Goal: Task Accomplishment & Management: Complete application form

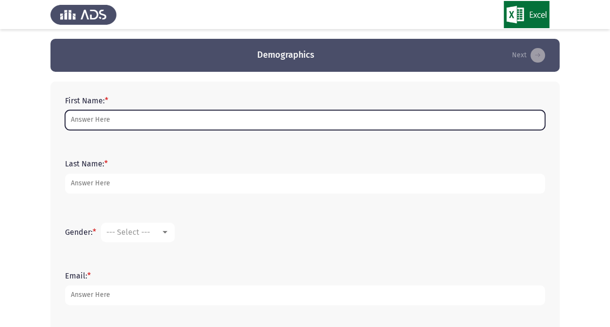
click at [102, 121] on input "First Name: *" at bounding box center [305, 120] width 480 height 20
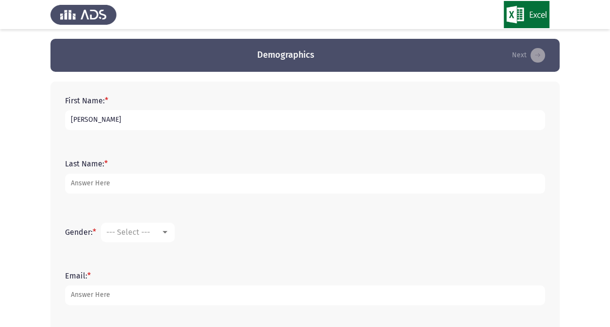
type input "Merna"
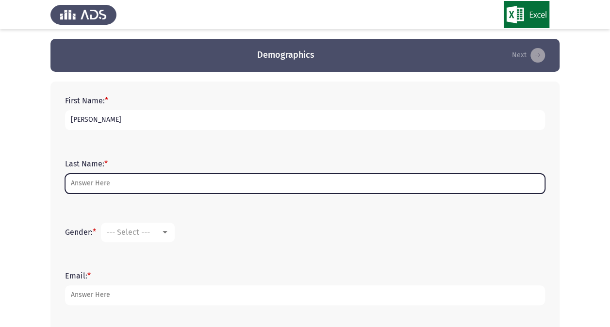
click at [92, 179] on input "Last Name: *" at bounding box center [305, 184] width 480 height 20
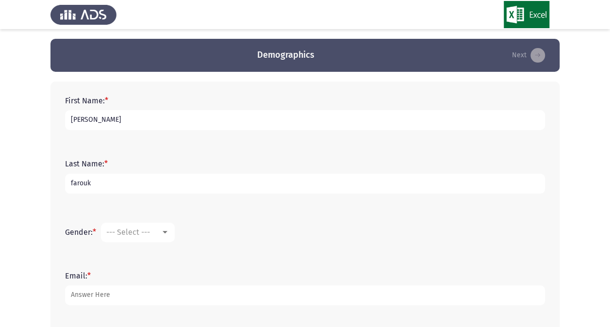
type input "farouk"
click at [169, 239] on mat-select "--- Select ---" at bounding box center [138, 232] width 74 height 19
click at [167, 234] on div at bounding box center [165, 233] width 9 height 8
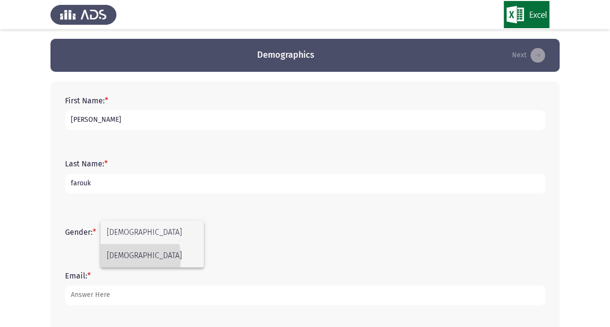
click at [135, 257] on span "[DEMOGRAPHIC_DATA]" at bounding box center [152, 255] width 91 height 23
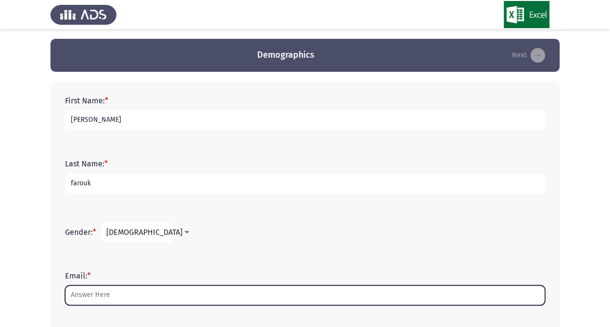
click at [105, 300] on input "Email: *" at bounding box center [305, 296] width 480 height 20
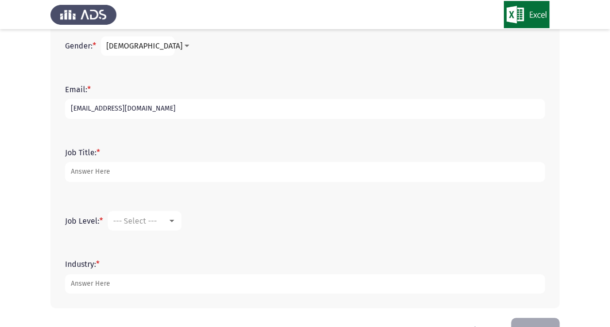
scroll to position [190, 0]
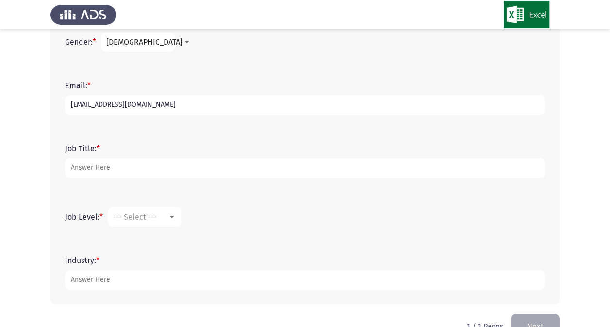
type input "[EMAIL_ADDRESS][DOMAIN_NAME]"
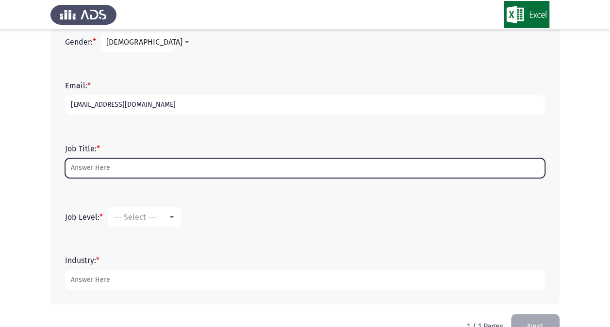
click at [244, 168] on input "Job Title: *" at bounding box center [305, 168] width 480 height 20
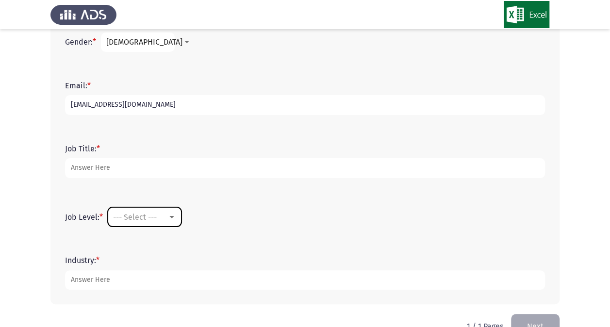
click at [174, 220] on div at bounding box center [172, 217] width 9 height 8
click at [159, 220] on span "Junior" at bounding box center [146, 216] width 66 height 23
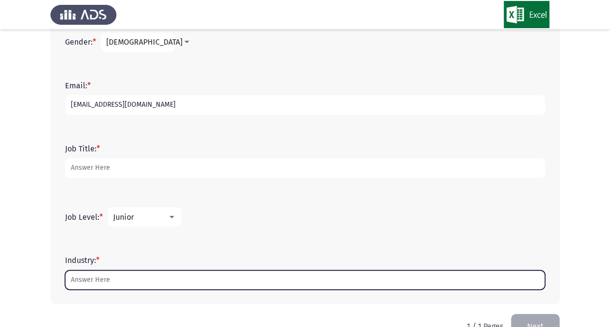
click at [121, 275] on input "Industry: *" at bounding box center [305, 280] width 480 height 20
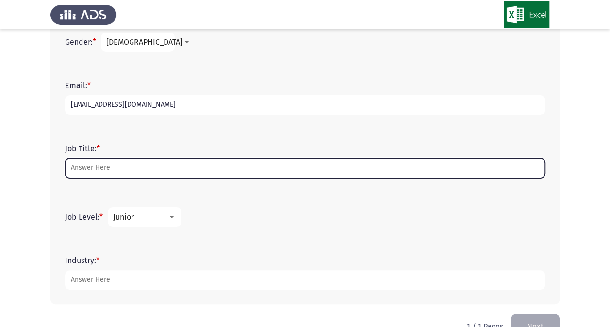
click at [149, 167] on input "Job Title: *" at bounding box center [305, 168] width 480 height 20
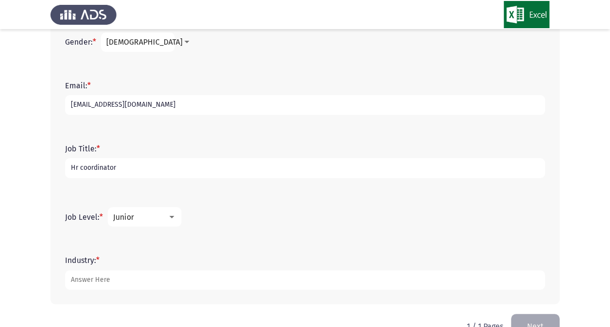
type input "Hr coordinator"
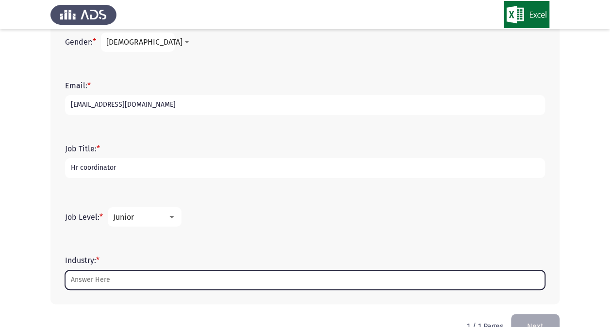
click at [101, 277] on input "Industry: *" at bounding box center [305, 280] width 480 height 20
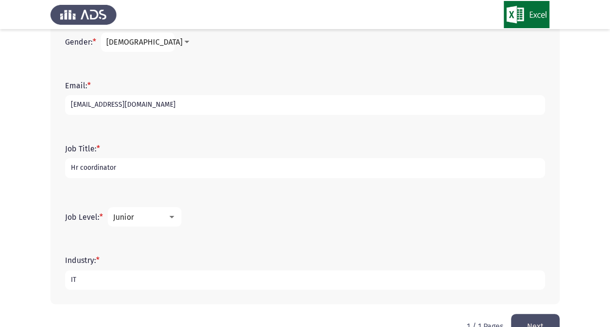
scroll to position [216, 0]
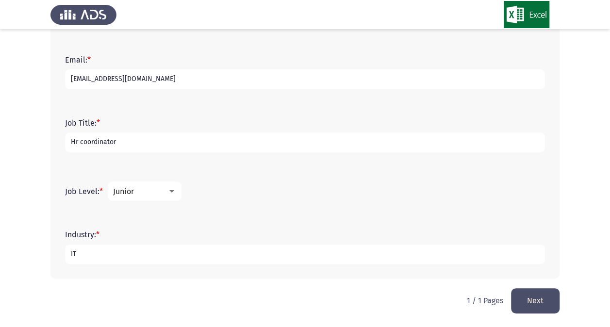
type input "IT"
click at [543, 295] on button "Next" at bounding box center [535, 300] width 49 height 25
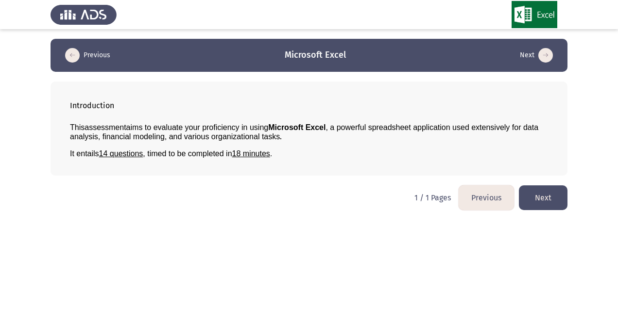
click at [544, 187] on button "Next" at bounding box center [543, 198] width 49 height 25
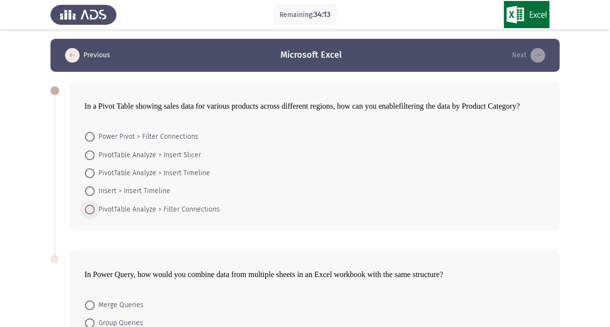
click at [93, 206] on span at bounding box center [90, 210] width 10 height 10
click at [93, 206] on input "PivotTable Analyze > Filter Connections" at bounding box center [90, 210] width 10 height 10
radio input "true"
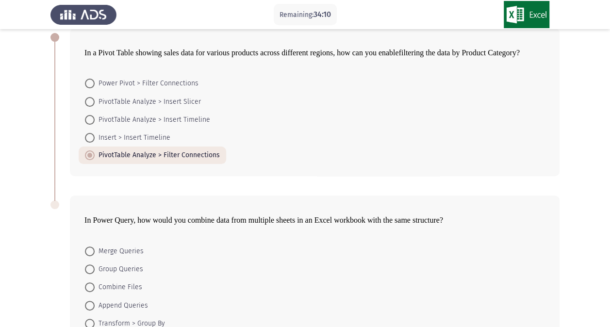
scroll to position [118, 0]
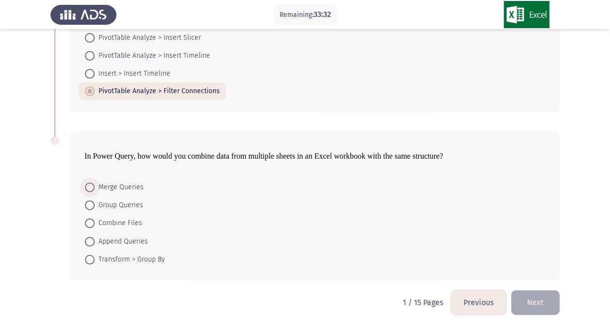
click at [94, 187] on span at bounding box center [90, 188] width 10 height 10
click at [94, 187] on input "Merge Queries" at bounding box center [90, 188] width 10 height 10
radio input "true"
click at [536, 300] on button "Next" at bounding box center [535, 302] width 49 height 25
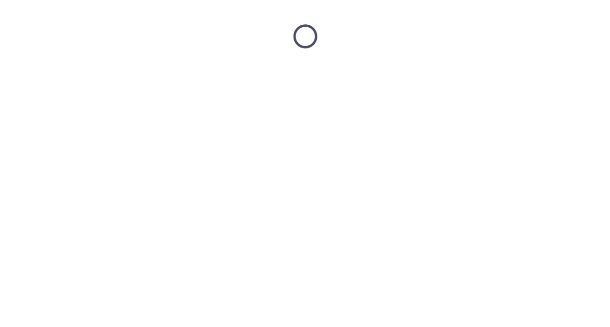
scroll to position [0, 0]
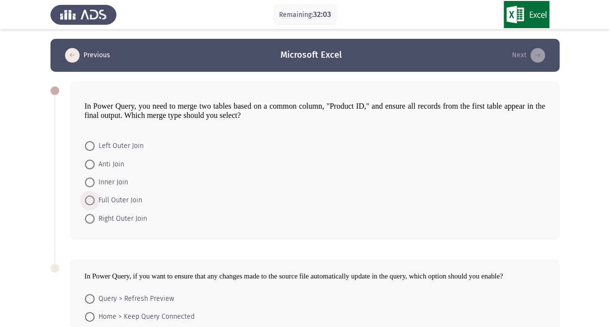
click at [88, 197] on span at bounding box center [90, 201] width 10 height 10
click at [88, 197] on input "Full Outer Join" at bounding box center [90, 201] width 10 height 10
radio input "true"
click at [93, 215] on span at bounding box center [90, 218] width 10 height 10
click at [93, 215] on input "Right Outer Join" at bounding box center [90, 218] width 10 height 10
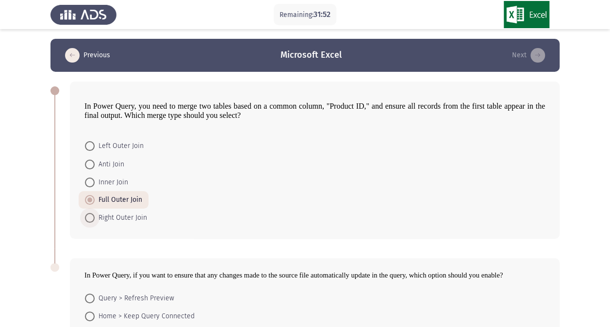
radio input "true"
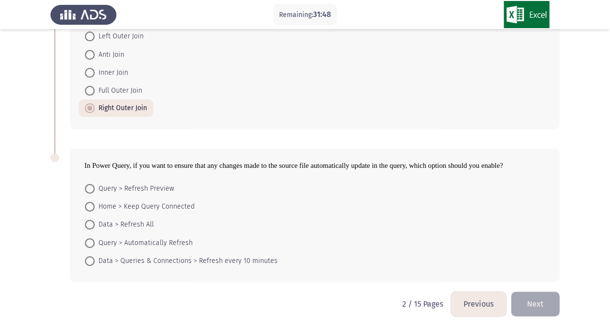
scroll to position [111, 0]
click at [90, 237] on span at bounding box center [90, 242] width 10 height 10
click at [90, 237] on input "Query > Automatically Refresh" at bounding box center [90, 242] width 10 height 10
radio input "true"
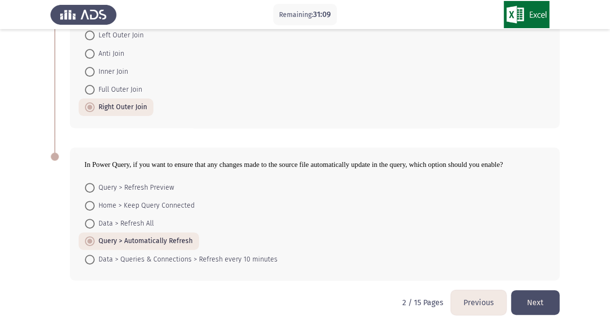
click at [525, 298] on button "Next" at bounding box center [535, 302] width 49 height 25
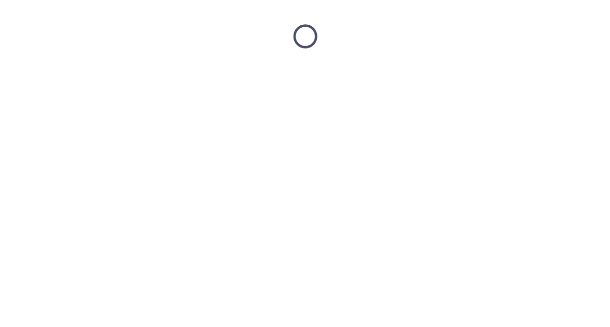
scroll to position [0, 0]
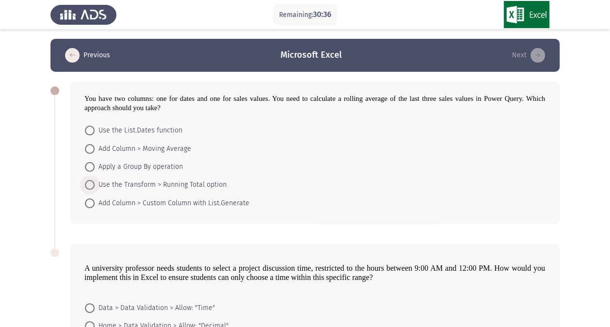
click at [90, 184] on span at bounding box center [90, 185] width 10 height 10
click at [90, 184] on input "Use the Transform > Running Total option" at bounding box center [90, 185] width 10 height 10
radio input "true"
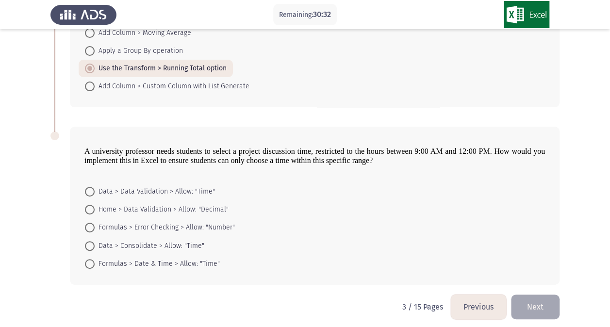
scroll to position [120, 0]
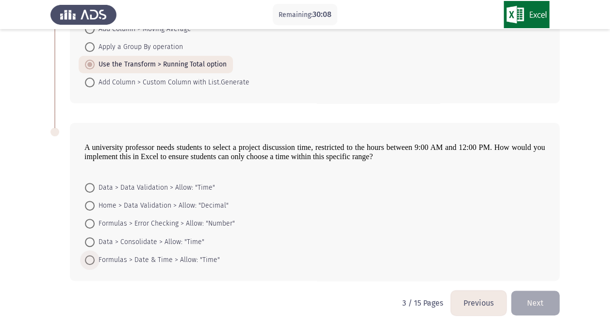
click at [89, 259] on span at bounding box center [90, 260] width 10 height 10
click at [89, 259] on input "Formulas > Date & Time > Allow: "Time"" at bounding box center [90, 260] width 10 height 10
radio input "true"
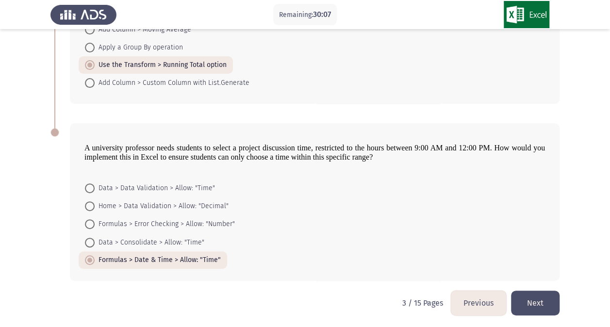
click at [524, 305] on button "Next" at bounding box center [535, 303] width 49 height 25
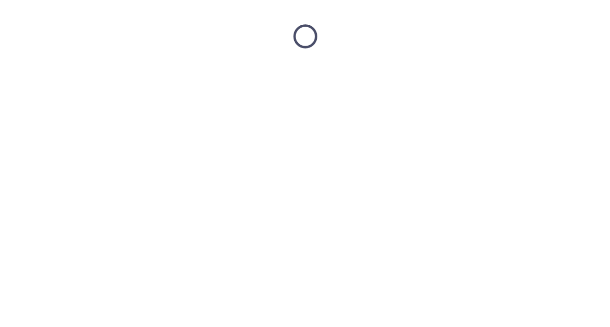
scroll to position [0, 0]
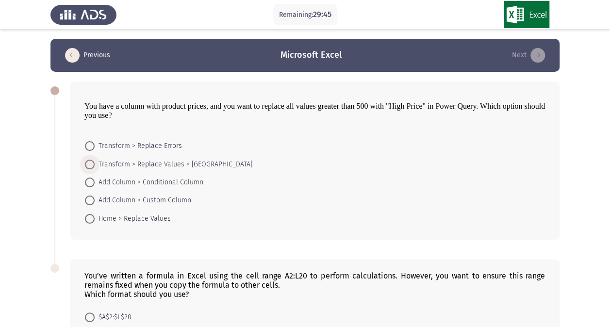
click at [92, 161] on span at bounding box center [90, 165] width 10 height 10
click at [92, 161] on input "Transform > Replace Values > Greater Than" at bounding box center [90, 165] width 10 height 10
radio input "true"
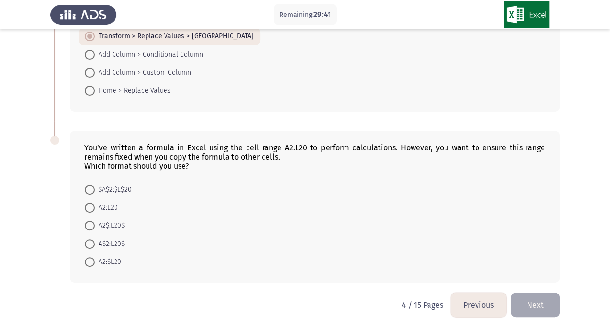
scroll to position [129, 0]
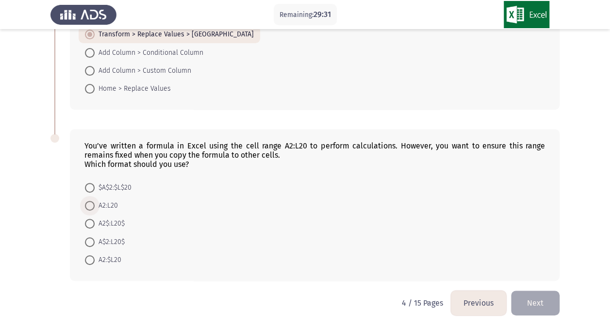
click at [90, 203] on span at bounding box center [90, 206] width 10 height 10
click at [90, 203] on input "A2:L20" at bounding box center [90, 206] width 10 height 10
radio input "true"
click at [528, 300] on button "Next" at bounding box center [535, 303] width 49 height 25
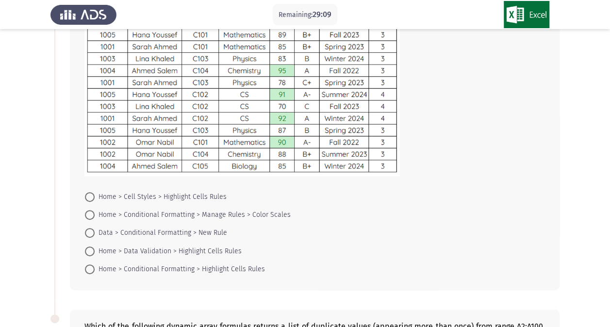
scroll to position [94, 0]
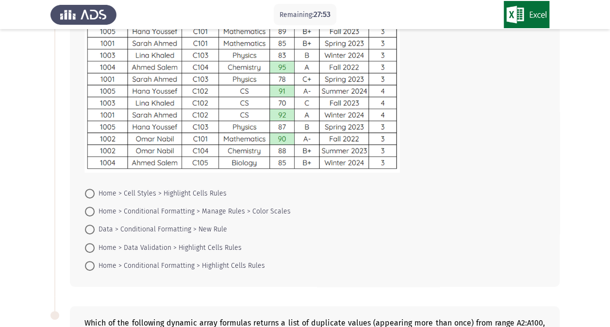
click at [94, 266] on span at bounding box center [90, 266] width 10 height 10
click at [94, 266] on input "Home > Conditional Formatting > Highlight Cells Rules" at bounding box center [90, 266] width 10 height 10
radio input "true"
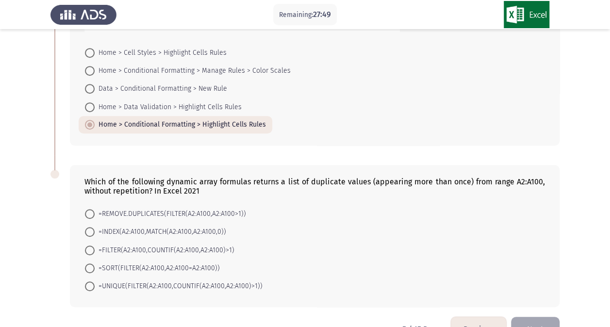
scroll to position [261, 0]
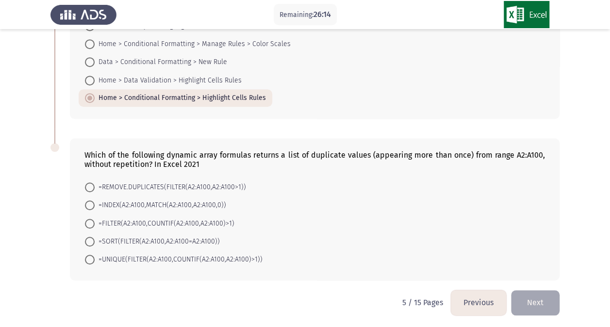
click at [329, 289] on html "Remaining: 26:14 Previous Microsoft Excel Next The following table shows univer…" at bounding box center [305, 34] width 610 height 591
click at [88, 257] on span at bounding box center [90, 260] width 10 height 10
click at [88, 257] on input "=UNIQUE(FILTER(A2:A100,COUNTIF(A2:A100,A2:A100)>1))" at bounding box center [90, 260] width 10 height 10
radio input "true"
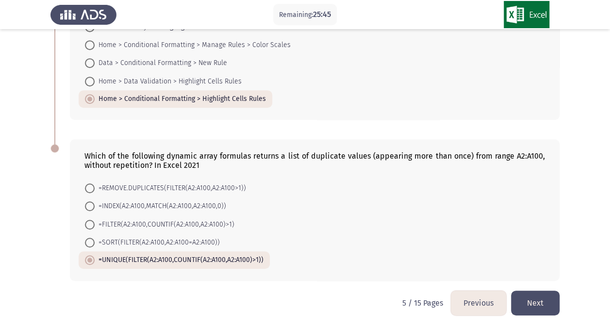
click at [539, 301] on button "Next" at bounding box center [535, 303] width 49 height 25
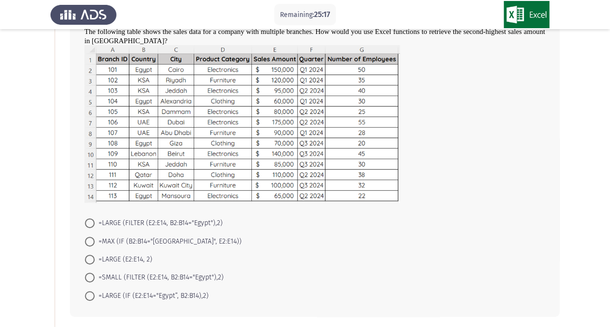
scroll to position [66, 0]
click at [94, 223] on span at bounding box center [90, 225] width 10 height 10
click at [94, 223] on input "=LARGE (FILTER (E2:E14, B2:B14="Egypt"),2)" at bounding box center [90, 225] width 10 height 10
radio input "true"
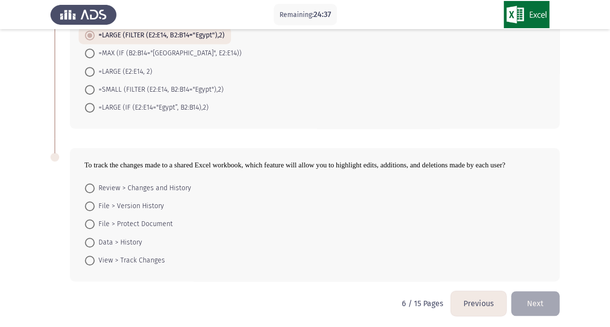
scroll to position [255, 0]
click at [91, 183] on span at bounding box center [90, 188] width 10 height 10
click at [91, 183] on input "Review > Changes and History" at bounding box center [90, 188] width 10 height 10
radio input "true"
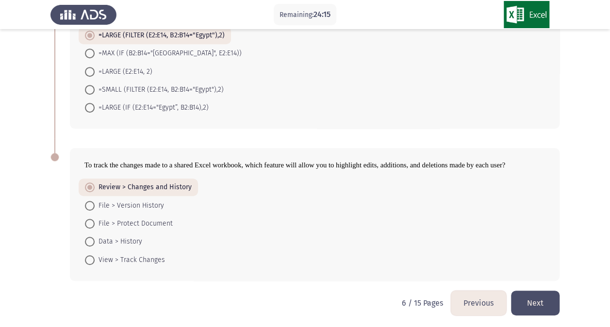
click at [546, 294] on button "Next" at bounding box center [535, 303] width 49 height 25
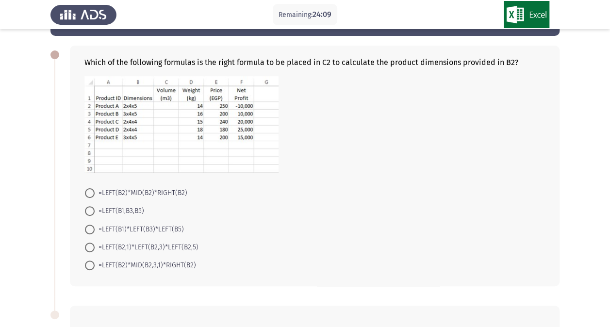
scroll to position [33, 0]
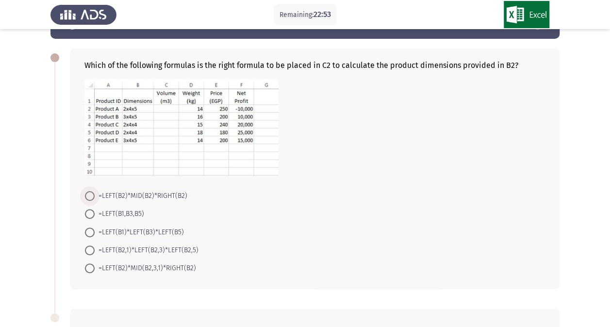
click at [94, 194] on span at bounding box center [90, 196] width 10 height 10
click at [94, 194] on input "=LEFT(B2)*MID(B2)*RIGHT(B2)" at bounding box center [90, 196] width 10 height 10
radio input "true"
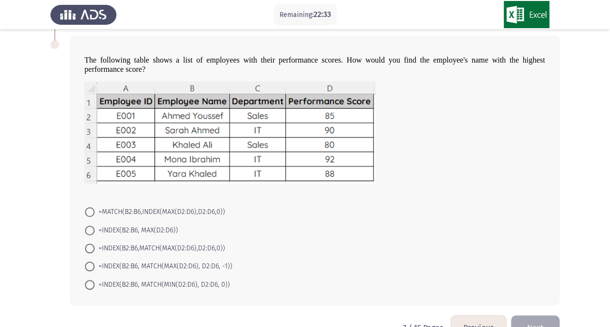
scroll to position [309, 0]
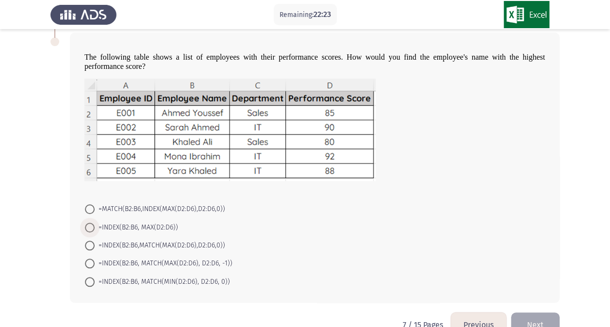
click at [92, 228] on span at bounding box center [90, 228] width 10 height 10
click at [92, 228] on input "=INDEX(B2:B6, MAX(D2:D6))" at bounding box center [90, 228] width 10 height 10
radio input "true"
click at [531, 316] on button "Next" at bounding box center [535, 324] width 49 height 25
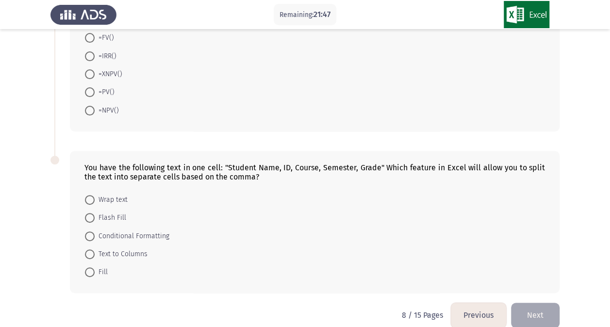
scroll to position [120, 0]
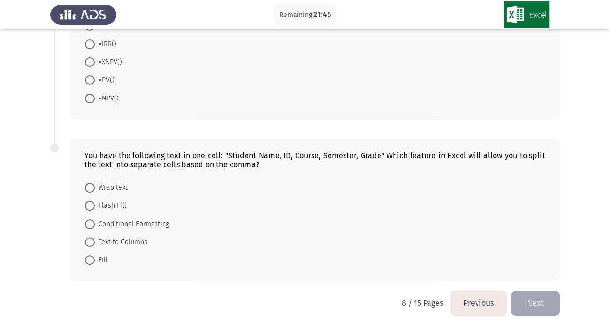
click at [504, 295] on button "Previous" at bounding box center [478, 303] width 55 height 25
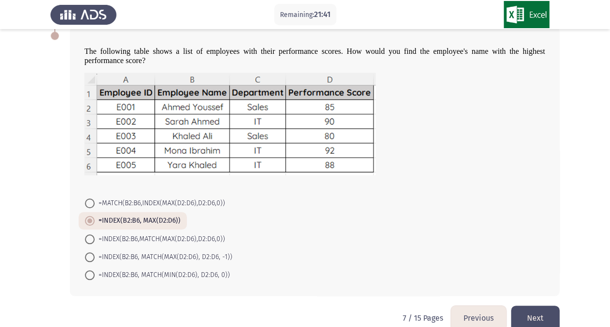
scroll to position [330, 0]
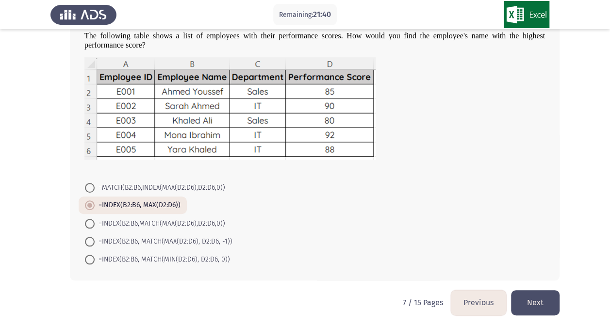
click at [544, 301] on button "Next" at bounding box center [535, 302] width 49 height 25
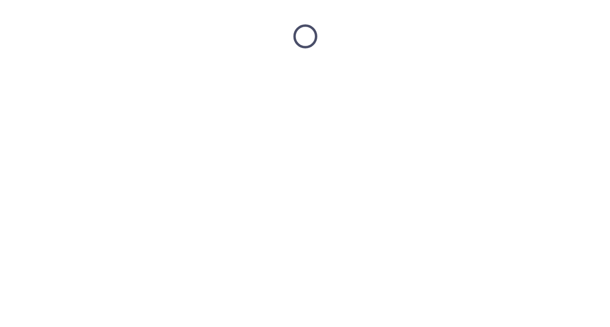
scroll to position [0, 0]
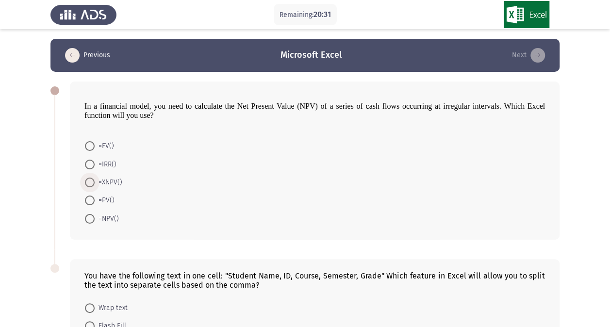
click at [88, 181] on span at bounding box center [90, 183] width 10 height 10
click at [88, 181] on input "=XNPV()" at bounding box center [90, 183] width 10 height 10
radio input "true"
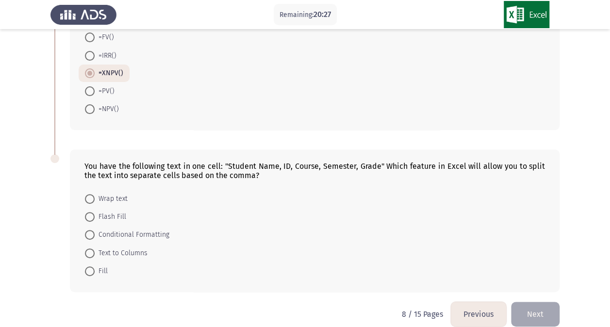
scroll to position [112, 0]
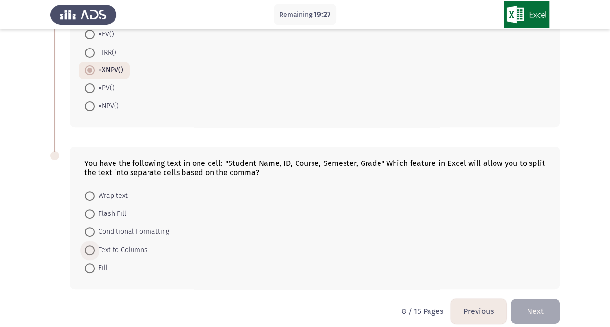
click at [92, 247] on span at bounding box center [90, 251] width 10 height 10
click at [92, 247] on input "Text to Columns" at bounding box center [90, 251] width 10 height 10
radio input "true"
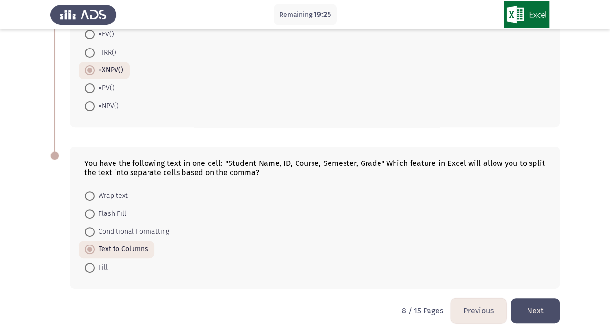
click at [538, 312] on button "Next" at bounding box center [535, 311] width 49 height 25
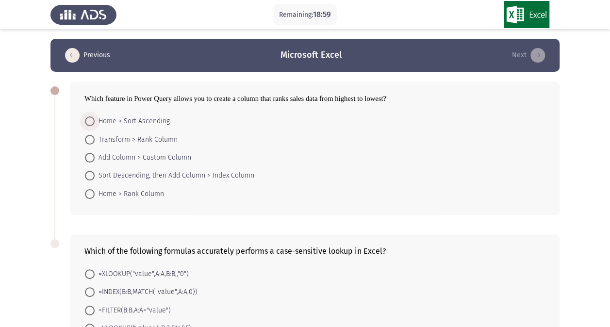
click at [89, 118] on span at bounding box center [90, 122] width 10 height 10
click at [89, 118] on input "Home > Sort Ascending" at bounding box center [90, 122] width 10 height 10
radio input "true"
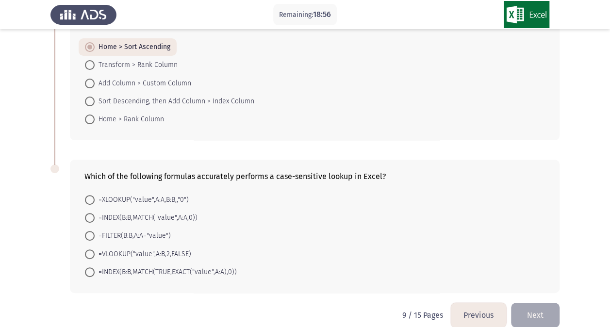
scroll to position [86, 0]
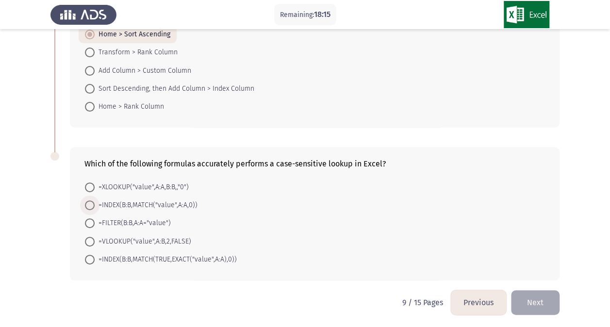
click at [90, 203] on span at bounding box center [90, 206] width 10 height 10
click at [90, 203] on input "=INDEX(B:B,MATCH("value",A:A,0))" at bounding box center [90, 206] width 10 height 10
radio input "true"
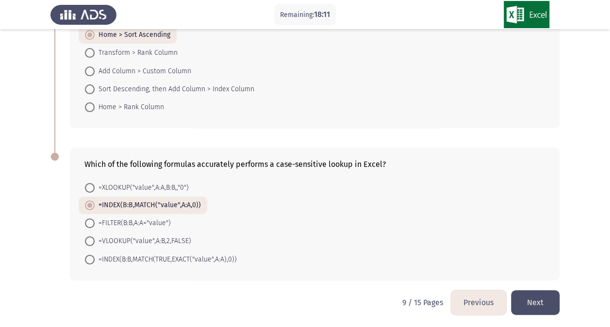
click at [540, 300] on button "Next" at bounding box center [535, 302] width 49 height 25
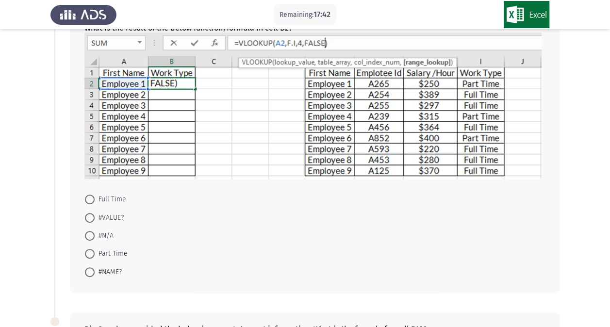
scroll to position [69, 0]
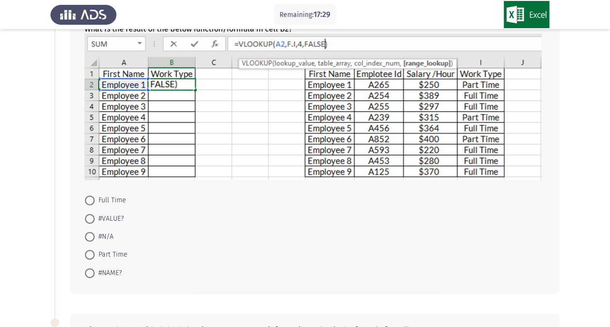
click at [93, 218] on span at bounding box center [90, 219] width 10 height 10
click at [93, 218] on input "#VALUE?" at bounding box center [90, 219] width 10 height 10
radio input "true"
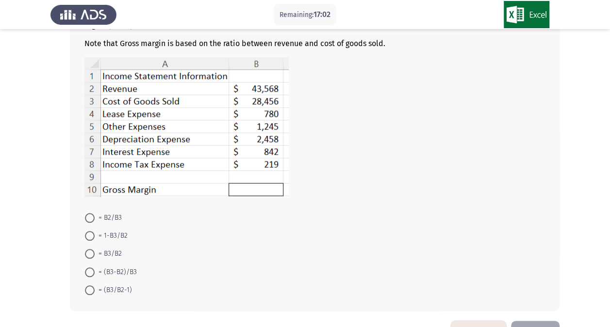
scroll to position [372, 0]
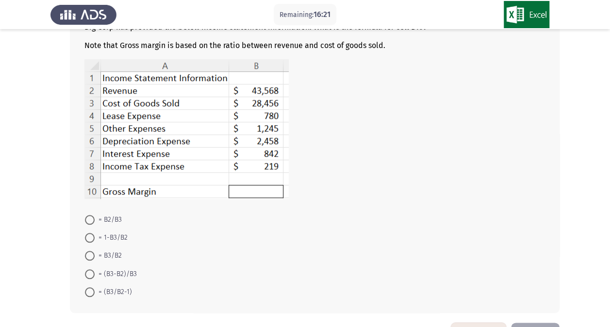
click at [93, 220] on span at bounding box center [90, 220] width 10 height 10
click at [93, 220] on input "= B2/B3" at bounding box center [90, 220] width 10 height 10
radio input "true"
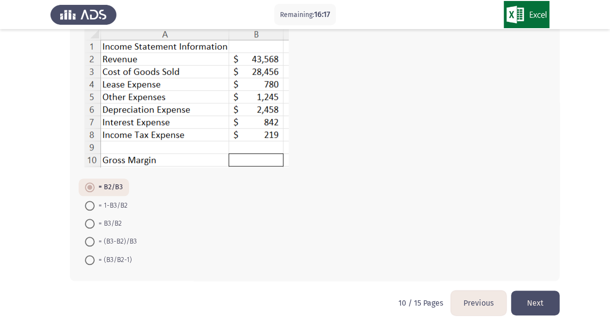
click at [549, 298] on button "Next" at bounding box center [535, 303] width 49 height 25
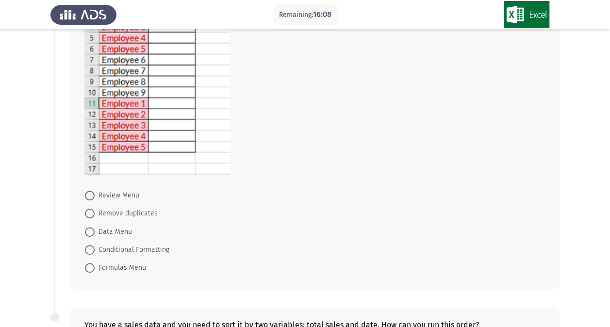
scroll to position [163, 0]
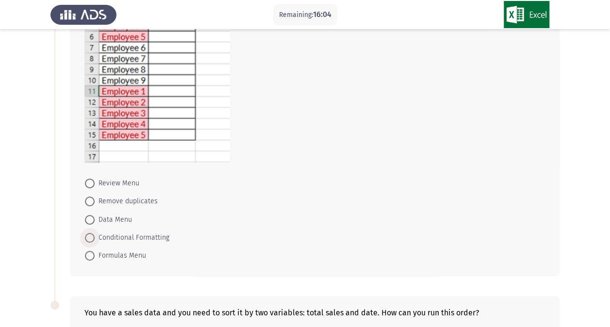
click at [95, 234] on span "Conditional Formatting" at bounding box center [132, 238] width 75 height 12
click at [95, 234] on input "Conditional Formatting" at bounding box center [90, 238] width 10 height 10
radio input "true"
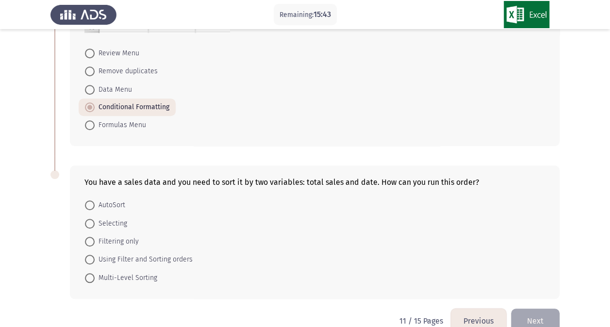
scroll to position [311, 0]
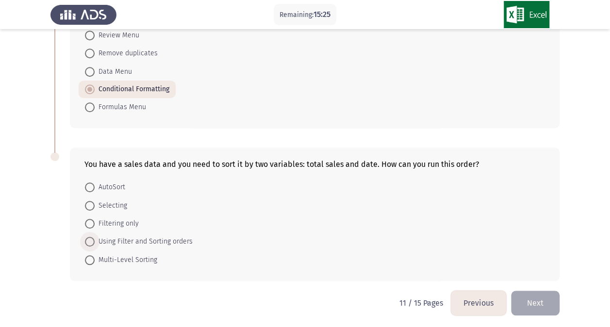
click at [90, 239] on span at bounding box center [90, 242] width 10 height 10
click at [90, 239] on input "Using Filter and Sorting orders" at bounding box center [90, 242] width 10 height 10
radio input "true"
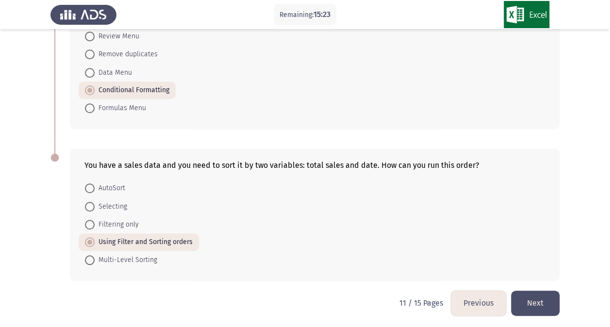
click at [529, 297] on button "Next" at bounding box center [535, 303] width 49 height 25
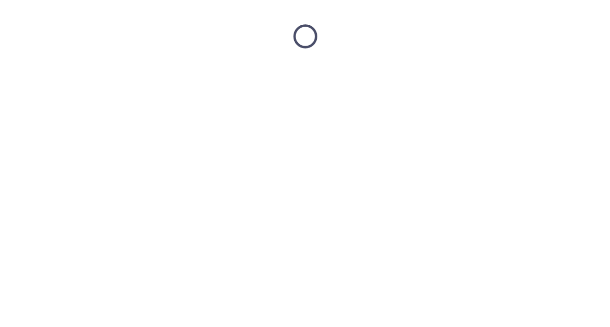
scroll to position [0, 0]
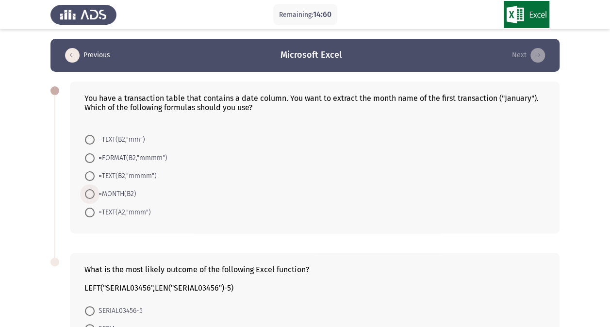
click at [87, 191] on span at bounding box center [90, 194] width 10 height 10
click at [87, 191] on input "=MONTH(B2)" at bounding box center [90, 194] width 10 height 10
radio input "true"
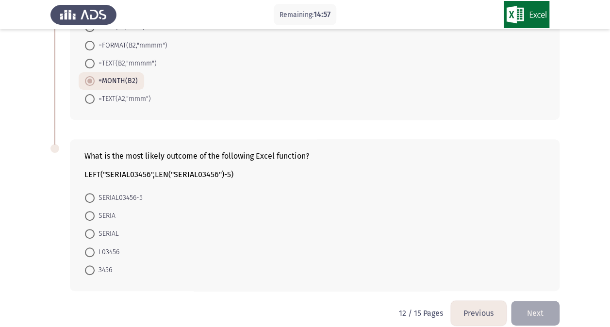
scroll to position [122, 0]
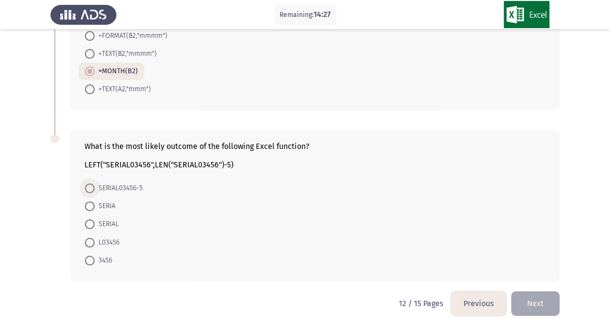
click at [87, 186] on span at bounding box center [90, 189] width 10 height 10
click at [87, 186] on input "SERIAL03456-5" at bounding box center [90, 189] width 10 height 10
radio input "true"
click at [535, 305] on button "Next" at bounding box center [535, 303] width 49 height 25
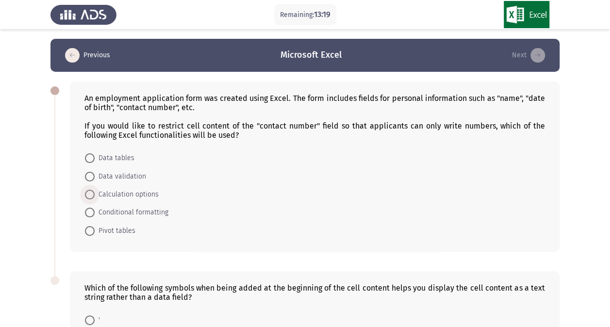
click at [87, 190] on span at bounding box center [90, 195] width 10 height 10
click at [87, 190] on input "Calculation options" at bounding box center [90, 195] width 10 height 10
radio input "true"
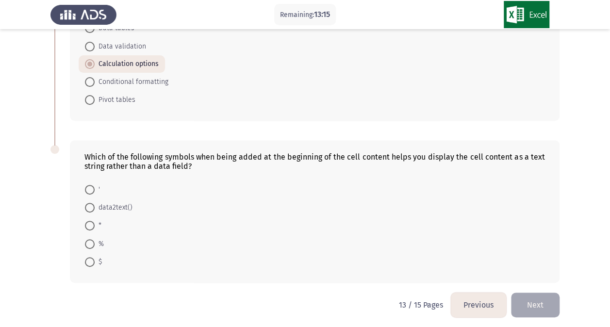
scroll to position [132, 0]
click at [90, 205] on span at bounding box center [90, 207] width 10 height 10
click at [90, 205] on input "data2text()" at bounding box center [90, 207] width 10 height 10
radio input "true"
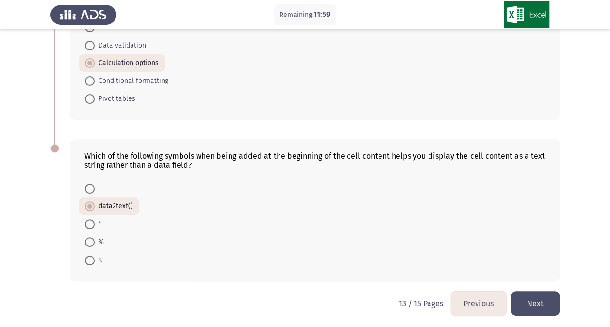
click at [532, 307] on button "Next" at bounding box center [535, 303] width 49 height 25
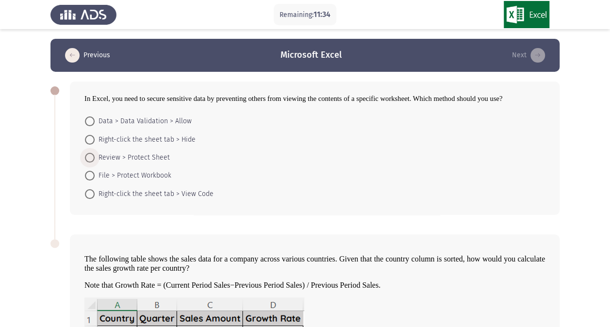
click at [96, 157] on span "Review > Protect Sheet" at bounding box center [132, 158] width 75 height 12
click at [95, 157] on input "Review > Protect Sheet" at bounding box center [90, 158] width 10 height 10
radio input "true"
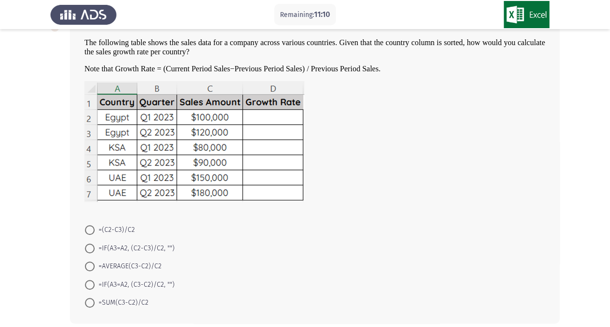
scroll to position [216, 0]
click at [92, 262] on span at bounding box center [90, 266] width 10 height 10
click at [92, 262] on input "=AVERAGE(C3-C2)/C2" at bounding box center [90, 266] width 10 height 10
radio input "true"
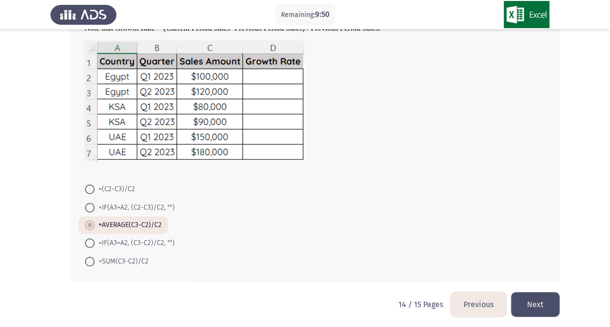
scroll to position [258, 0]
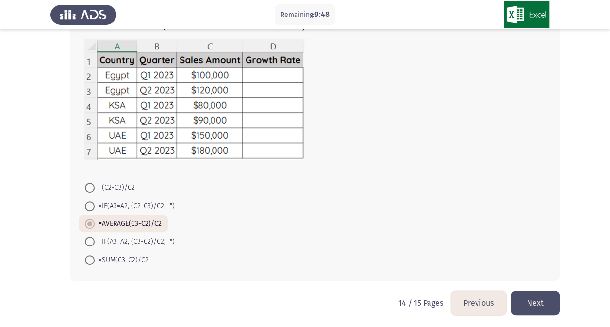
click at [546, 297] on button "Next" at bounding box center [535, 303] width 49 height 25
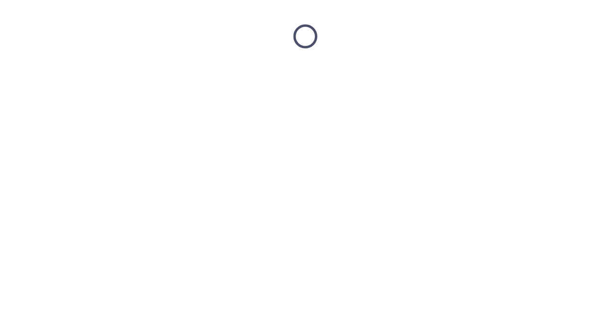
scroll to position [0, 0]
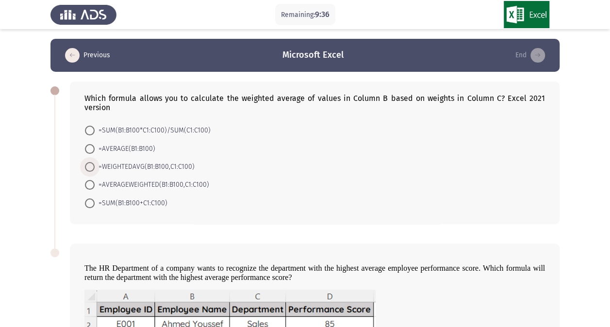
click at [94, 164] on span at bounding box center [90, 167] width 10 height 10
click at [94, 164] on input "=WEIGHTEDAVG(B1:B100,C1:C100)" at bounding box center [90, 167] width 10 height 10
radio input "true"
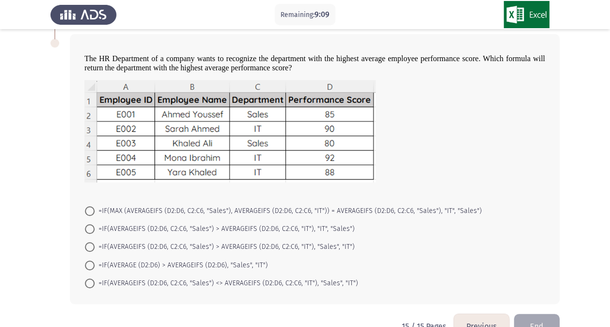
scroll to position [211, 0]
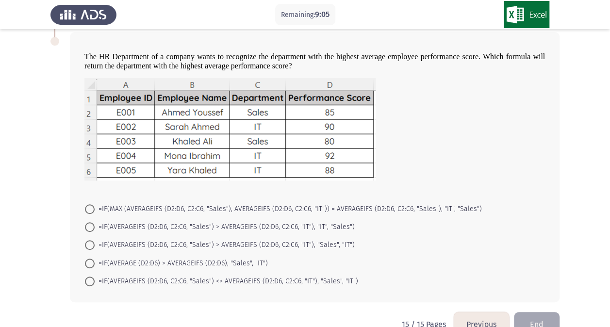
click at [192, 100] on img at bounding box center [229, 129] width 291 height 102
click at [87, 222] on span at bounding box center [90, 227] width 10 height 10
click at [87, 222] on input "=IF(AVERAGEIFS (D2:D6, C2:C6, "Sales") > AVERAGEIFS (D2:D6, C2:C6, "IT"), "IT",…" at bounding box center [90, 227] width 10 height 10
radio input "true"
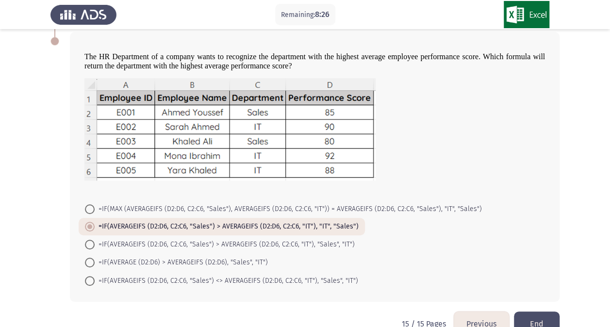
click at [537, 312] on button "End" at bounding box center [537, 324] width 46 height 25
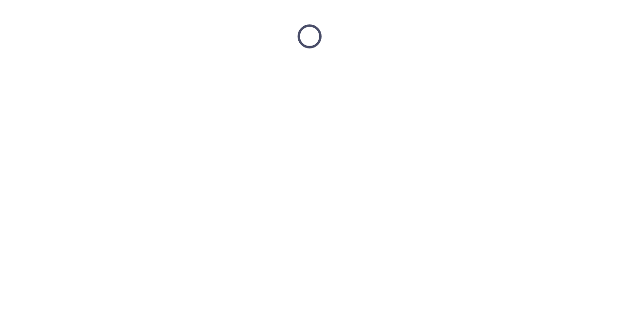
scroll to position [0, 0]
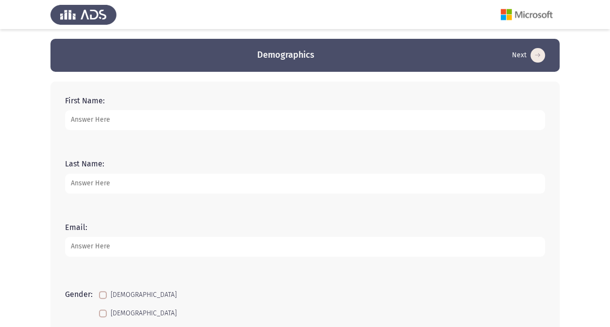
click at [162, 114] on input "First Name:" at bounding box center [305, 120] width 480 height 20
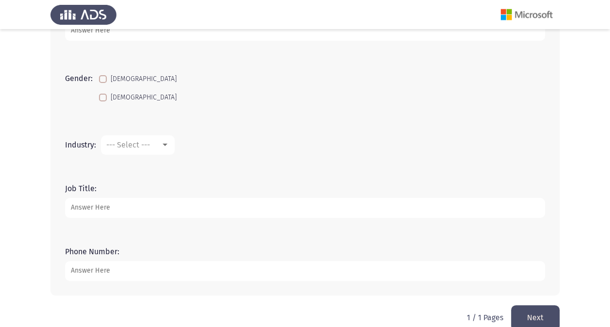
scroll to position [220, 0]
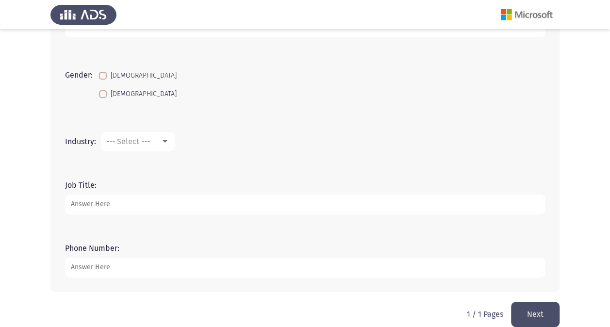
click at [163, 139] on div at bounding box center [165, 142] width 9 height 8
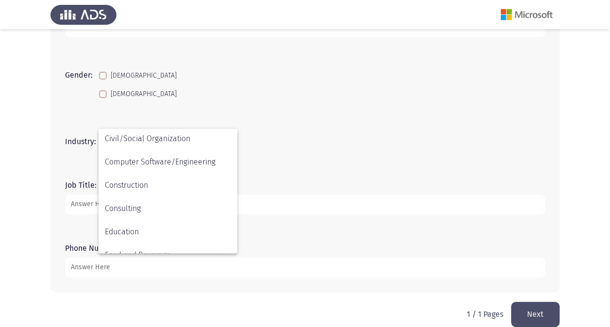
scroll to position [111, 0]
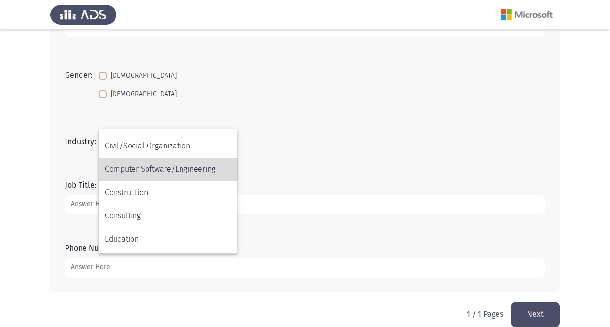
click at [216, 171] on span "Computer Software/Engineering" at bounding box center [168, 169] width 126 height 23
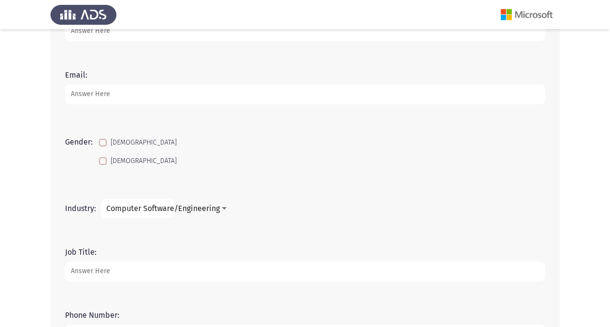
scroll to position [151, 0]
click at [224, 207] on div at bounding box center [224, 210] width 9 height 8
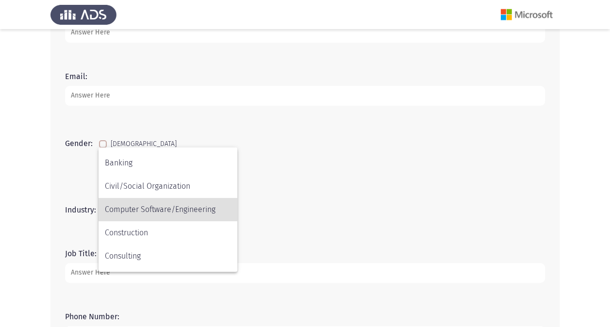
scroll to position [319, 0]
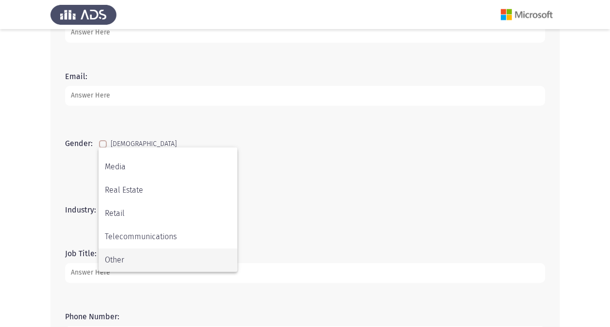
click at [180, 259] on span "Other" at bounding box center [168, 260] width 126 height 23
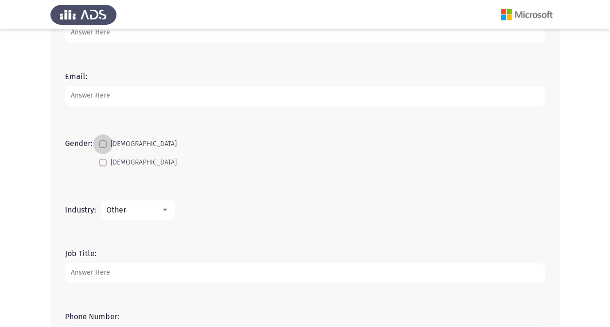
click at [102, 142] on span at bounding box center [103, 144] width 8 height 8
click at [102, 148] on input "[DEMOGRAPHIC_DATA]" at bounding box center [102, 148] width 0 height 0
checkbox input "true"
click at [112, 97] on input "Email:" at bounding box center [305, 96] width 480 height 20
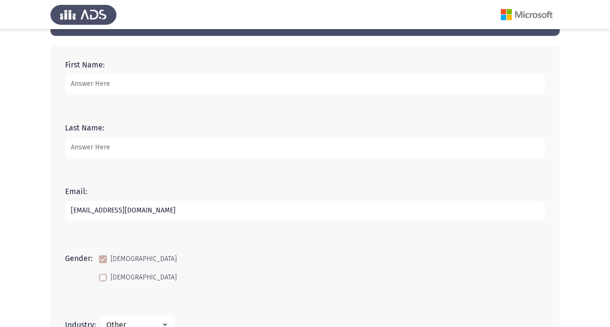
scroll to position [27, 0]
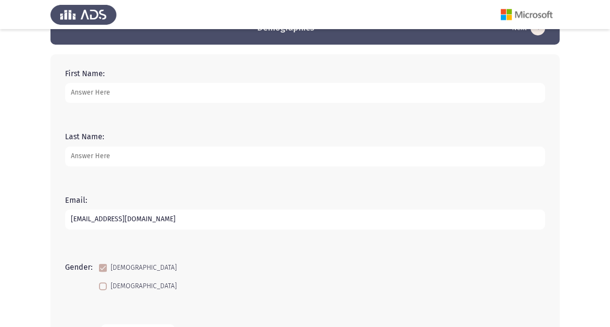
type input "[EMAIL_ADDRESS][DOMAIN_NAME]"
click at [244, 95] on input "First Name:" at bounding box center [305, 93] width 480 height 20
type input "[PERSON_NAME]"
click at [166, 152] on input "Last Name:" at bounding box center [305, 157] width 480 height 20
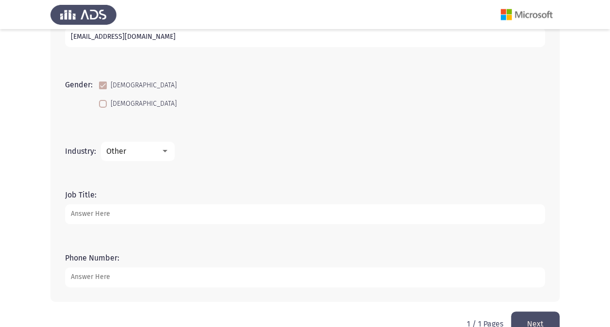
scroll to position [233, 0]
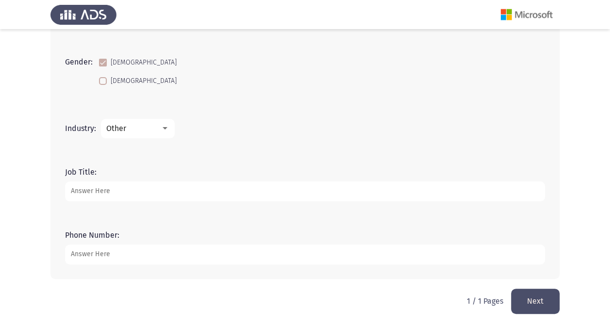
type input "farouk"
click at [535, 301] on button "Next" at bounding box center [535, 301] width 49 height 25
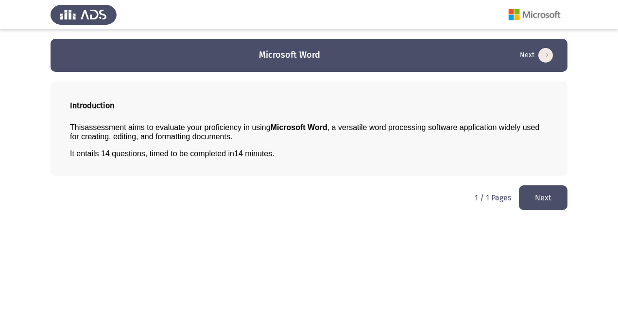
click at [534, 196] on button "Next" at bounding box center [543, 198] width 49 height 25
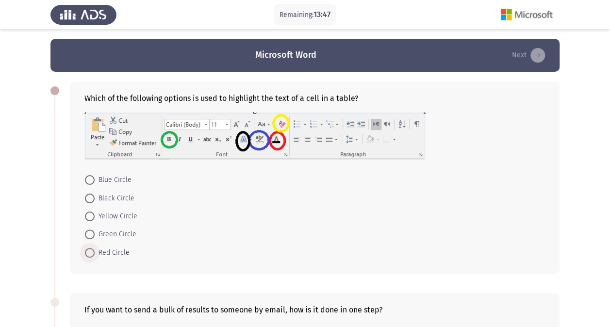
click at [86, 255] on span at bounding box center [90, 253] width 10 height 10
click at [86, 255] on input "Red Circle" at bounding box center [90, 253] width 10 height 10
radio input "true"
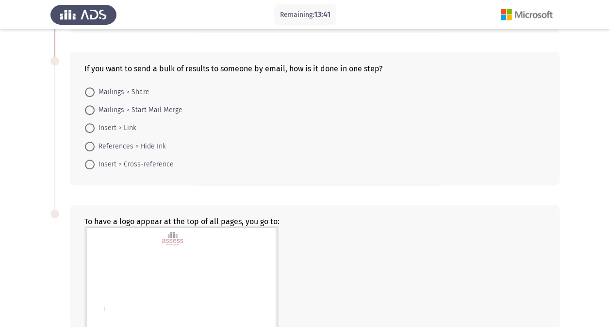
scroll to position [245, 0]
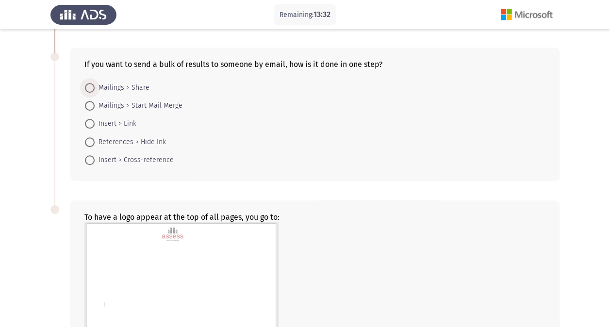
click at [92, 85] on span at bounding box center [90, 88] width 10 height 10
click at [92, 85] on input "Mailings > Share" at bounding box center [90, 88] width 10 height 10
radio input "true"
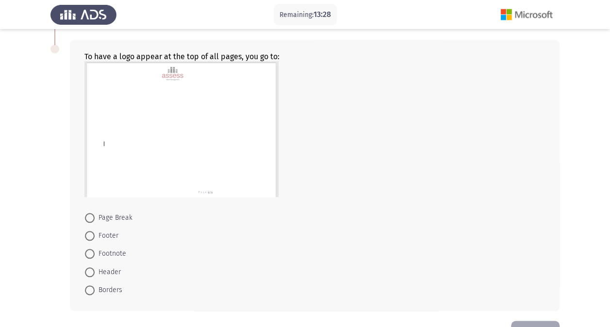
scroll to position [406, 0]
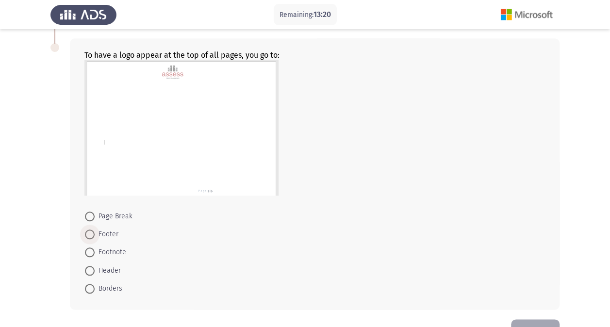
click at [87, 230] on span at bounding box center [90, 235] width 10 height 10
click at [87, 230] on input "Footer" at bounding box center [90, 235] width 10 height 10
radio input "true"
click at [90, 265] on span at bounding box center [90, 270] width 10 height 10
click at [90, 265] on input "Header" at bounding box center [90, 270] width 10 height 10
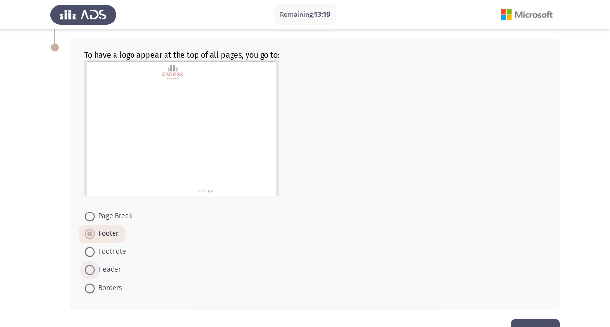
radio input "true"
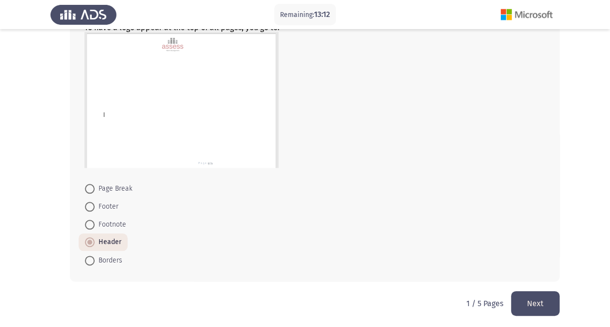
click at [538, 297] on button "Next" at bounding box center [535, 303] width 49 height 25
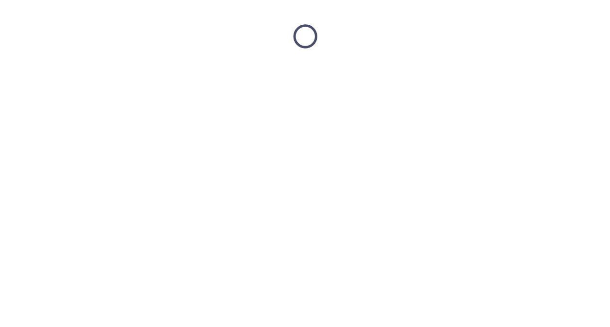
scroll to position [0, 0]
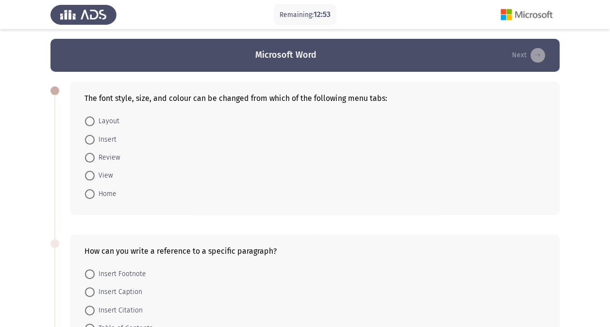
click at [87, 175] on span at bounding box center [90, 176] width 10 height 10
click at [87, 175] on input "View" at bounding box center [90, 176] width 10 height 10
radio input "true"
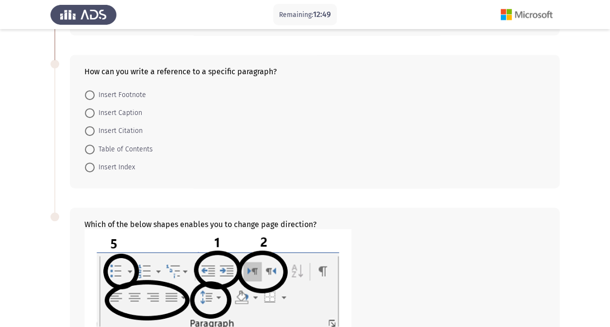
scroll to position [181, 0]
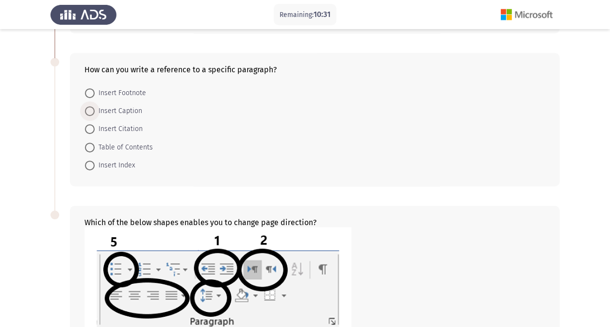
click at [91, 108] on span at bounding box center [90, 111] width 10 height 10
click at [91, 108] on input "Insert Caption" at bounding box center [90, 111] width 10 height 10
radio input "true"
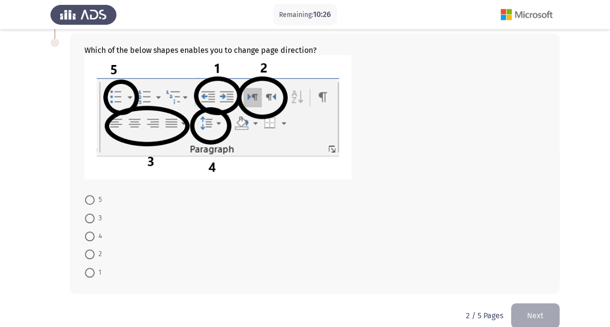
scroll to position [353, 0]
click at [91, 271] on span at bounding box center [90, 273] width 10 height 10
click at [91, 271] on input "1" at bounding box center [90, 273] width 10 height 10
radio input "true"
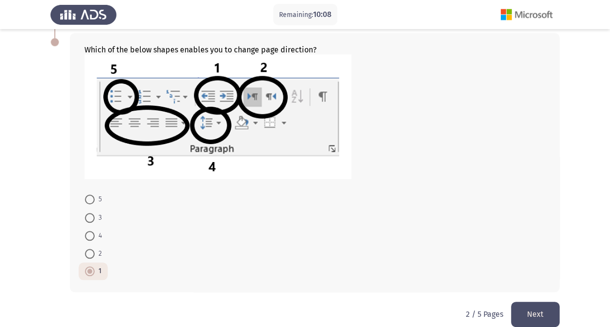
click at [537, 309] on button "Next" at bounding box center [535, 314] width 49 height 25
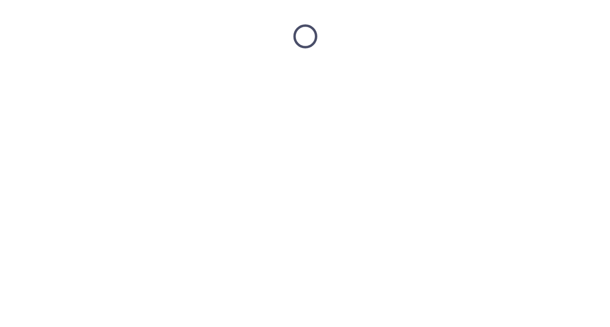
scroll to position [0, 0]
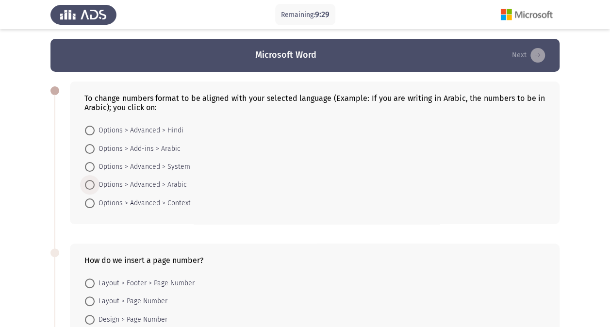
click at [90, 185] on span at bounding box center [90, 185] width 10 height 10
click at [90, 185] on input "Options > Advanced > Arabic" at bounding box center [90, 185] width 10 height 10
radio input "true"
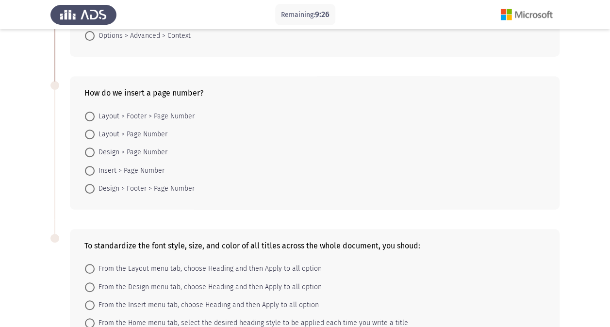
scroll to position [168, 0]
click at [92, 165] on span at bounding box center [90, 170] width 10 height 10
click at [92, 165] on input "Insert > Page Number" at bounding box center [90, 170] width 10 height 10
radio input "true"
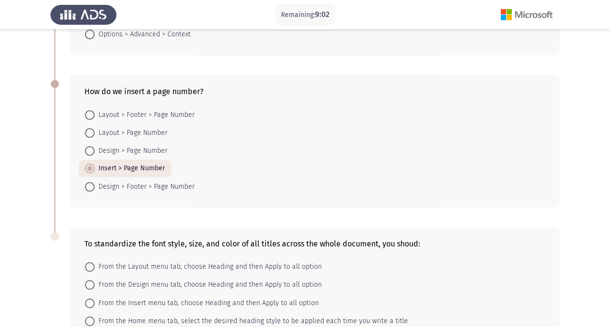
scroll to position [247, 0]
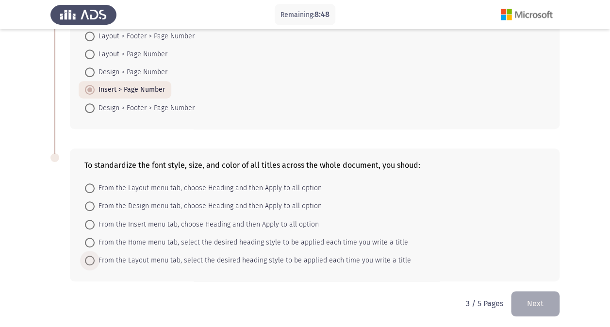
click at [92, 260] on span at bounding box center [90, 261] width 10 height 10
click at [92, 260] on input "From the Layout menu tab, select the desired heading style to be applied each t…" at bounding box center [90, 261] width 10 height 10
radio input "true"
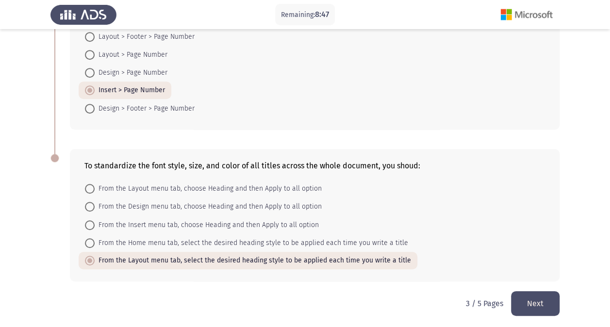
click at [531, 293] on button "Next" at bounding box center [535, 303] width 49 height 25
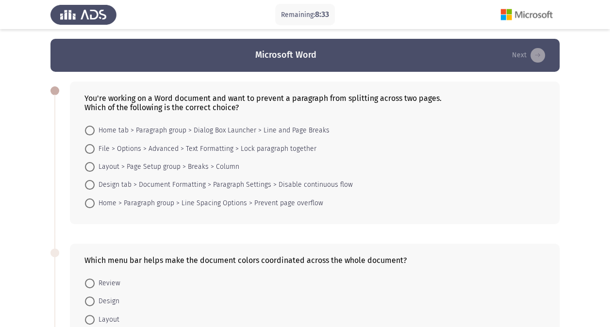
click at [91, 147] on span at bounding box center [90, 149] width 10 height 10
click at [91, 147] on input "File > Options > Advanced > Text Formatting > Lock paragraph together" at bounding box center [90, 149] width 10 height 10
radio input "true"
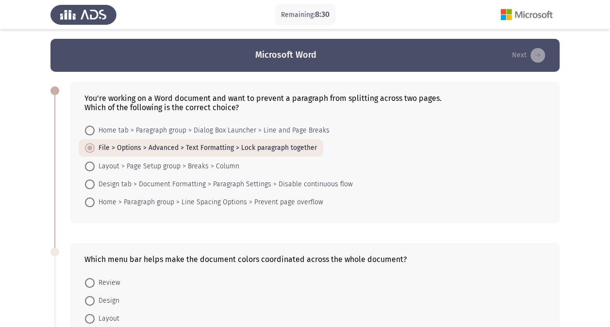
click at [84, 198] on mat-radio-button "Home > Paragraph group > Line Spacing Options > Prevent page overflow" at bounding box center [204, 202] width 251 height 18
click at [87, 200] on span at bounding box center [90, 203] width 10 height 10
click at [87, 200] on input "Home > Paragraph group > Line Spacing Options > Prevent page overflow" at bounding box center [90, 203] width 10 height 10
radio input "true"
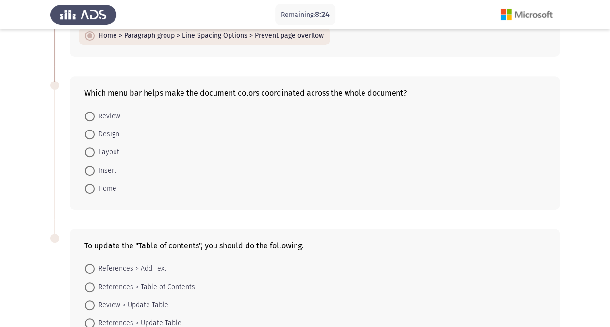
scroll to position [171, 0]
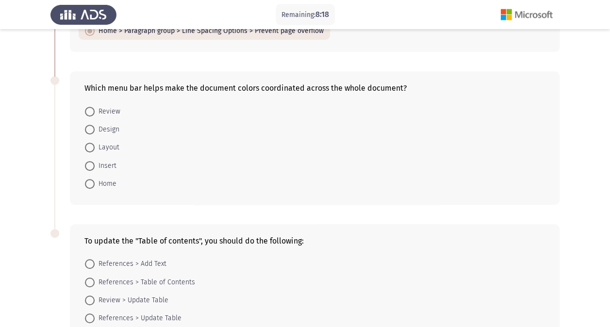
click at [90, 179] on span at bounding box center [90, 184] width 10 height 10
click at [90, 179] on input "Home" at bounding box center [90, 184] width 10 height 10
radio input "true"
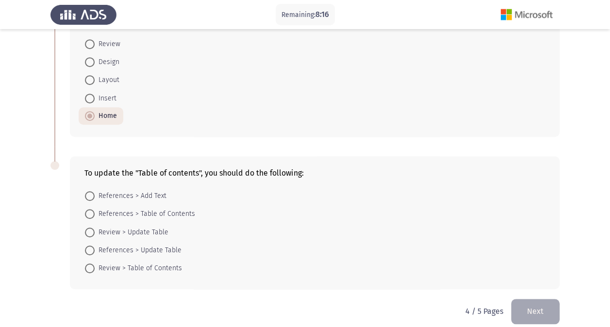
scroll to position [247, 0]
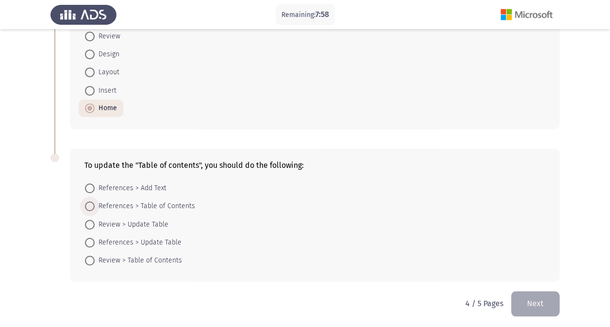
click at [90, 202] on span at bounding box center [90, 207] width 10 height 10
click at [90, 202] on input "References > Table of Contents" at bounding box center [90, 207] width 10 height 10
radio input "true"
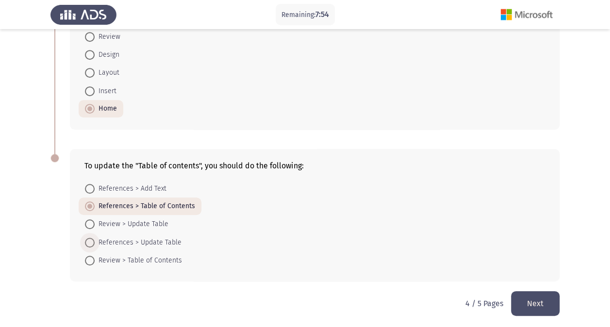
click at [94, 242] on span at bounding box center [90, 243] width 10 height 10
click at [94, 242] on input "References > Update Table" at bounding box center [90, 243] width 10 height 10
radio input "true"
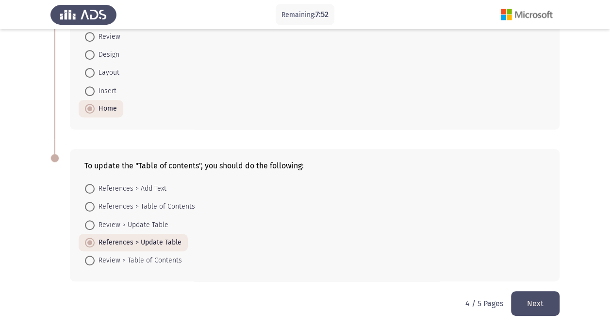
click at [527, 300] on button "Next" at bounding box center [535, 303] width 49 height 25
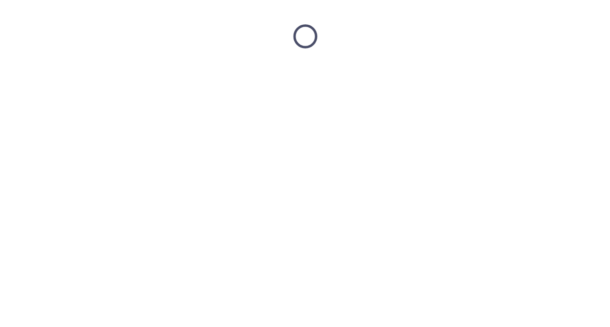
scroll to position [0, 0]
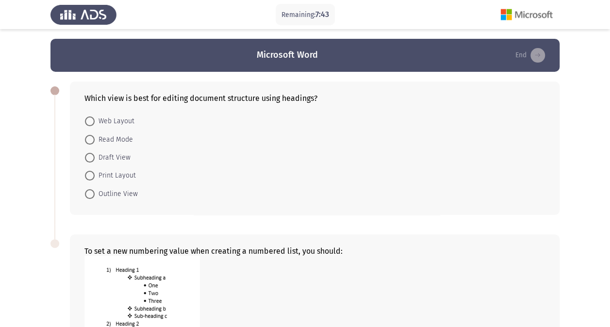
click at [88, 190] on span at bounding box center [90, 194] width 10 height 10
click at [88, 190] on input "Outline View" at bounding box center [90, 194] width 10 height 10
radio input "true"
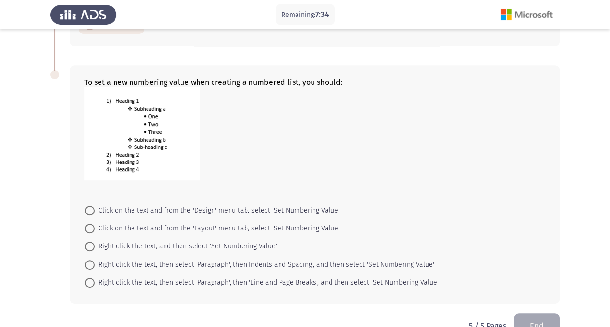
scroll to position [169, 0]
click at [89, 226] on span at bounding box center [90, 228] width 10 height 10
click at [89, 226] on input "Click on the text and from the 'Layout' menu tab, select 'Set Numbering Value'" at bounding box center [90, 228] width 10 height 10
radio input "true"
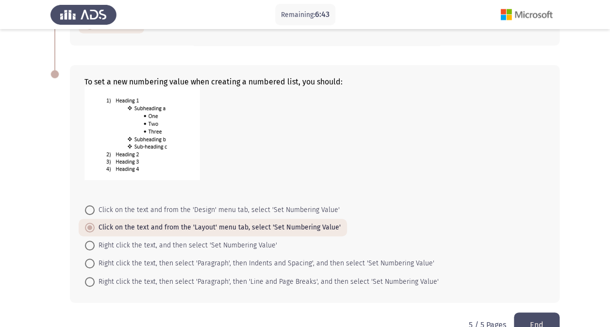
click at [533, 317] on button "End" at bounding box center [537, 325] width 46 height 25
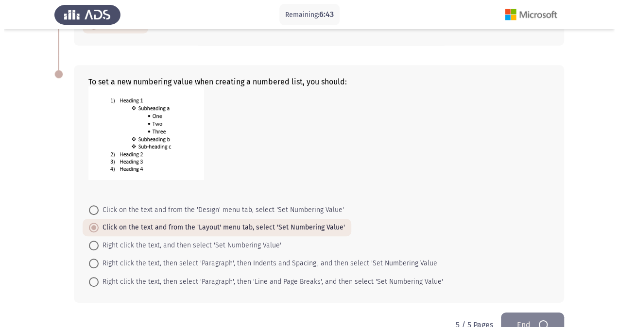
scroll to position [0, 0]
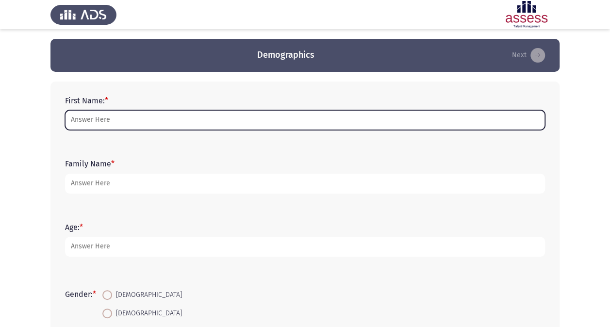
click at [204, 123] on input "First Name: *" at bounding box center [305, 120] width 480 height 20
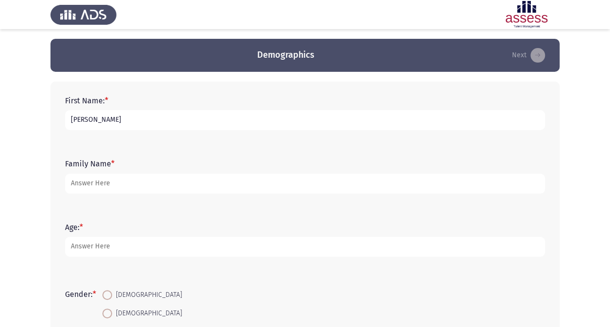
type input "[PERSON_NAME]"
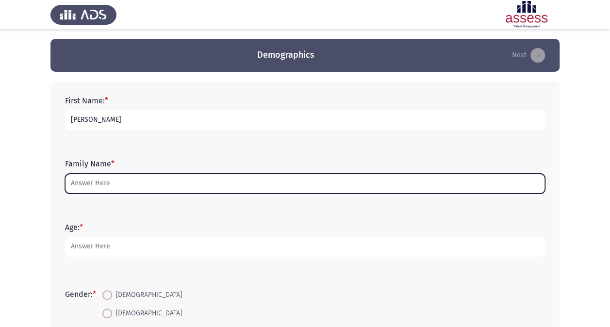
click at [130, 184] on input "Family Name *" at bounding box center [305, 184] width 480 height 20
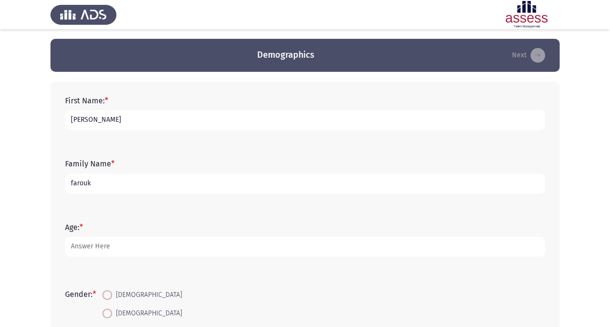
type input "farouk"
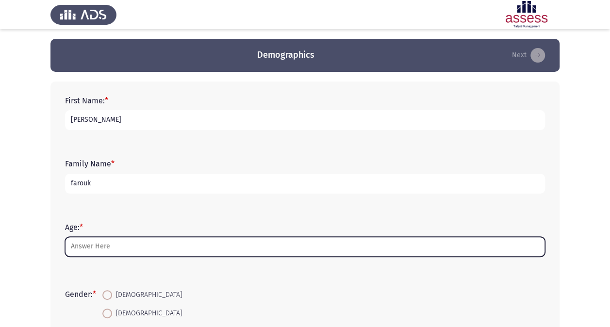
click at [96, 244] on input "Age: *" at bounding box center [305, 247] width 480 height 20
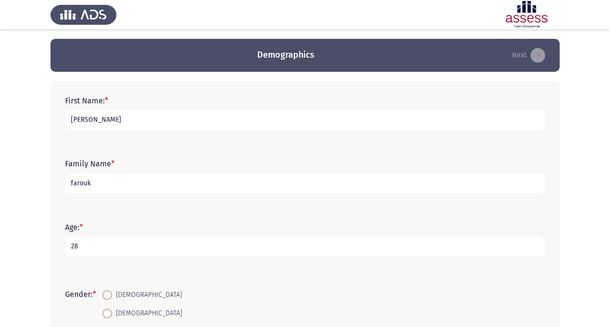
type input "28"
click at [111, 316] on span at bounding box center [107, 314] width 10 height 10
click at [111, 316] on input "[DEMOGRAPHIC_DATA]" at bounding box center [107, 314] width 10 height 10
radio input "true"
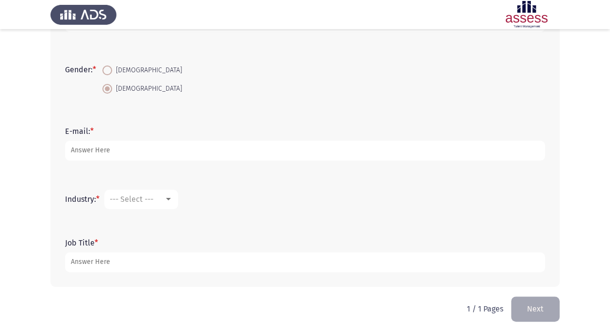
scroll to position [226, 0]
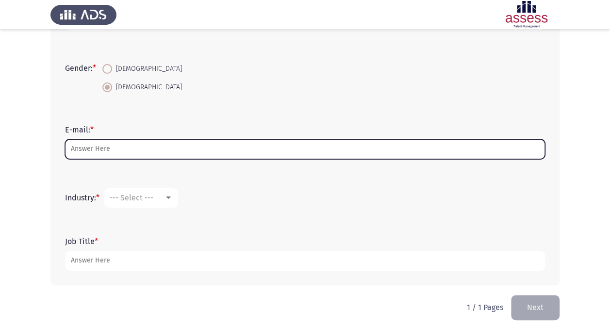
click at [202, 147] on input "E-mail: *" at bounding box center [305, 149] width 480 height 20
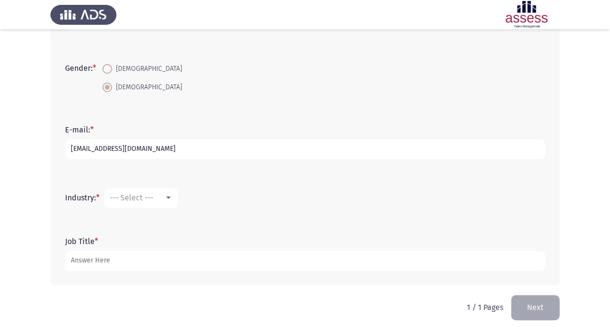
type input "[EMAIL_ADDRESS][DOMAIN_NAME]"
click at [151, 199] on span "--- Select ---" at bounding box center [132, 197] width 44 height 9
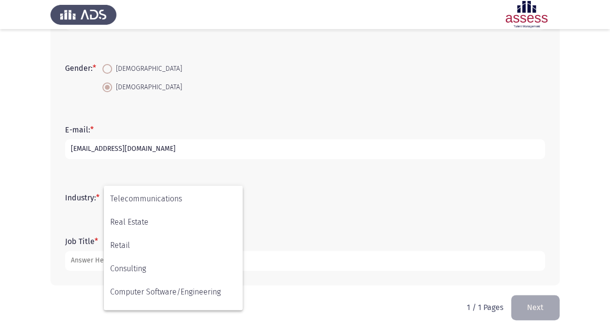
scroll to position [319, 0]
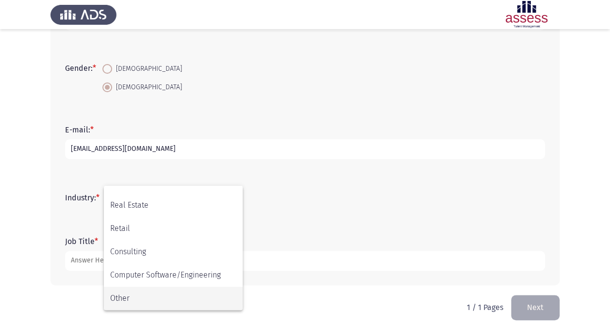
click at [164, 294] on span "Other" at bounding box center [173, 298] width 126 height 23
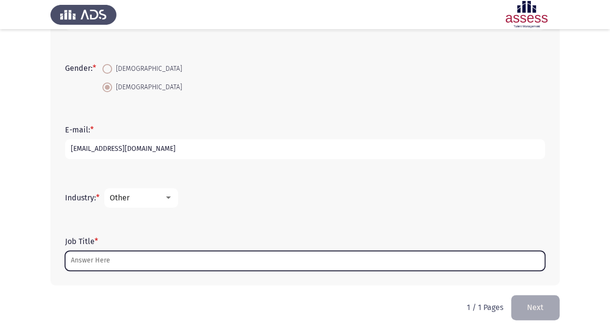
click at [122, 257] on input "Job Title *" at bounding box center [305, 261] width 480 height 20
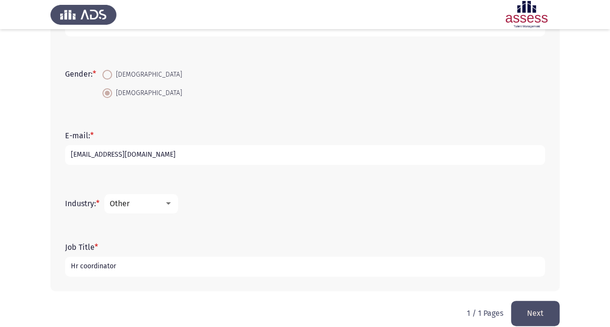
type input "Hr coordinator"
click at [540, 304] on button "Next" at bounding box center [535, 313] width 49 height 25
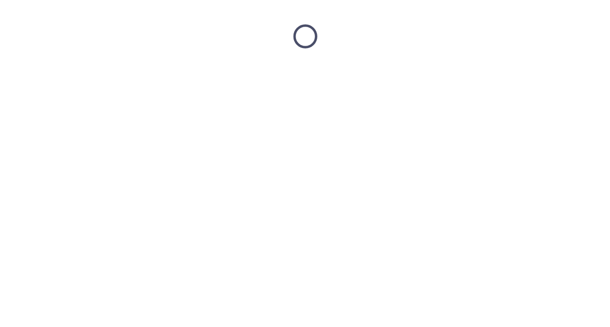
scroll to position [0, 0]
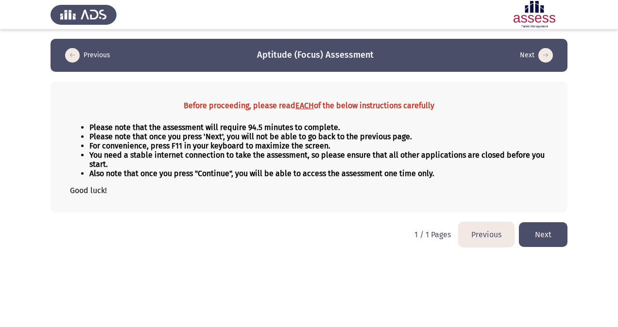
click at [530, 228] on button "Next" at bounding box center [543, 234] width 49 height 25
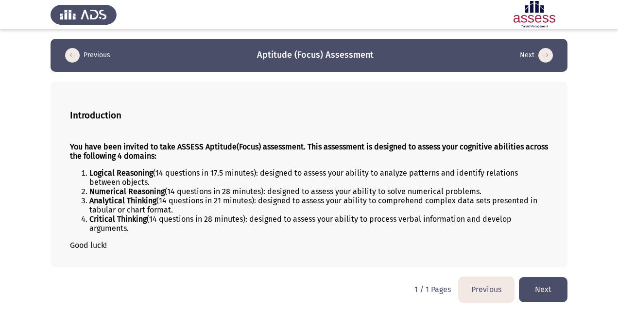
click at [537, 282] on button "Next" at bounding box center [543, 289] width 49 height 25
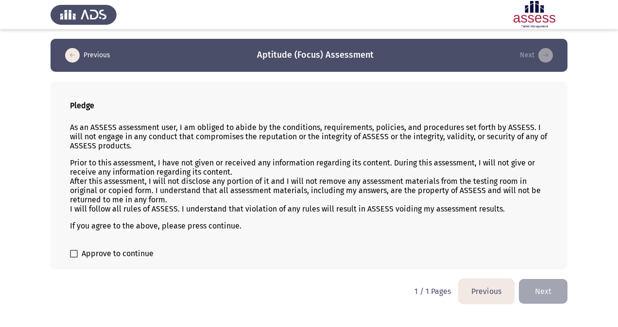
click at [75, 254] on span at bounding box center [74, 254] width 8 height 8
click at [74, 258] on input "Approve to continue" at bounding box center [73, 258] width 0 height 0
checkbox input "true"
click at [549, 292] on button "Next" at bounding box center [543, 291] width 49 height 25
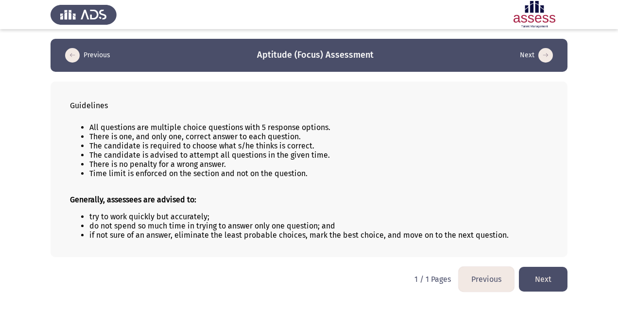
click at [536, 274] on button "Next" at bounding box center [543, 279] width 49 height 25
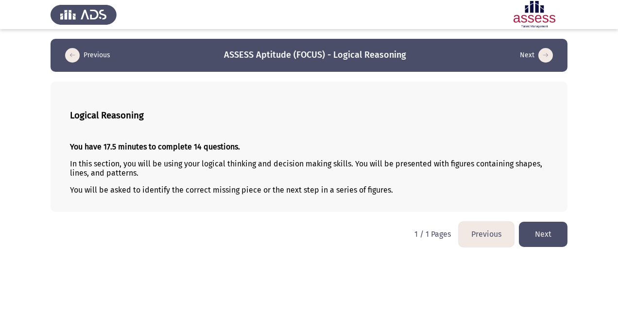
click at [529, 229] on button "Next" at bounding box center [543, 234] width 49 height 25
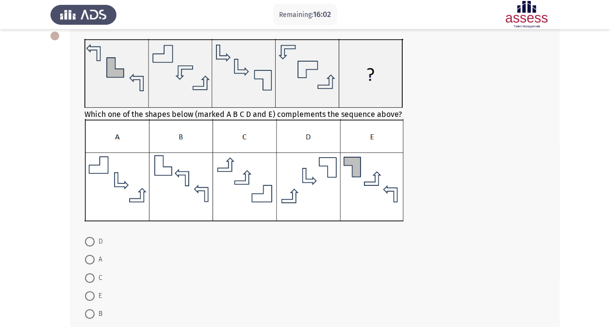
scroll to position [56, 0]
click at [89, 290] on span at bounding box center [90, 295] width 10 height 10
click at [89, 290] on input "E" at bounding box center [90, 295] width 10 height 10
radio input "true"
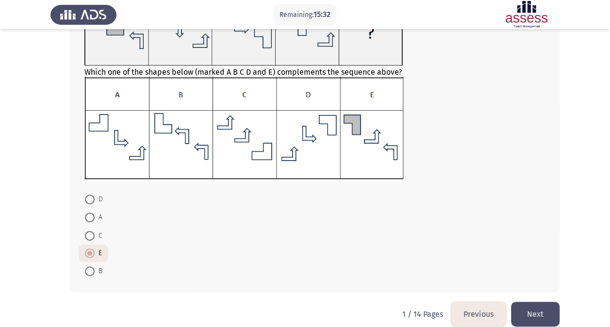
scroll to position [110, 0]
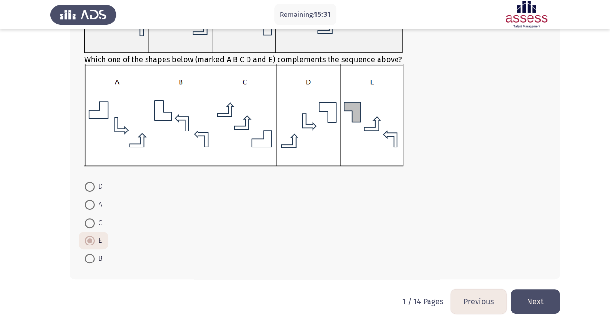
click at [538, 293] on button "Next" at bounding box center [535, 301] width 49 height 25
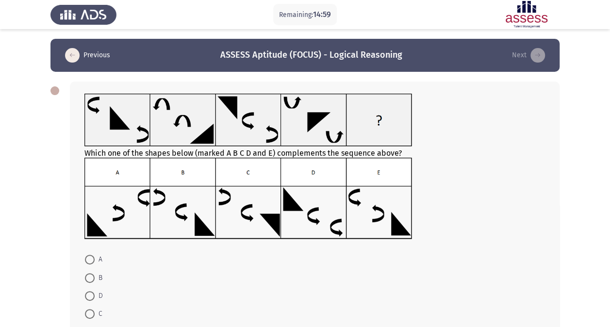
click at [91, 259] on span at bounding box center [90, 260] width 10 height 10
click at [91, 259] on input "A" at bounding box center [90, 260] width 10 height 10
radio input "true"
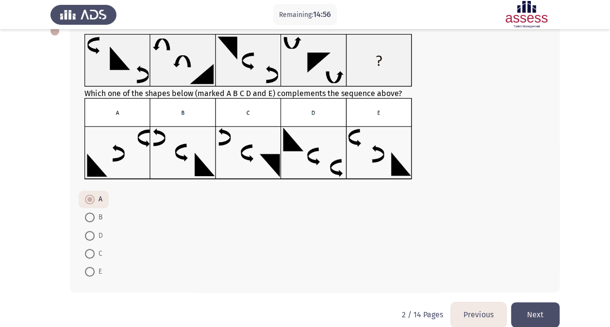
scroll to position [73, 0]
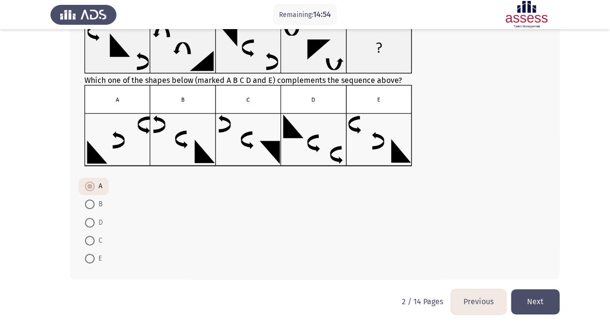
click at [533, 298] on button "Next" at bounding box center [535, 301] width 49 height 25
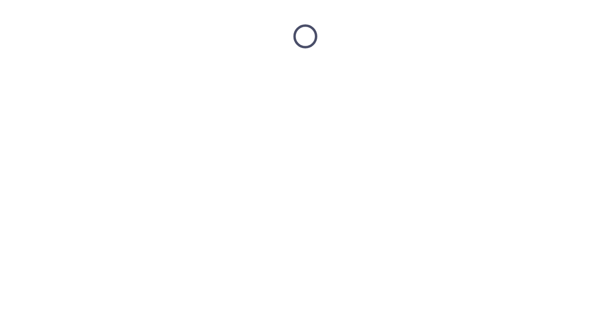
scroll to position [0, 0]
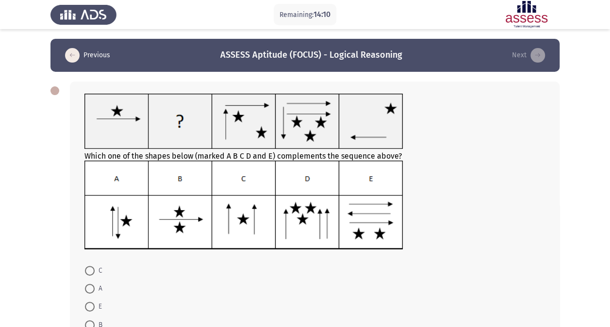
click at [172, 206] on img at bounding box center [243, 206] width 319 height 90
click at [91, 323] on span at bounding box center [90, 326] width 10 height 10
click at [91, 323] on input "B" at bounding box center [90, 326] width 10 height 10
radio input "true"
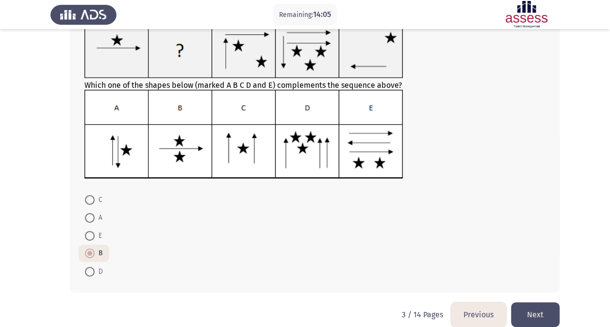
scroll to position [73, 0]
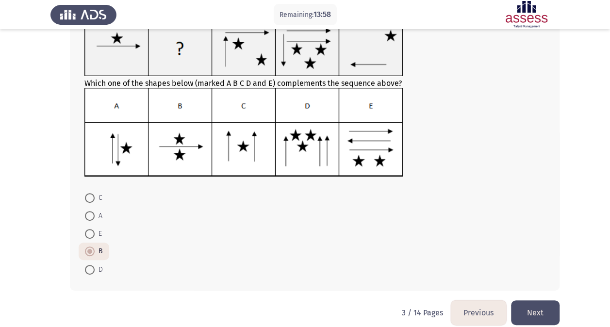
click at [530, 309] on button "Next" at bounding box center [535, 313] width 49 height 25
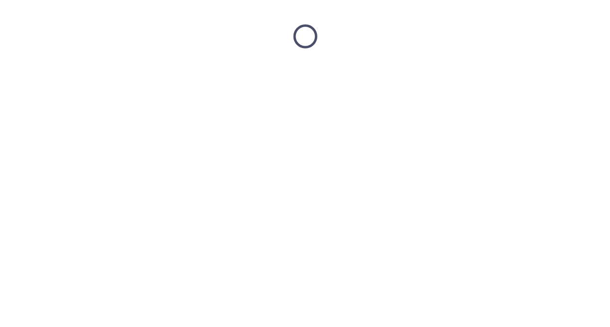
scroll to position [0, 0]
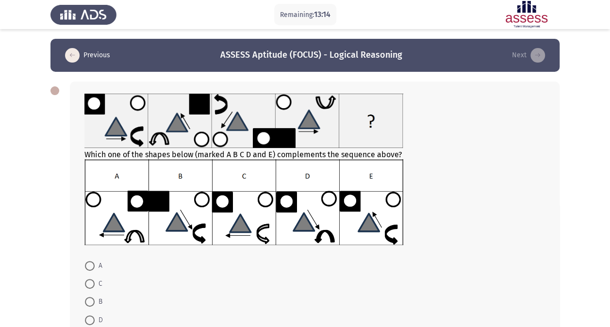
click at [179, 203] on img at bounding box center [243, 202] width 319 height 86
click at [90, 300] on span at bounding box center [90, 302] width 10 height 10
click at [90, 300] on input "B" at bounding box center [90, 302] width 10 height 10
radio input "true"
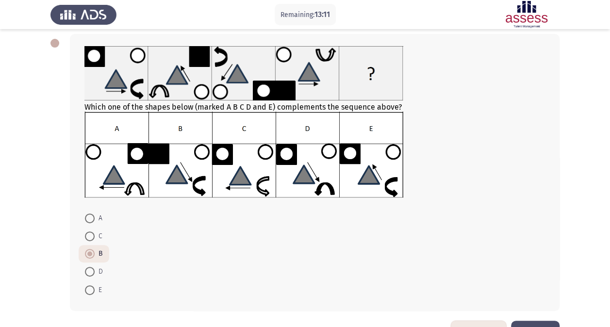
scroll to position [79, 0]
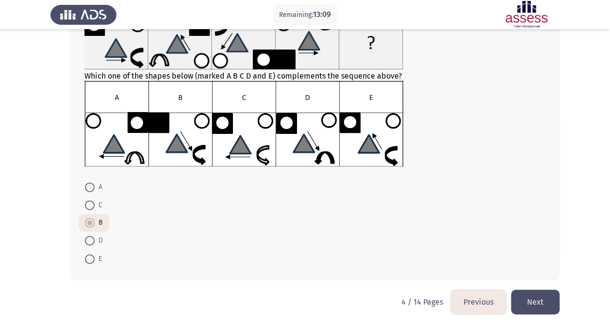
click at [533, 296] on button "Next" at bounding box center [535, 302] width 49 height 25
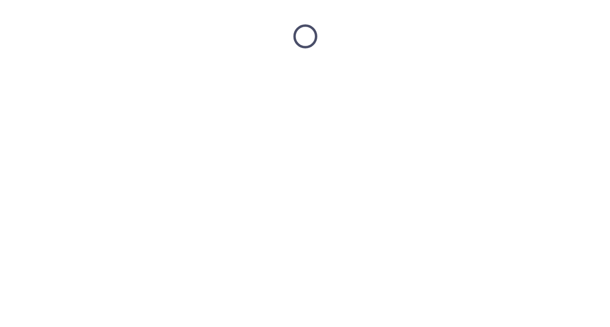
scroll to position [0, 0]
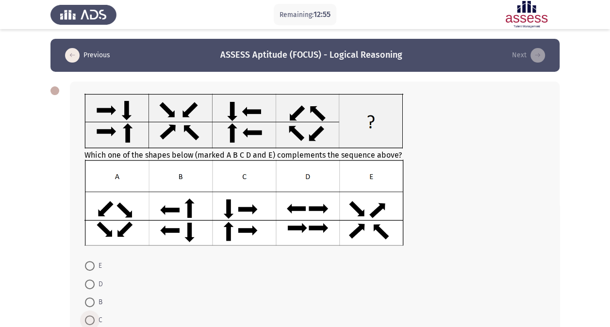
click at [93, 317] on span at bounding box center [90, 321] width 10 height 10
click at [93, 317] on input "C" at bounding box center [90, 321] width 10 height 10
radio input "true"
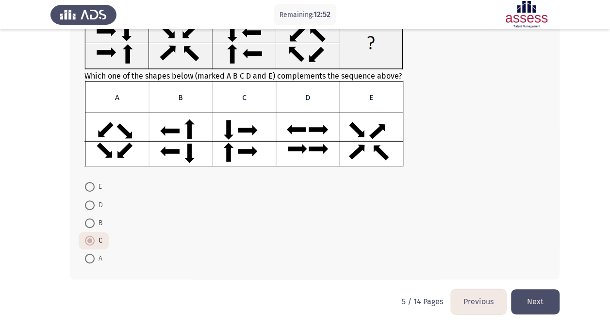
click at [531, 300] on button "Next" at bounding box center [535, 301] width 49 height 25
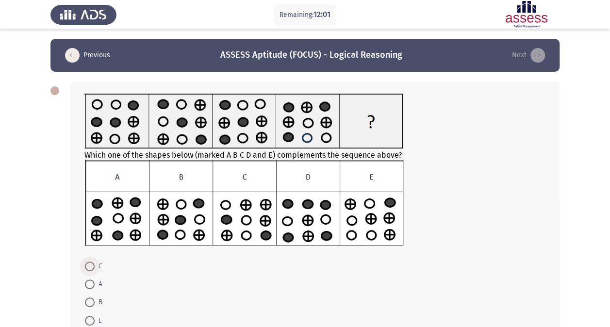
click at [89, 270] on span at bounding box center [90, 267] width 10 height 10
click at [89, 270] on input "C" at bounding box center [90, 267] width 10 height 10
radio input "true"
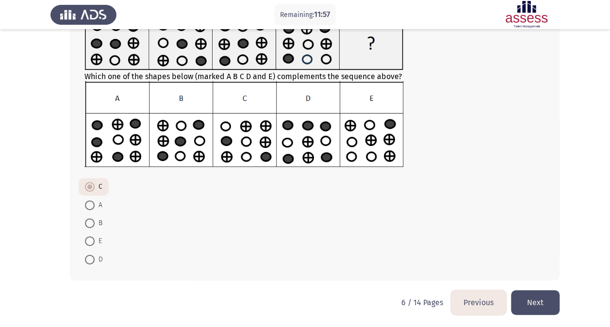
scroll to position [80, 0]
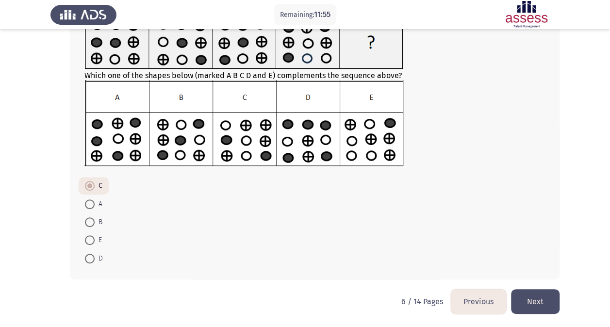
click at [537, 296] on button "Next" at bounding box center [535, 301] width 49 height 25
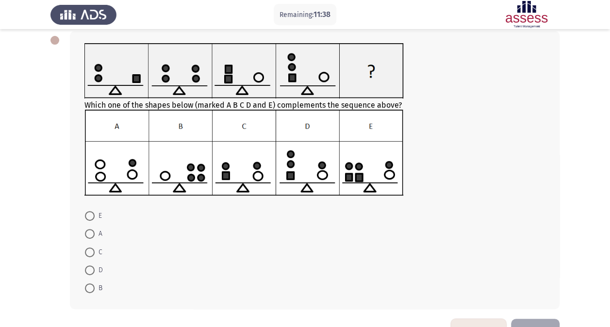
scroll to position [53, 0]
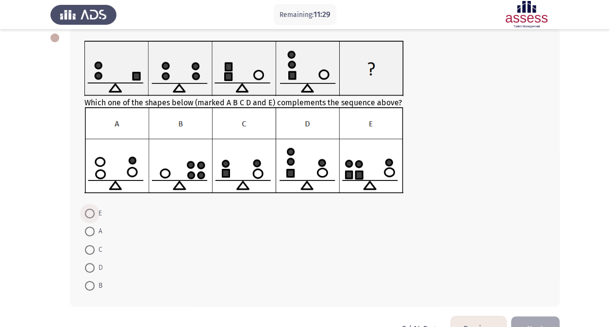
click at [88, 212] on span at bounding box center [90, 214] width 10 height 10
click at [88, 212] on input "E" at bounding box center [90, 214] width 10 height 10
radio input "true"
click at [532, 317] on button "Next" at bounding box center [535, 328] width 49 height 25
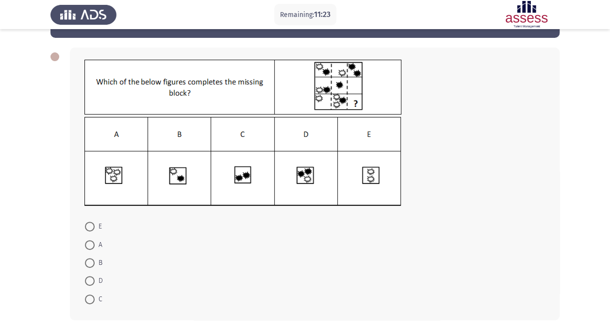
scroll to position [34, 0]
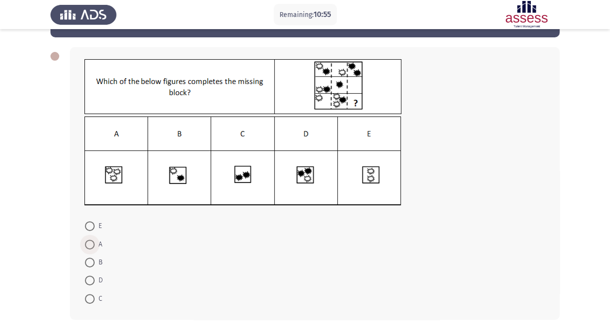
click at [90, 240] on span at bounding box center [90, 245] width 10 height 10
click at [90, 240] on input "A" at bounding box center [90, 245] width 10 height 10
radio input "true"
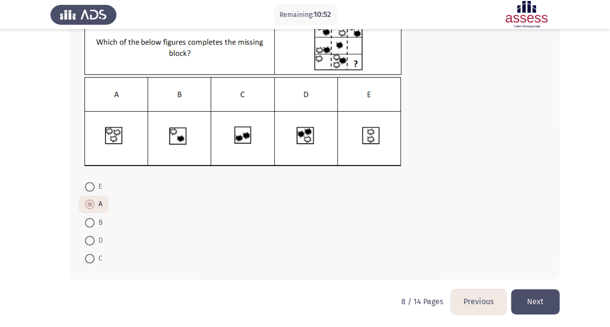
click at [543, 306] on button "Next" at bounding box center [535, 301] width 49 height 25
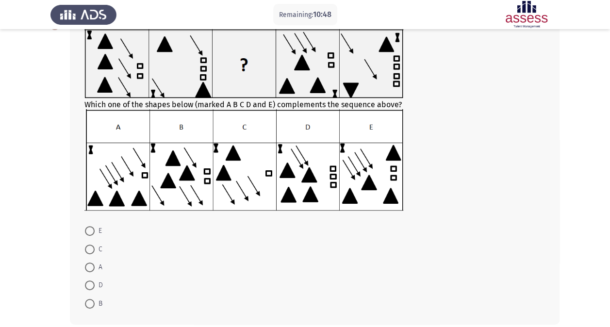
scroll to position [65, 0]
click at [91, 230] on span at bounding box center [90, 231] width 10 height 10
click at [91, 230] on input "E" at bounding box center [90, 231] width 10 height 10
radio input "true"
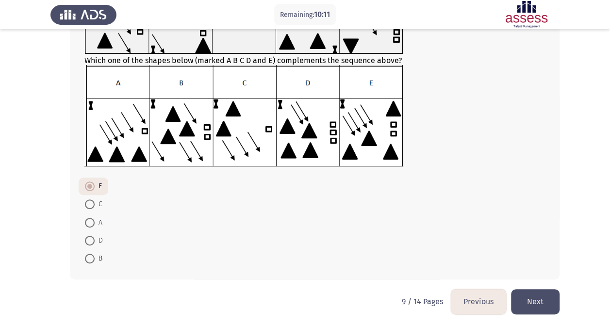
click at [543, 304] on button "Next" at bounding box center [535, 301] width 49 height 25
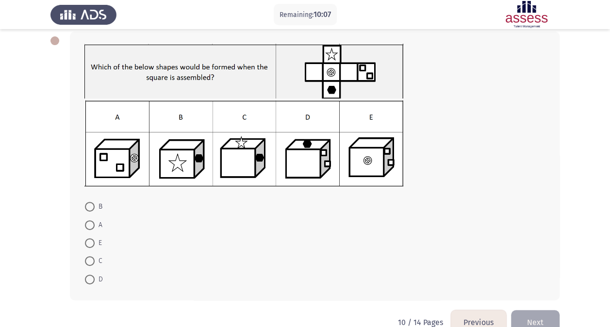
scroll to position [51, 0]
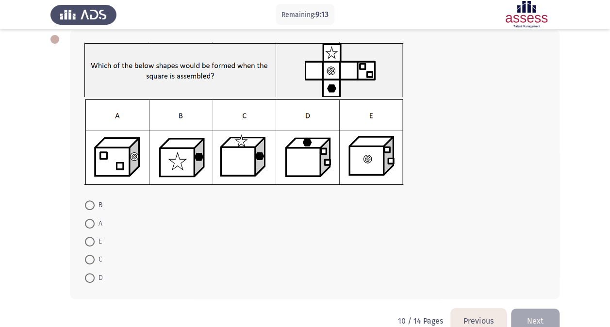
click at [256, 146] on img at bounding box center [243, 142] width 319 height 86
click at [89, 257] on span at bounding box center [90, 260] width 10 height 10
click at [89, 257] on input "C" at bounding box center [90, 260] width 10 height 10
radio input "true"
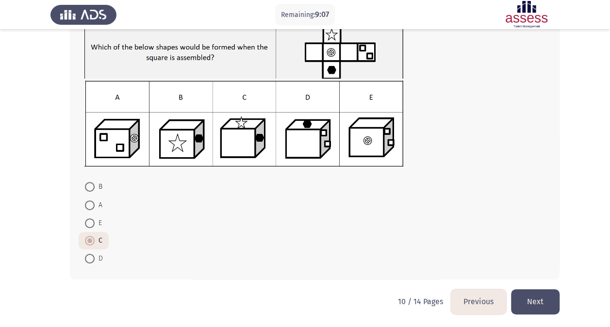
click at [540, 301] on button "Next" at bounding box center [535, 301] width 49 height 25
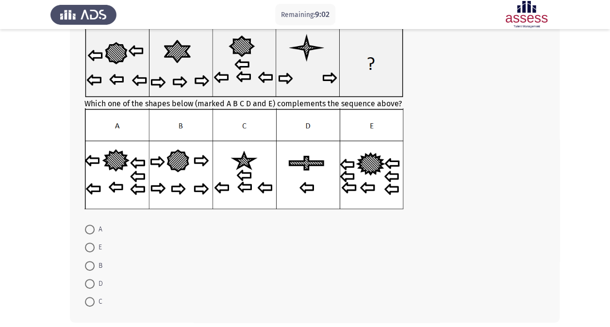
scroll to position [68, 0]
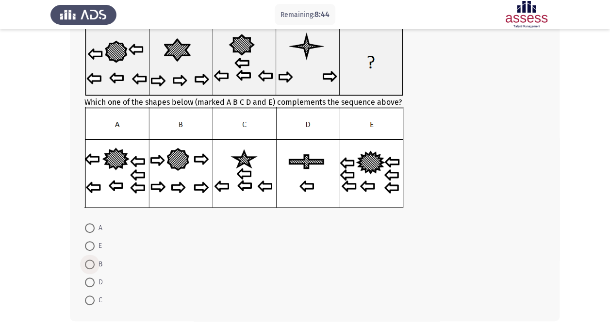
click at [89, 262] on span at bounding box center [90, 265] width 10 height 10
click at [89, 262] on input "B" at bounding box center [90, 265] width 10 height 10
radio input "true"
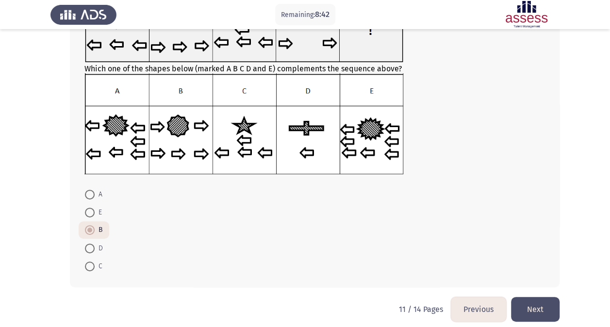
scroll to position [109, 0]
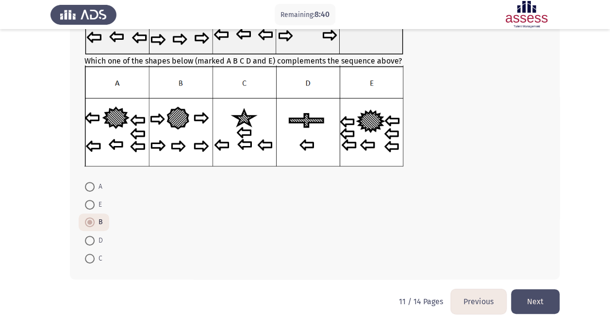
click at [537, 303] on button "Next" at bounding box center [535, 301] width 49 height 25
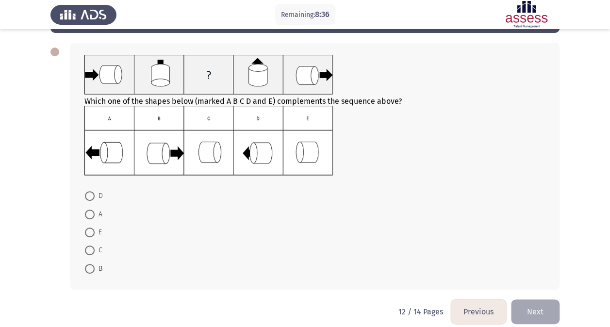
scroll to position [40, 0]
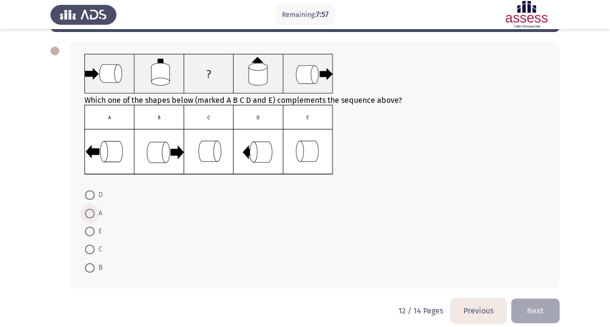
click at [90, 214] on span at bounding box center [90, 214] width 0 height 0
click at [89, 213] on input "A" at bounding box center [90, 214] width 10 height 10
radio input "true"
click at [543, 313] on button "Next" at bounding box center [535, 310] width 49 height 25
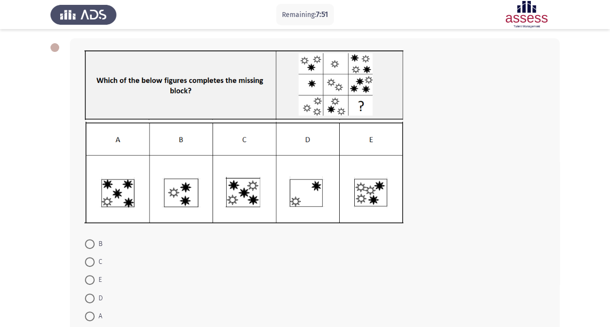
scroll to position [46, 0]
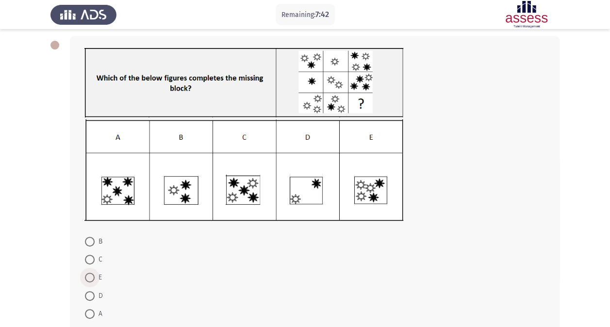
click at [90, 275] on span at bounding box center [90, 278] width 10 height 10
click at [90, 275] on input "E" at bounding box center [90, 278] width 10 height 10
radio input "true"
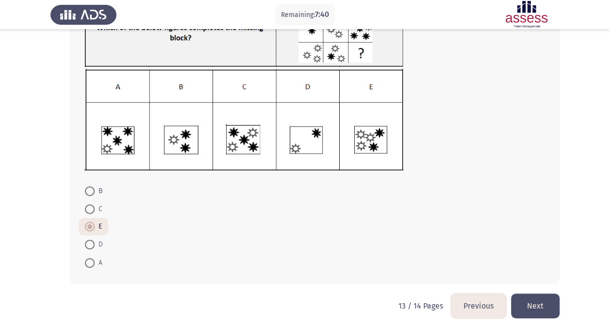
scroll to position [101, 0]
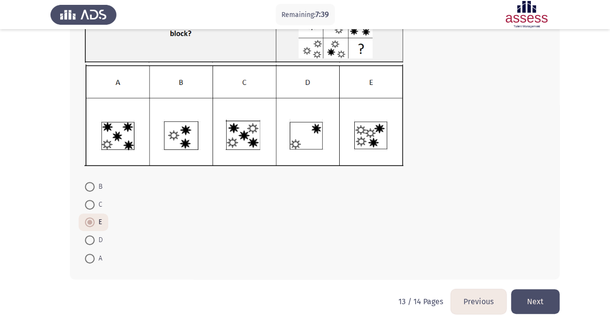
click at [550, 294] on button "Next" at bounding box center [535, 301] width 49 height 25
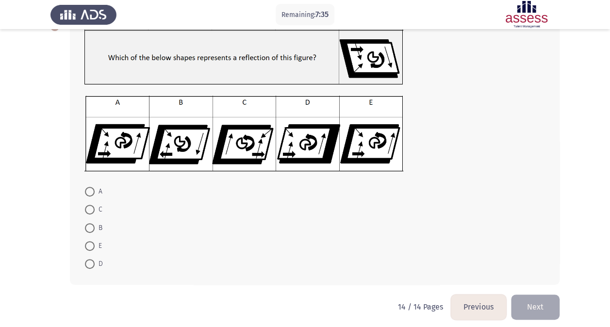
scroll to position [66, 0]
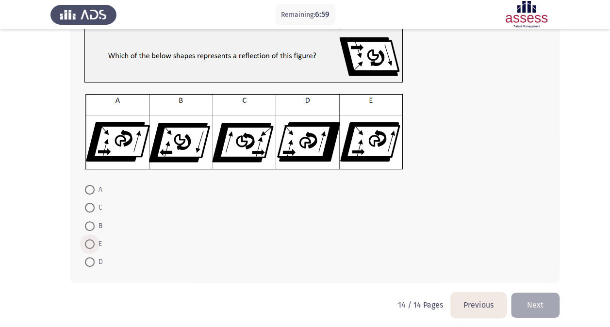
click at [90, 244] on span at bounding box center [90, 244] width 0 height 0
click at [89, 243] on input "E" at bounding box center [90, 244] width 10 height 10
radio input "true"
click at [539, 298] on button "Next" at bounding box center [535, 304] width 49 height 25
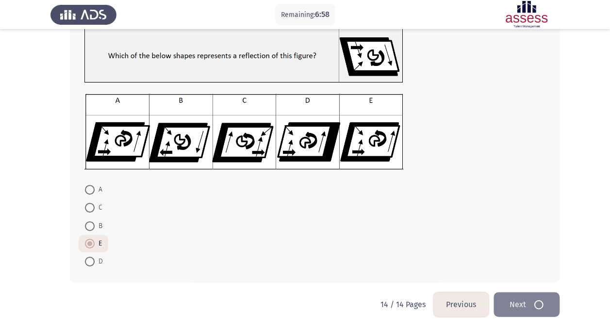
scroll to position [0, 0]
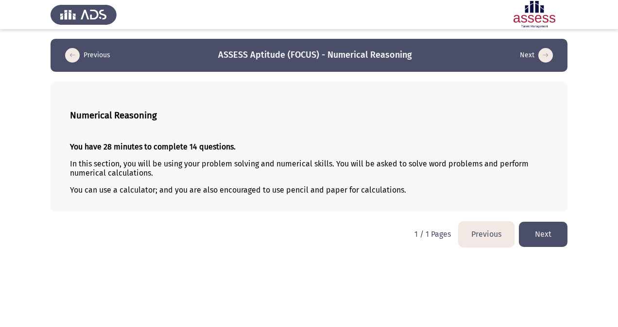
click at [538, 230] on button "Next" at bounding box center [543, 234] width 49 height 25
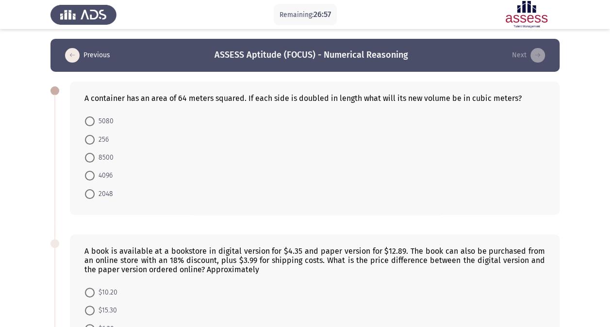
click at [89, 139] on span at bounding box center [90, 140] width 10 height 10
click at [89, 139] on input "256" at bounding box center [90, 140] width 10 height 10
radio input "true"
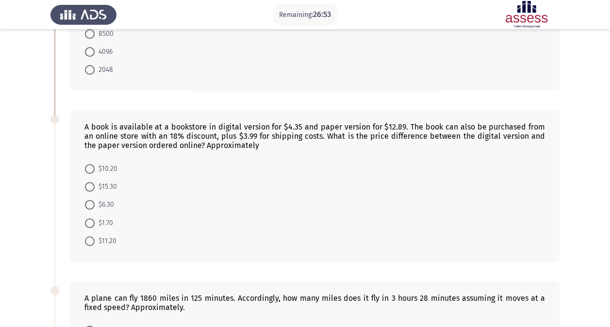
scroll to position [124, 0]
click at [86, 166] on span at bounding box center [90, 168] width 10 height 10
click at [86, 166] on input "$10.20" at bounding box center [90, 168] width 10 height 10
radio input "true"
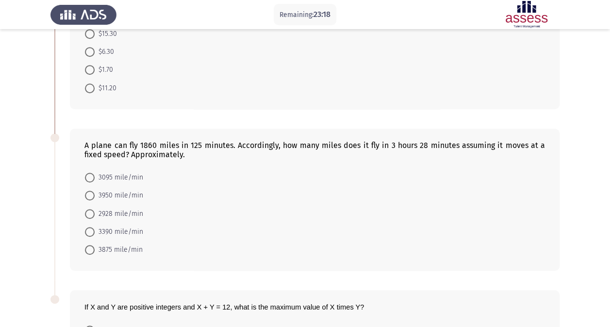
scroll to position [306, 0]
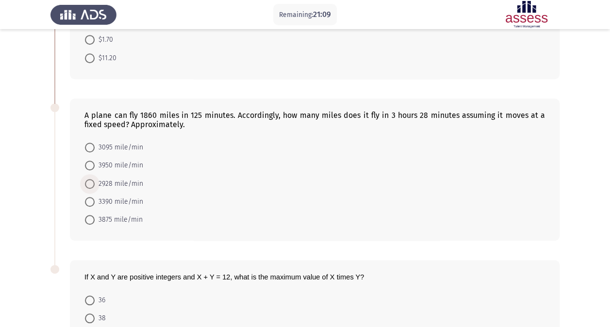
click at [91, 183] on span at bounding box center [90, 184] width 10 height 10
click at [91, 183] on input "2928 mile/min" at bounding box center [90, 184] width 10 height 10
radio input "true"
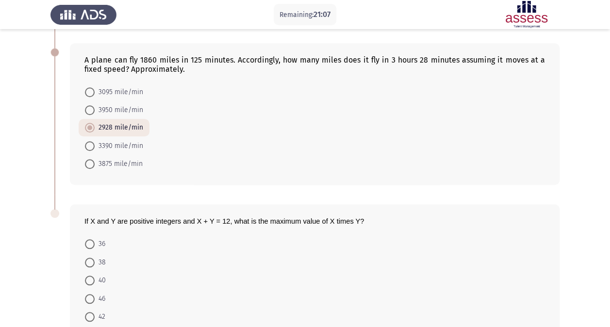
scroll to position [416, 0]
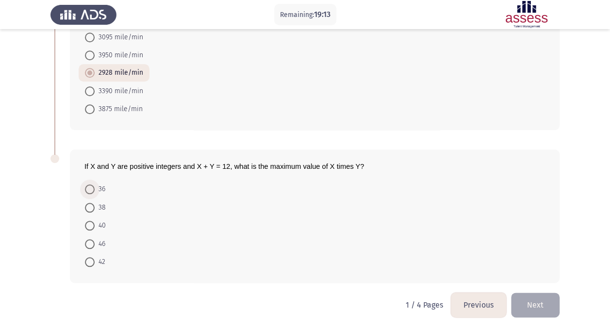
click at [92, 185] on span at bounding box center [90, 190] width 10 height 10
click at [92, 185] on input "36" at bounding box center [90, 190] width 10 height 10
radio input "true"
click at [529, 297] on button "Next" at bounding box center [535, 305] width 49 height 25
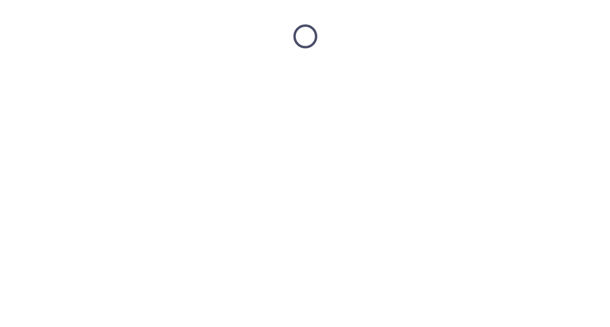
scroll to position [0, 0]
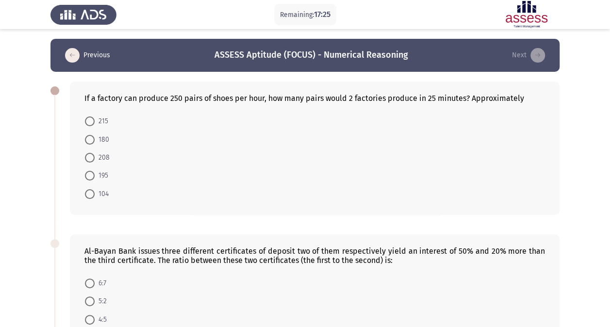
click at [88, 157] on span at bounding box center [90, 158] width 10 height 10
click at [88, 157] on input "208" at bounding box center [90, 158] width 10 height 10
radio input "true"
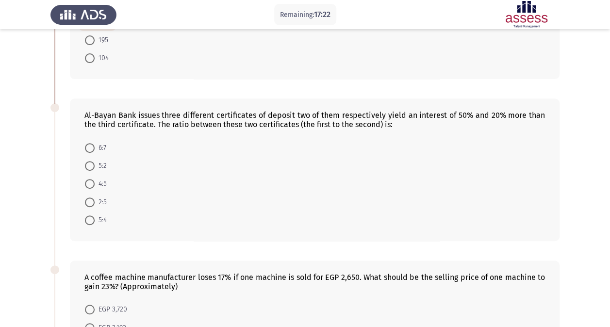
scroll to position [136, 0]
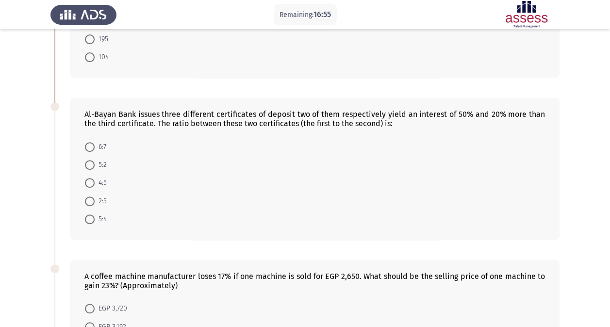
click at [91, 164] on span at bounding box center [90, 165] width 10 height 10
click at [91, 164] on input "5:2" at bounding box center [90, 165] width 10 height 10
radio input "true"
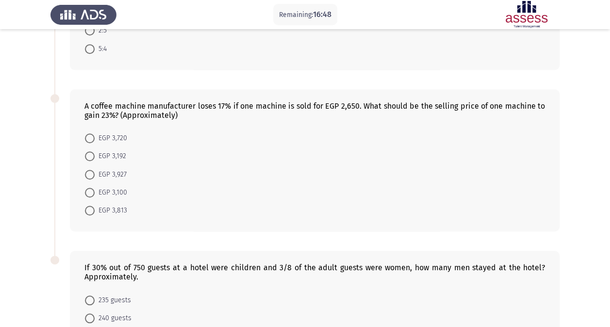
scroll to position [307, 0]
click at [92, 154] on span at bounding box center [90, 156] width 10 height 10
click at [92, 154] on input "EGP 3,192" at bounding box center [90, 156] width 10 height 10
radio input "true"
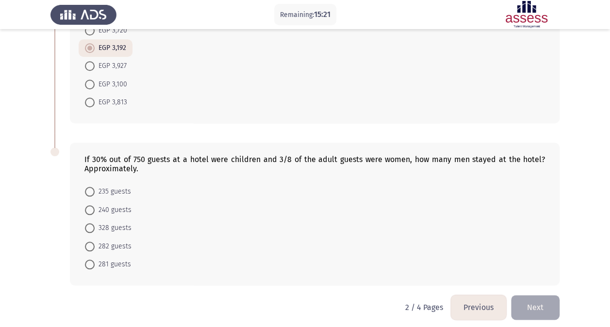
scroll to position [416, 0]
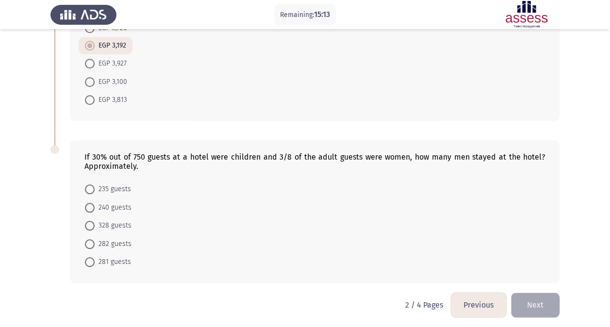
click at [467, 158] on div "If 30% out of 750 guests at a hotel were children and 3/8 of the adult guests w…" at bounding box center [314, 161] width 461 height 18
click at [92, 203] on span at bounding box center [90, 208] width 10 height 10
click at [92, 203] on input "240 guests" at bounding box center [90, 208] width 10 height 10
radio input "true"
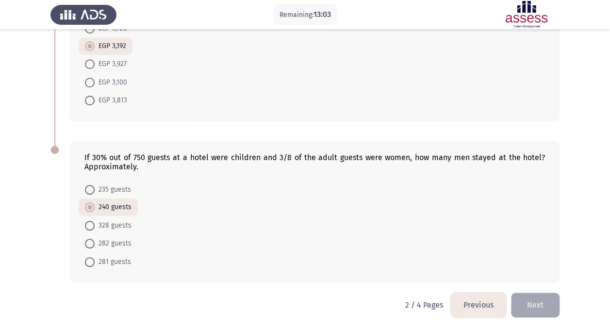
click at [538, 307] on button "Next" at bounding box center [535, 305] width 49 height 25
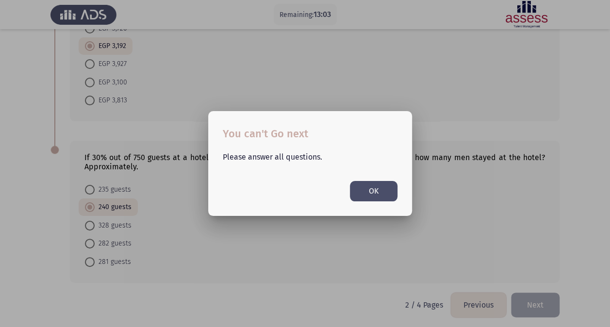
scroll to position [0, 0]
click at [366, 197] on button "OK" at bounding box center [374, 191] width 48 height 20
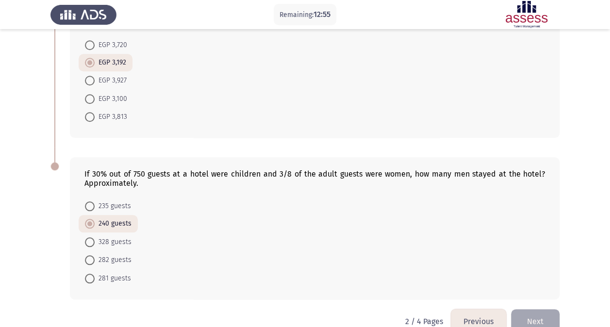
scroll to position [416, 0]
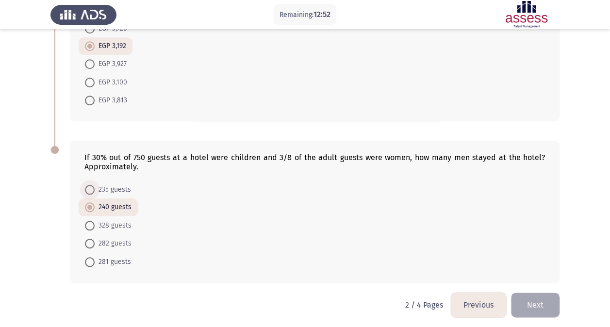
click at [91, 186] on span at bounding box center [90, 190] width 10 height 10
click at [91, 186] on input "235 guests" at bounding box center [90, 190] width 10 height 10
radio input "true"
click at [90, 206] on span at bounding box center [90, 208] width 10 height 10
click at [90, 206] on input "240 guests" at bounding box center [90, 208] width 10 height 10
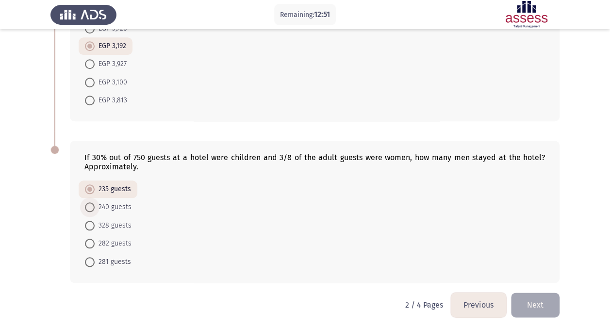
radio input "true"
click at [89, 186] on span at bounding box center [90, 190] width 10 height 10
click at [89, 186] on input "235 guests" at bounding box center [90, 190] width 10 height 10
radio input "true"
click at [541, 303] on button "Next" at bounding box center [535, 305] width 49 height 25
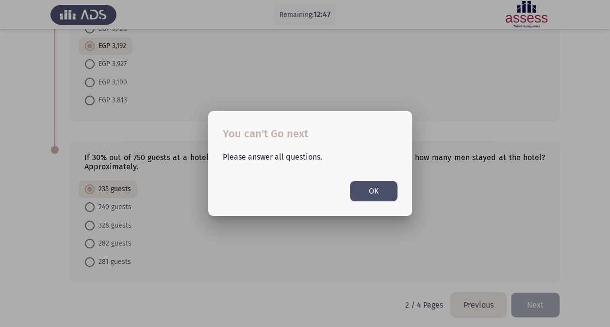
scroll to position [0, 0]
click at [366, 189] on button "OK" at bounding box center [374, 191] width 48 height 20
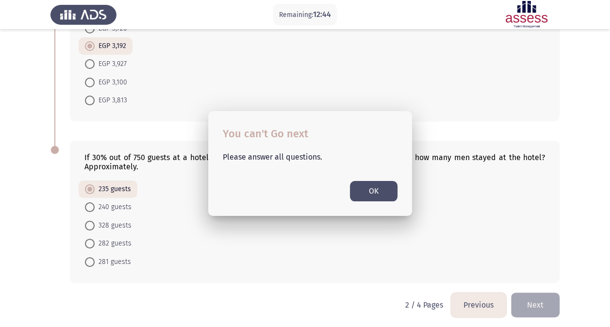
scroll to position [416, 0]
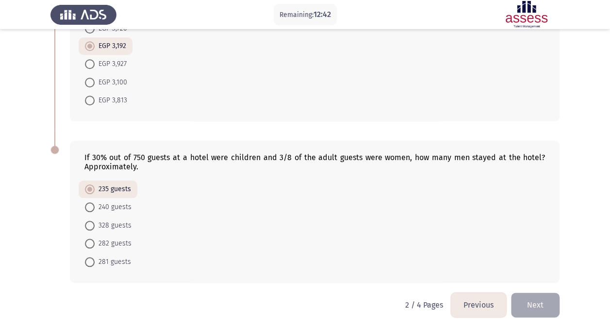
click at [469, 303] on button "Previous" at bounding box center [478, 305] width 55 height 25
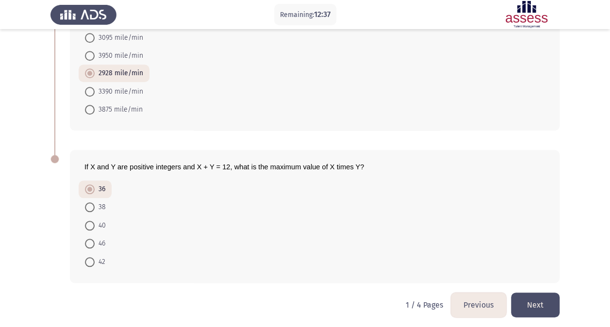
click at [537, 298] on button "Next" at bounding box center [535, 305] width 49 height 25
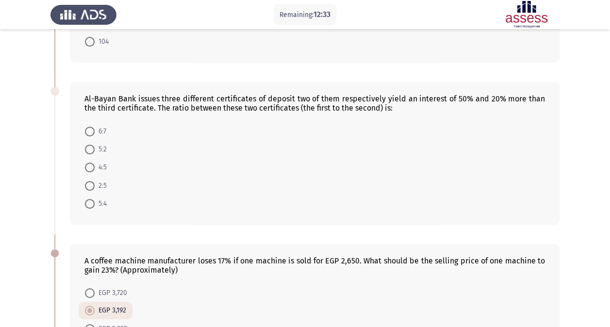
scroll to position [152, 0]
click at [91, 144] on span at bounding box center [90, 149] width 10 height 10
click at [91, 144] on input "5:2" at bounding box center [90, 149] width 10 height 10
radio input "true"
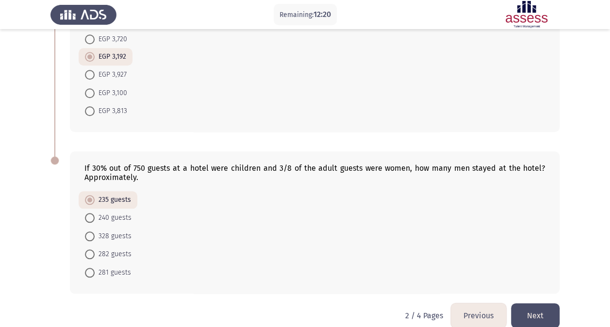
scroll to position [416, 0]
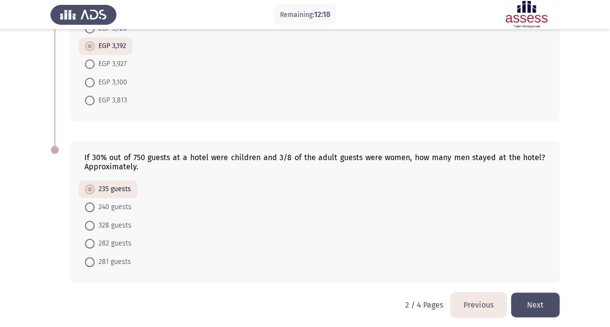
click at [540, 293] on button "Next" at bounding box center [535, 305] width 49 height 25
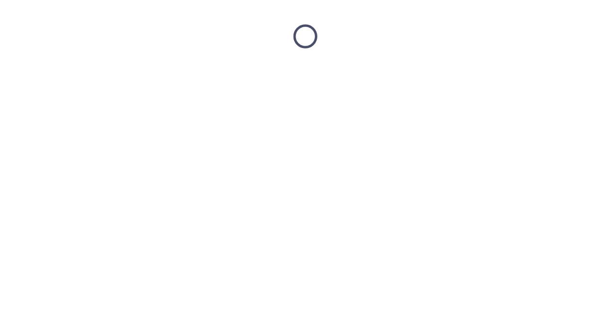
scroll to position [0, 0]
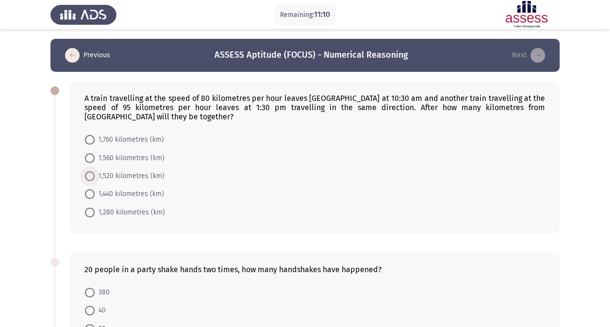
click at [92, 175] on span at bounding box center [90, 176] width 10 height 10
click at [92, 175] on input "1,520 kilometres (km)" at bounding box center [90, 176] width 10 height 10
radio input "true"
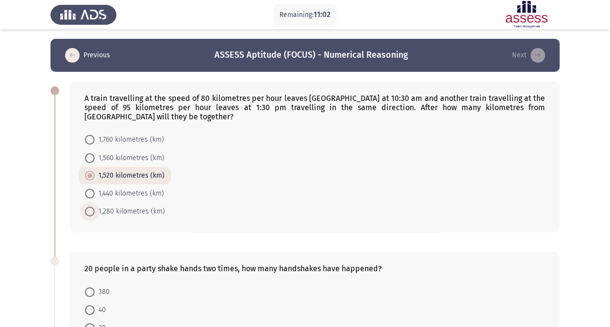
click at [87, 212] on span at bounding box center [90, 212] width 10 height 10
click at [87, 212] on input "1,280 kilometres (km)" at bounding box center [90, 212] width 10 height 10
radio input "true"
click at [94, 171] on span at bounding box center [90, 176] width 10 height 10
click at [94, 171] on input "1,520 kilometres (km)" at bounding box center [90, 176] width 10 height 10
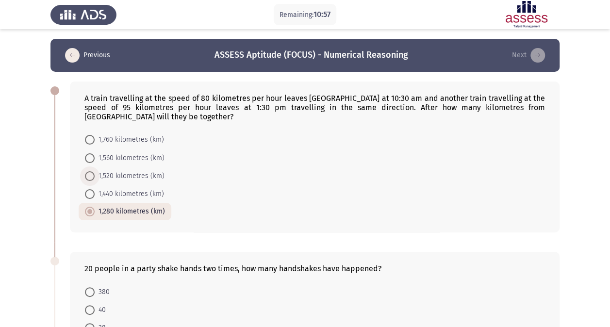
radio input "true"
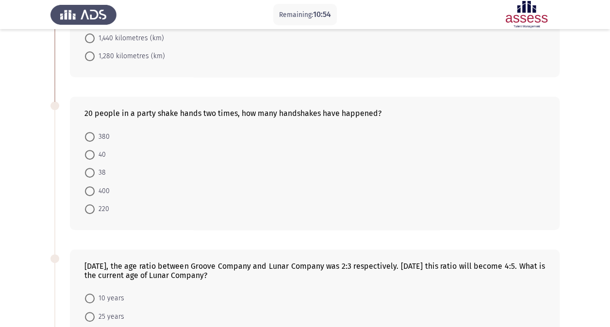
scroll to position [158, 0]
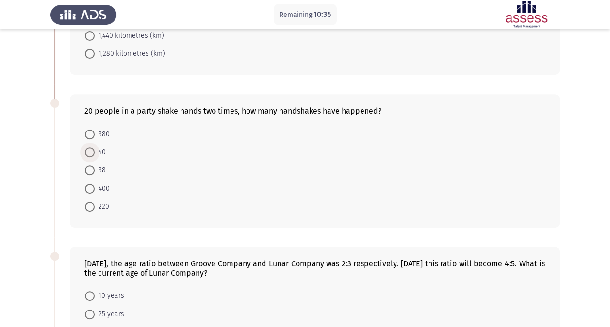
click at [93, 150] on span at bounding box center [90, 153] width 10 height 10
click at [93, 150] on input "40" at bounding box center [90, 153] width 10 height 10
radio input "true"
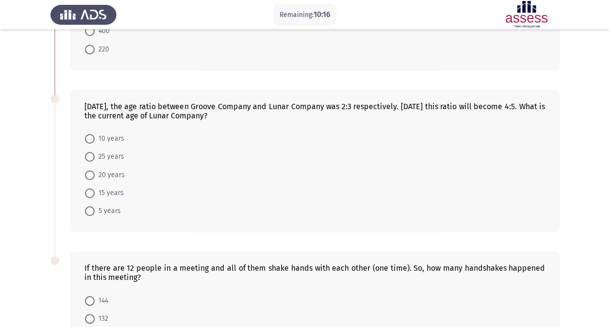
scroll to position [317, 0]
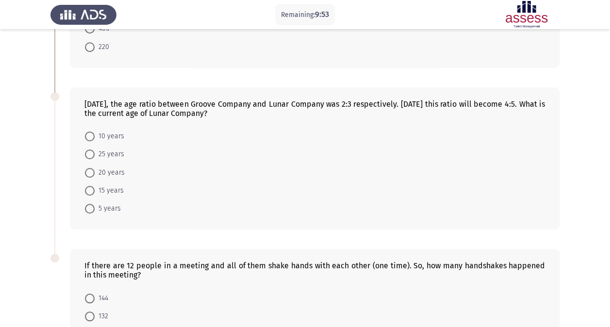
click at [94, 204] on span at bounding box center [90, 209] width 10 height 10
click at [94, 204] on input "5 years" at bounding box center [90, 209] width 10 height 10
radio input "true"
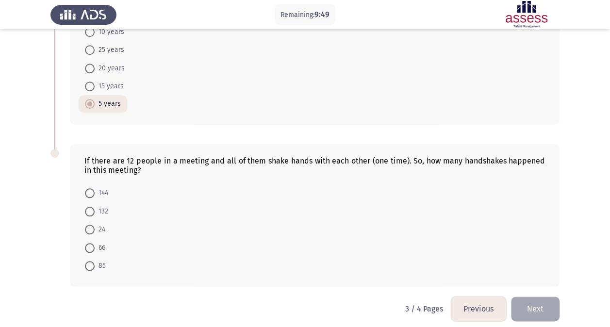
scroll to position [425, 0]
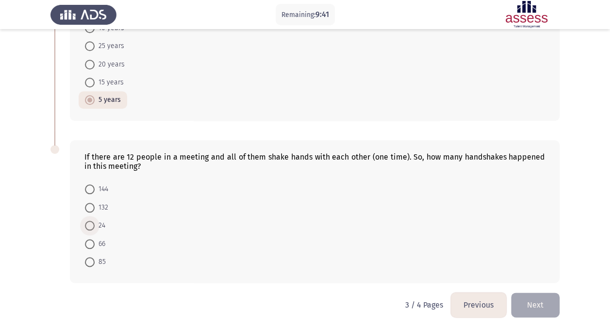
click at [91, 222] on span at bounding box center [90, 226] width 10 height 10
click at [91, 222] on input "24" at bounding box center [90, 226] width 10 height 10
radio input "true"
click at [538, 300] on button "Next" at bounding box center [535, 305] width 49 height 25
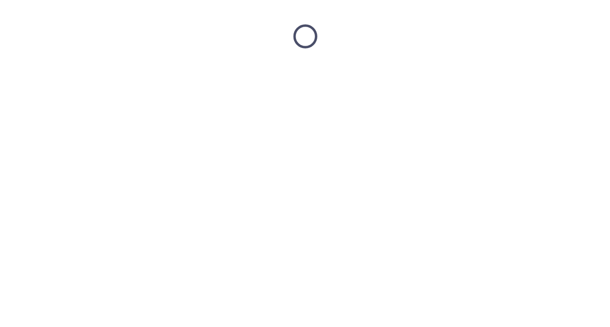
scroll to position [0, 0]
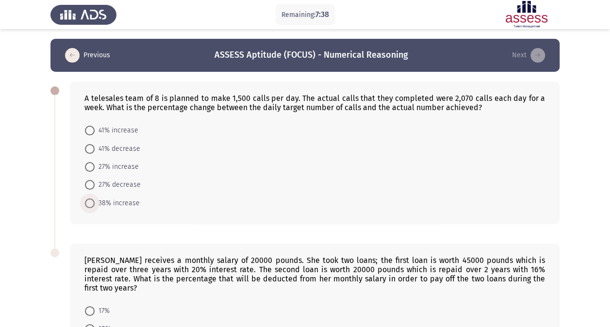
click at [91, 205] on span at bounding box center [90, 204] width 10 height 10
click at [91, 205] on input "38% increase" at bounding box center [90, 204] width 10 height 10
radio input "true"
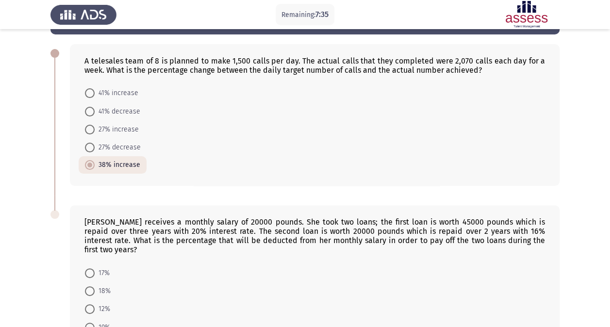
scroll to position [43, 0]
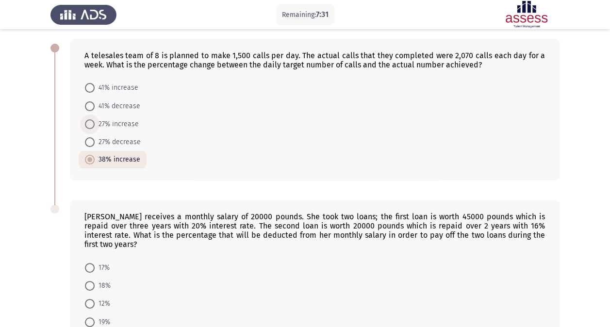
click at [91, 124] on span at bounding box center [90, 124] width 10 height 10
click at [91, 124] on input "27% increase" at bounding box center [90, 124] width 10 height 10
radio input "true"
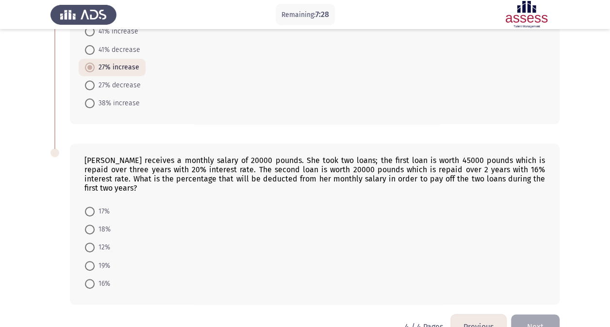
scroll to position [114, 0]
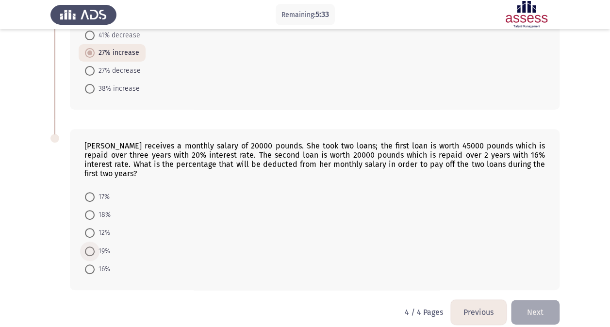
click at [94, 247] on span at bounding box center [90, 252] width 10 height 10
click at [94, 247] on input "19%" at bounding box center [90, 252] width 10 height 10
radio input "true"
click at [529, 304] on button "Next" at bounding box center [535, 312] width 49 height 25
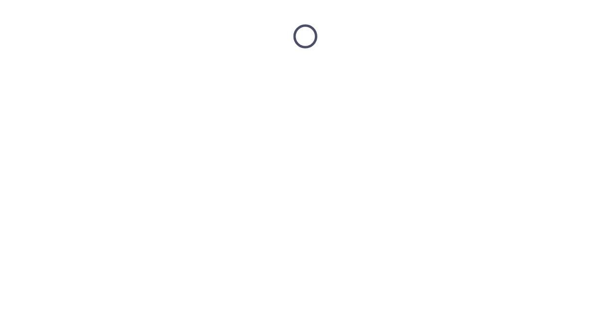
scroll to position [0, 0]
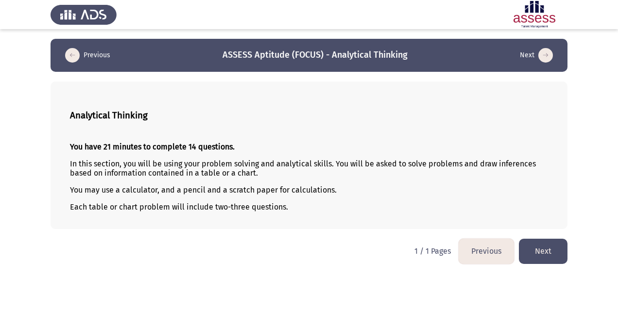
click at [545, 256] on button "Next" at bounding box center [543, 251] width 49 height 25
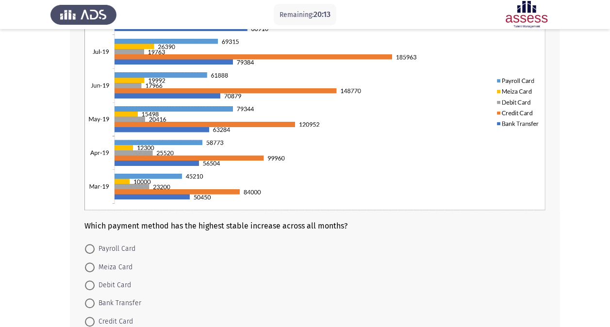
scroll to position [118, 0]
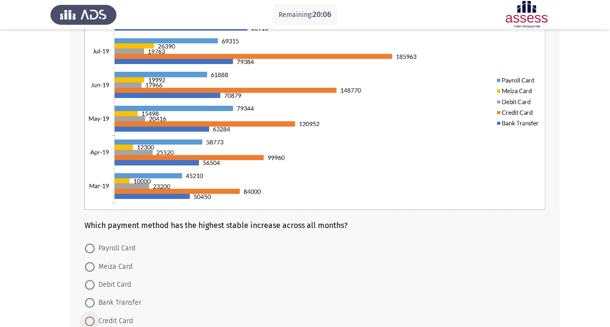
click at [93, 318] on span at bounding box center [90, 322] width 10 height 10
click at [93, 318] on input "Credit Card" at bounding box center [90, 322] width 10 height 10
radio input "true"
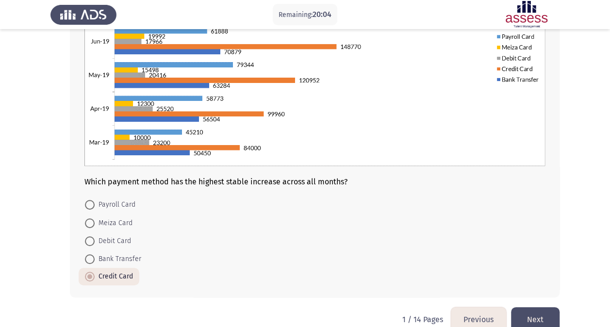
scroll to position [180, 0]
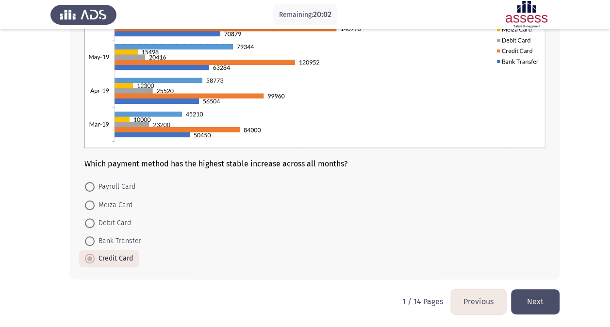
click at [540, 291] on button "Next" at bounding box center [535, 301] width 49 height 25
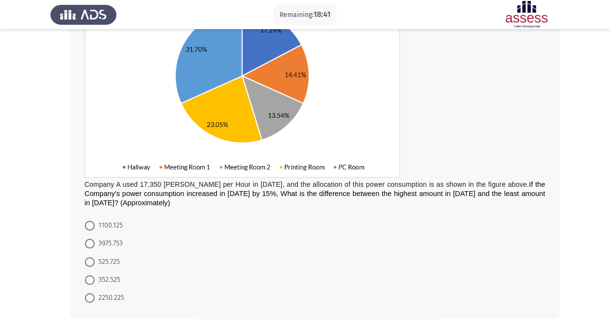
scroll to position [133, 0]
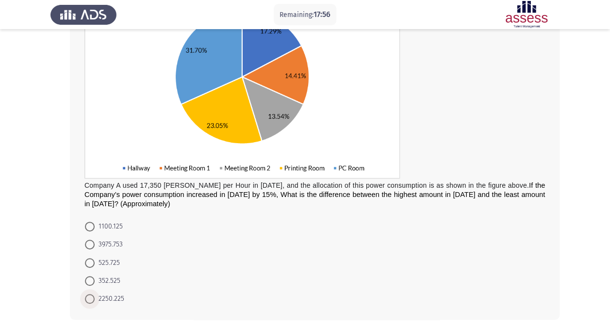
click at [90, 301] on span at bounding box center [90, 299] width 10 height 10
click at [90, 301] on input "2250.225" at bounding box center [90, 299] width 10 height 10
radio input "true"
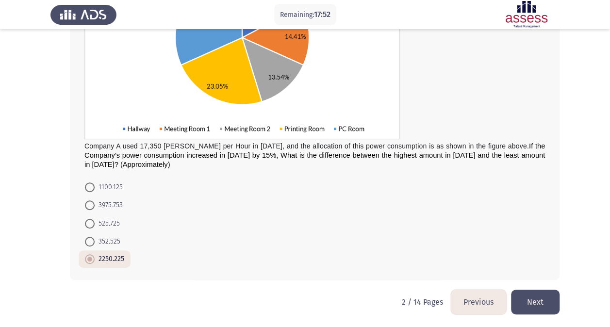
click at [541, 297] on button "Next" at bounding box center [535, 302] width 49 height 25
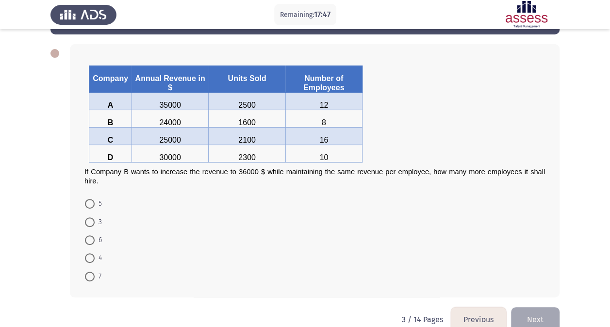
scroll to position [38, 0]
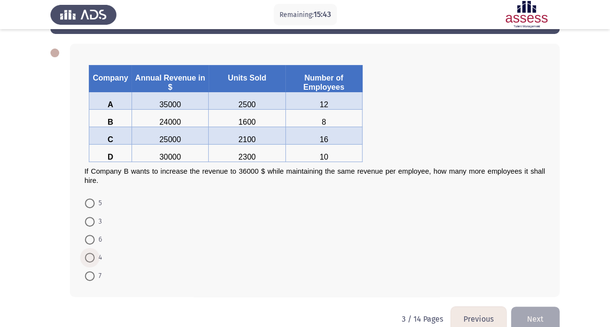
click at [92, 257] on span at bounding box center [90, 258] width 10 height 10
click at [92, 257] on input "4" at bounding box center [90, 258] width 10 height 10
radio input "true"
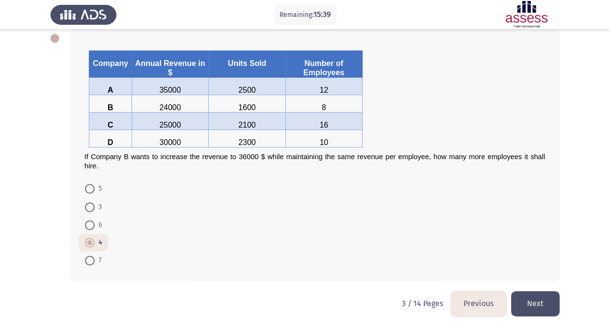
click at [546, 302] on button "Next" at bounding box center [535, 303] width 49 height 25
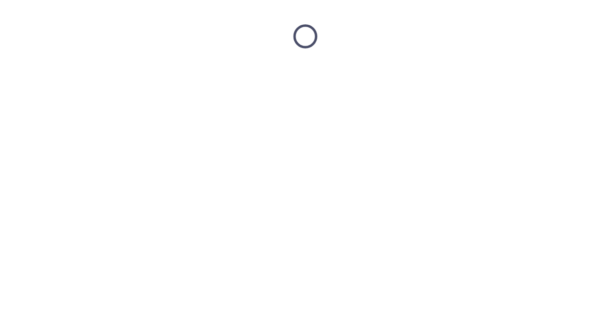
scroll to position [0, 0]
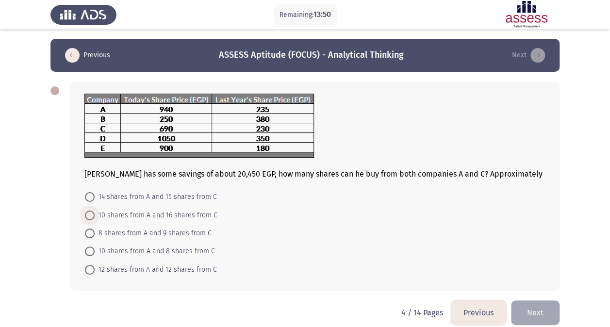
click at [89, 216] on span at bounding box center [90, 216] width 10 height 10
click at [89, 216] on input "10 shares from A and 16 shares from C" at bounding box center [90, 216] width 10 height 10
radio input "true"
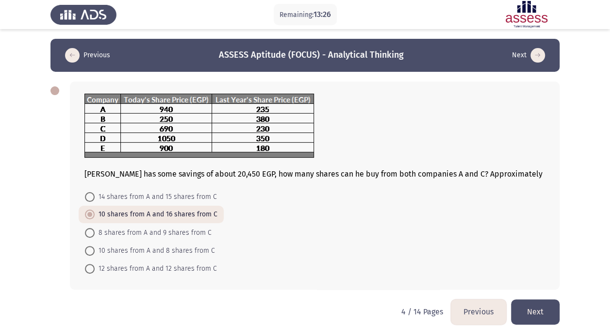
click at [536, 305] on button "Next" at bounding box center [535, 312] width 49 height 25
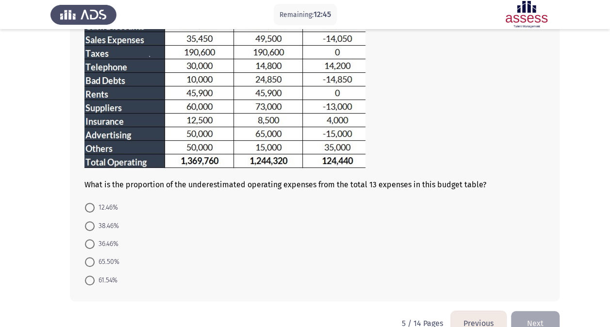
scroll to position [146, 0]
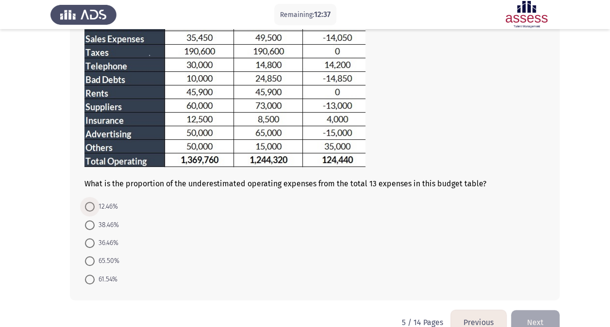
click at [91, 204] on span at bounding box center [90, 207] width 10 height 10
click at [91, 204] on input "12.46%" at bounding box center [90, 207] width 10 height 10
radio input "true"
click at [542, 313] on button "Next" at bounding box center [535, 321] width 49 height 25
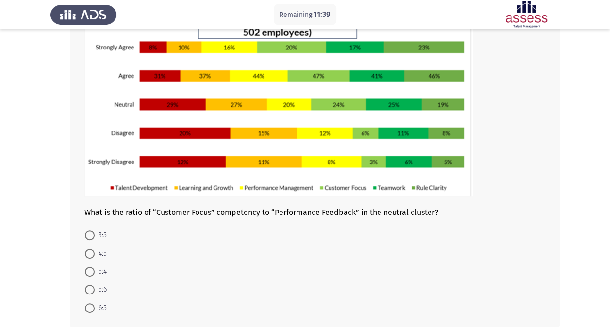
scroll to position [84, 0]
click at [92, 233] on span at bounding box center [90, 236] width 10 height 10
click at [92, 233] on input "3:5" at bounding box center [90, 236] width 10 height 10
radio input "true"
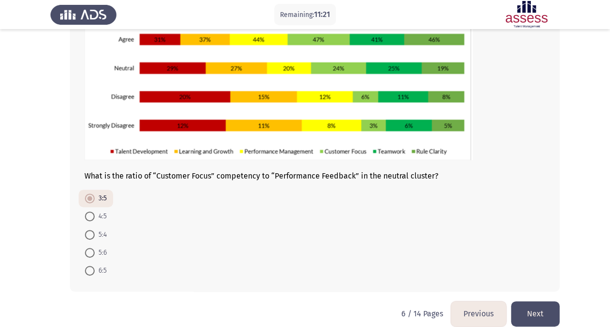
scroll to position [132, 0]
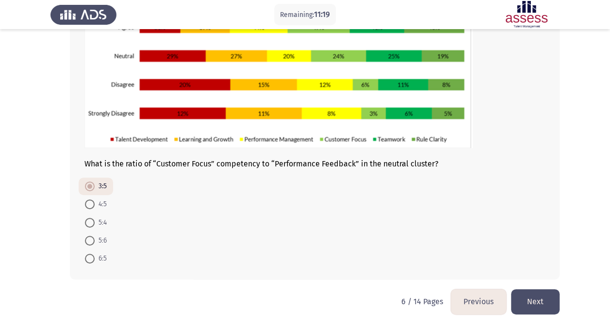
click at [529, 294] on button "Next" at bounding box center [535, 301] width 49 height 25
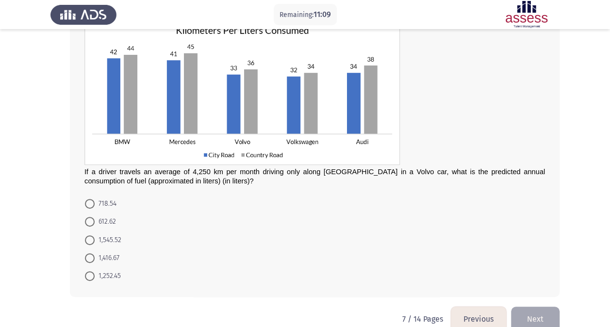
scroll to position [76, 0]
click at [91, 235] on span at bounding box center [90, 240] width 10 height 10
click at [91, 235] on input "1,545.52" at bounding box center [90, 240] width 10 height 10
radio input "true"
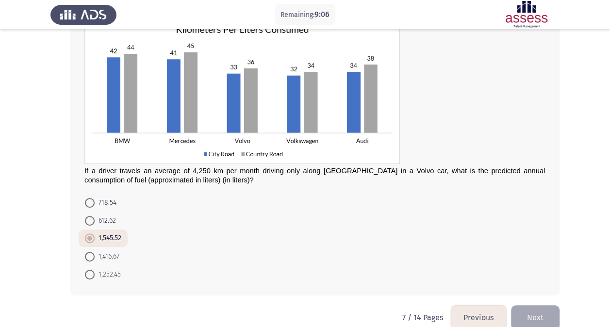
click at [536, 316] on button "Next" at bounding box center [535, 317] width 49 height 25
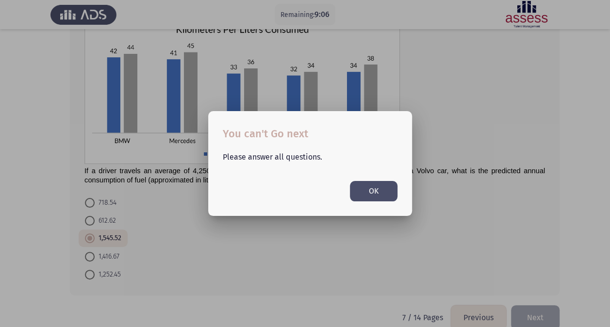
scroll to position [0, 0]
click at [380, 194] on button "OK" at bounding box center [374, 191] width 48 height 20
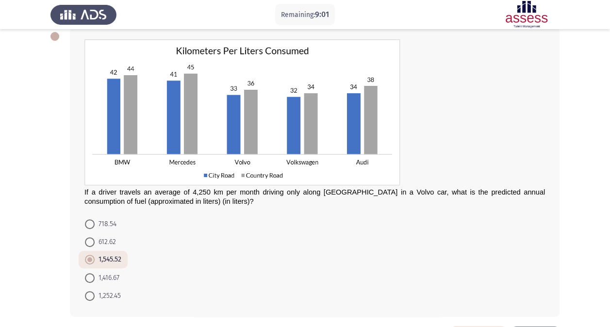
scroll to position [91, 0]
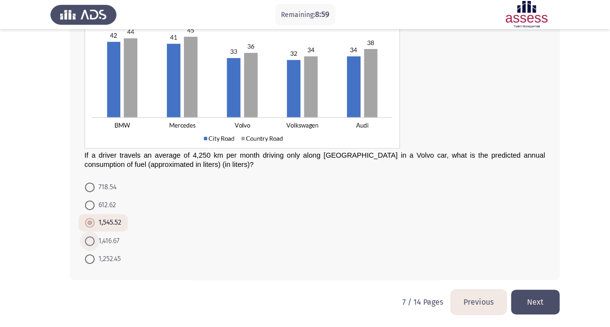
click at [91, 236] on span at bounding box center [90, 241] width 10 height 10
click at [91, 236] on input "1,416.67" at bounding box center [90, 241] width 10 height 10
radio input "true"
click at [91, 225] on span at bounding box center [90, 224] width 10 height 10
click at [91, 225] on input "1,545.52" at bounding box center [90, 224] width 10 height 10
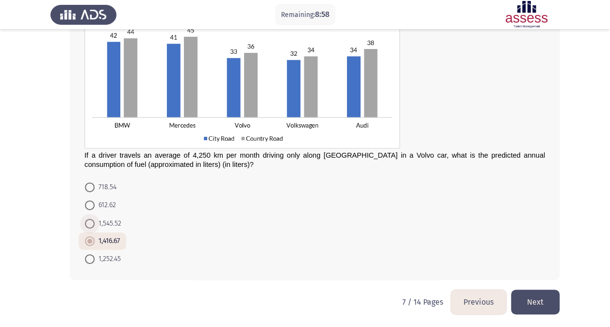
radio input "true"
click at [87, 242] on span at bounding box center [90, 241] width 10 height 10
click at [87, 242] on input "1,416.67" at bounding box center [90, 241] width 10 height 10
radio input "true"
click at [538, 303] on button "Next" at bounding box center [535, 302] width 49 height 25
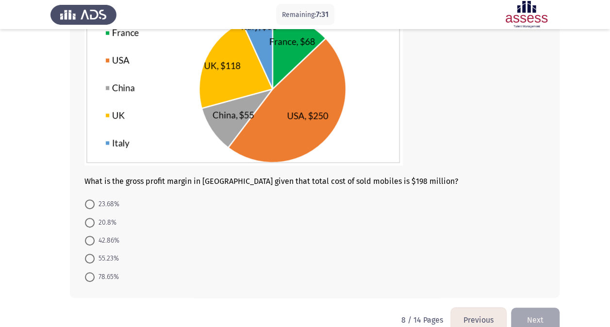
scroll to position [102, 0]
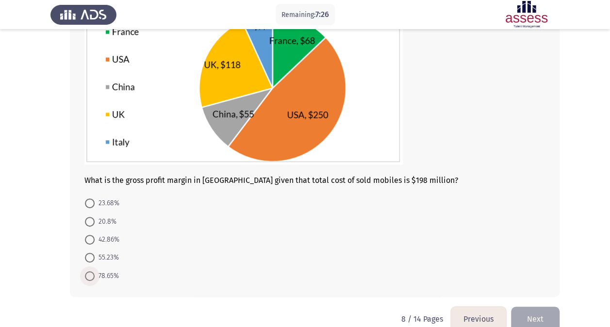
click at [94, 275] on span at bounding box center [90, 276] width 10 height 10
click at [94, 275] on input "78.65%" at bounding box center [90, 276] width 10 height 10
radio input "true"
click at [528, 316] on button "Next" at bounding box center [535, 318] width 49 height 25
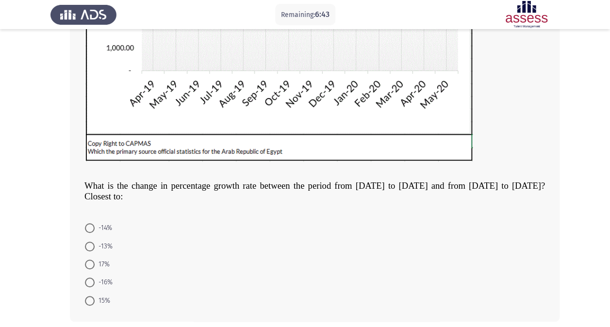
scroll to position [241, 0]
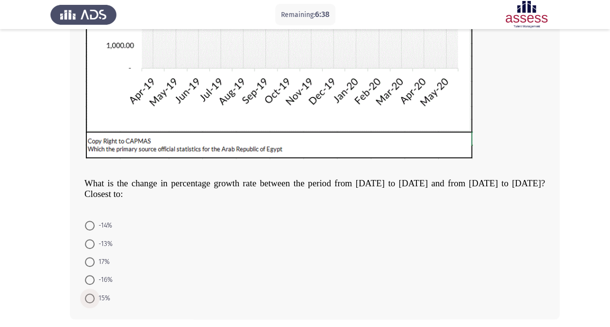
click at [89, 298] on span at bounding box center [90, 299] width 10 height 10
click at [89, 298] on input "15%" at bounding box center [90, 299] width 10 height 10
radio input "true"
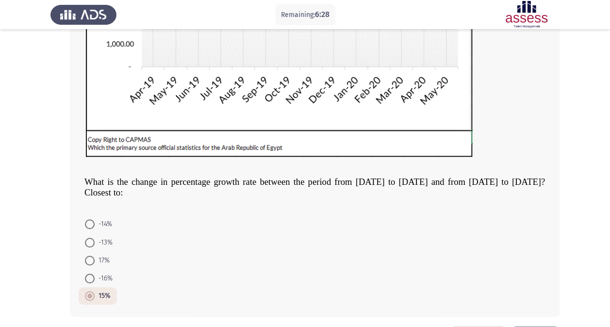
scroll to position [280, 0]
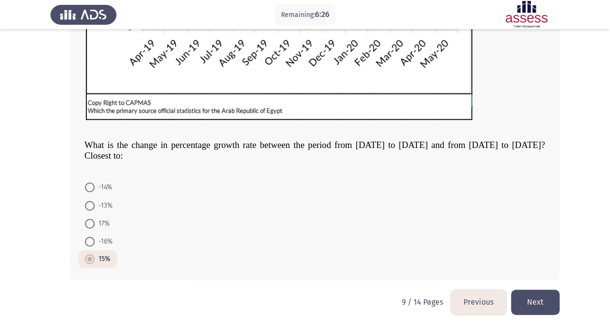
click at [536, 295] on button "Next" at bounding box center [535, 302] width 49 height 25
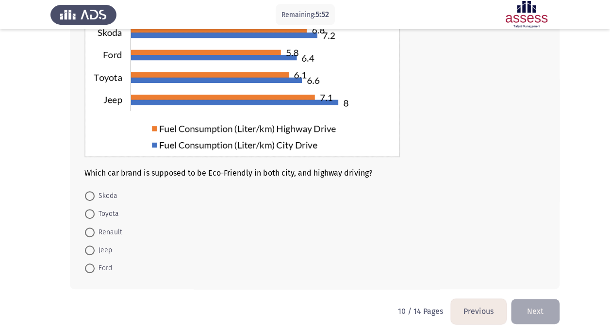
scroll to position [136, 0]
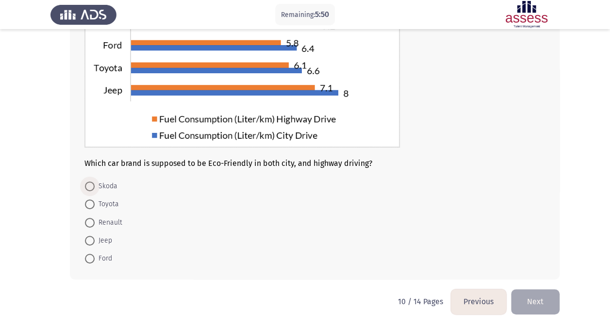
click at [96, 181] on span "Skoda" at bounding box center [106, 187] width 23 height 12
click at [95, 182] on input "Skoda" at bounding box center [90, 187] width 10 height 10
radio input "true"
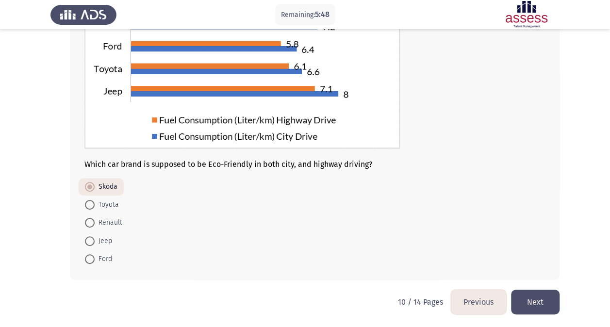
click at [537, 300] on button "Next" at bounding box center [535, 302] width 49 height 25
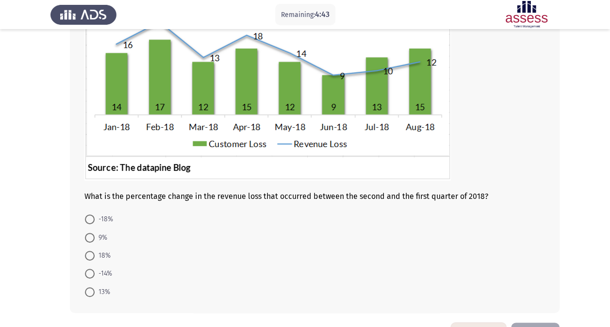
scroll to position [120, 0]
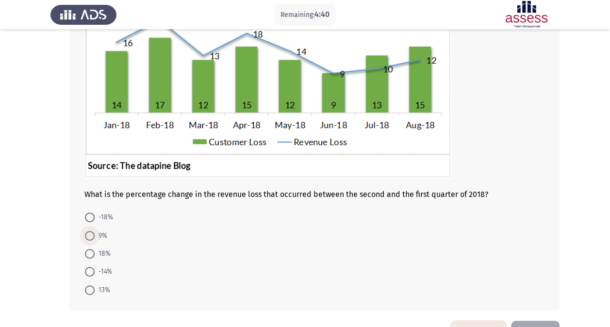
click at [90, 236] on span at bounding box center [90, 236] width 10 height 10
click at [90, 236] on input "9%" at bounding box center [90, 236] width 10 height 10
radio input "true"
click at [527, 321] on button "Next" at bounding box center [535, 332] width 49 height 25
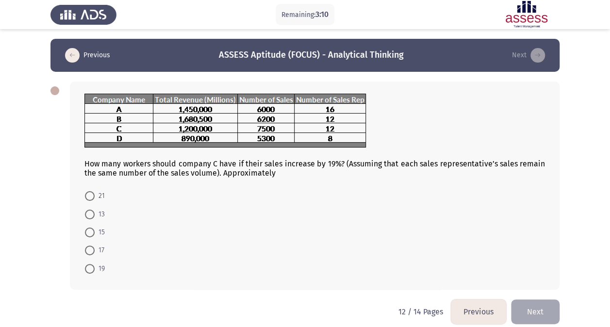
click at [90, 233] on span at bounding box center [90, 233] width 10 height 10
click at [90, 233] on input "15" at bounding box center [90, 233] width 10 height 10
radio input "true"
click at [531, 309] on button "Next" at bounding box center [535, 311] width 49 height 25
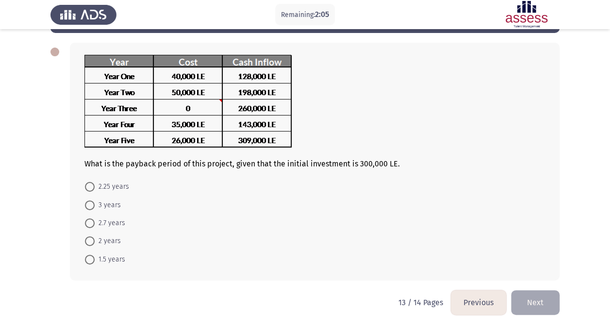
scroll to position [39, 0]
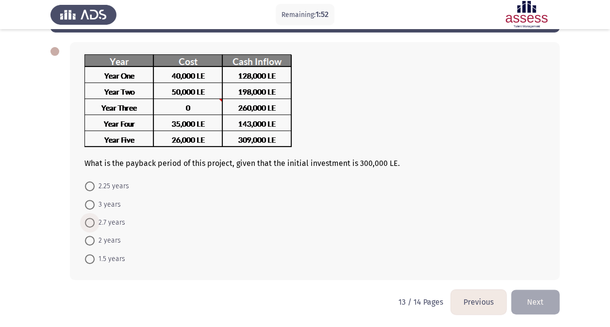
click at [93, 222] on span at bounding box center [90, 223] width 10 height 10
click at [93, 222] on input "2.7 years" at bounding box center [90, 223] width 10 height 10
radio input "true"
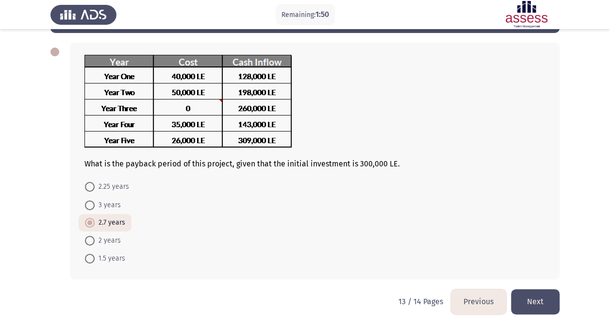
click at [535, 295] on button "Next" at bounding box center [535, 301] width 49 height 25
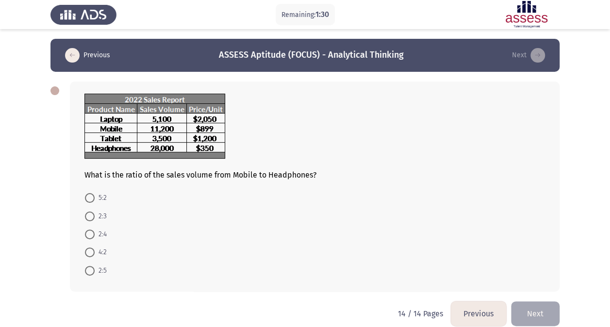
click at [89, 271] on span at bounding box center [90, 271] width 10 height 10
click at [89, 271] on input "2:5" at bounding box center [90, 271] width 10 height 10
radio input "true"
click at [529, 306] on button "Next" at bounding box center [535, 313] width 49 height 25
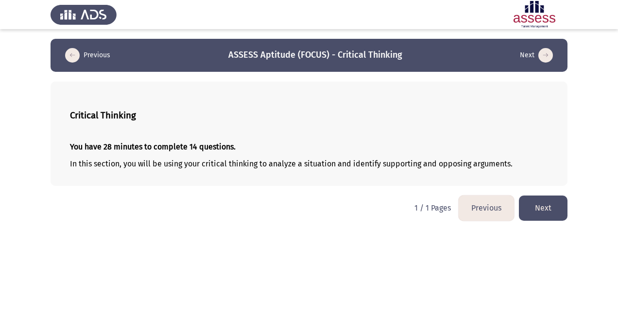
click at [547, 207] on button "Next" at bounding box center [543, 208] width 49 height 25
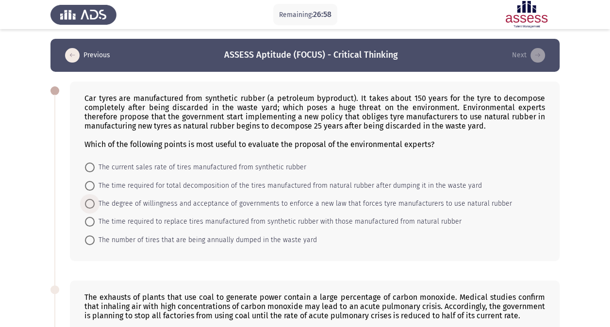
click at [94, 202] on span at bounding box center [90, 204] width 10 height 10
click at [94, 202] on input "The degree of willingness and acceptance of governments to enforce a new law th…" at bounding box center [90, 204] width 10 height 10
radio input "true"
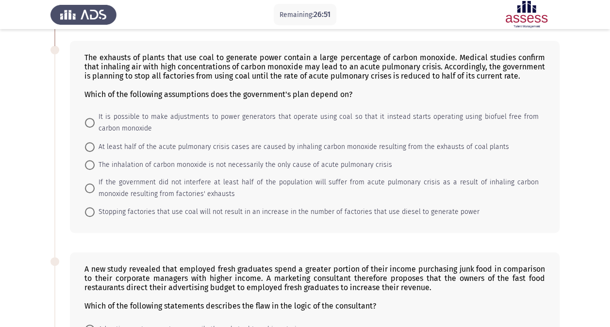
scroll to position [235, 0]
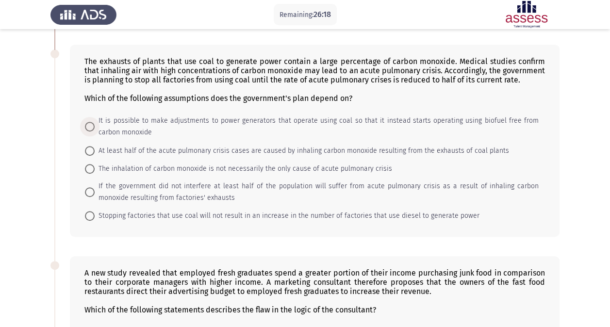
click at [95, 122] on span "It is possible to make adjustments to power generators that operate using coal …" at bounding box center [317, 126] width 444 height 23
click at [95, 122] on input "It is possible to make adjustments to power generators that operate using coal …" at bounding box center [90, 127] width 10 height 10
radio input "true"
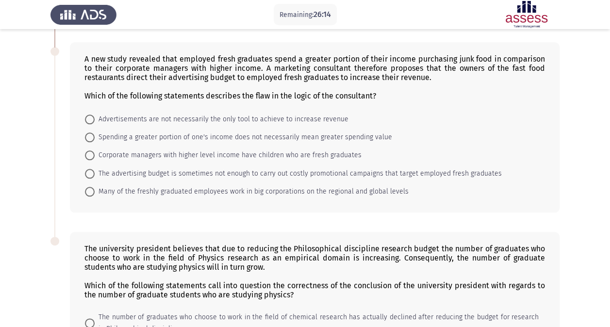
scroll to position [440, 0]
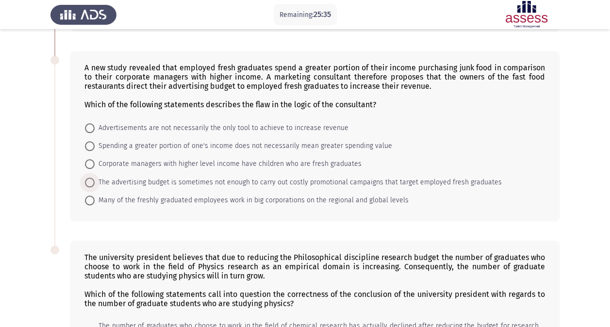
click at [88, 180] on span at bounding box center [90, 183] width 10 height 10
click at [88, 180] on input "The advertising budget is sometimes not enough to carry out costly promotional …" at bounding box center [90, 183] width 10 height 10
radio input "true"
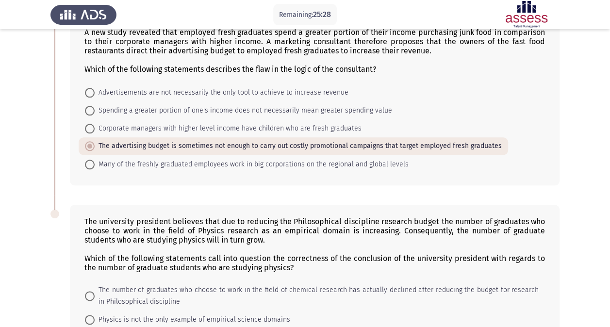
scroll to position [477, 0]
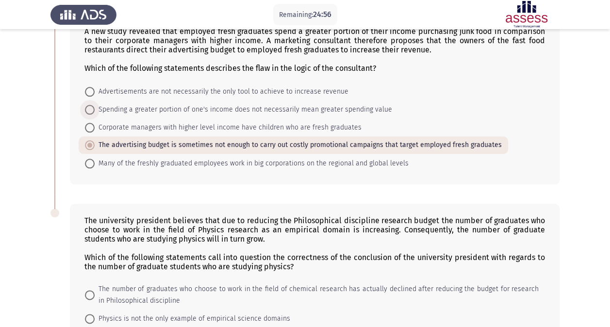
click at [94, 105] on span at bounding box center [90, 110] width 10 height 10
click at [94, 105] on input "Spending a greater portion of one's income does not necessarily mean greater sp…" at bounding box center [90, 110] width 10 height 10
radio input "true"
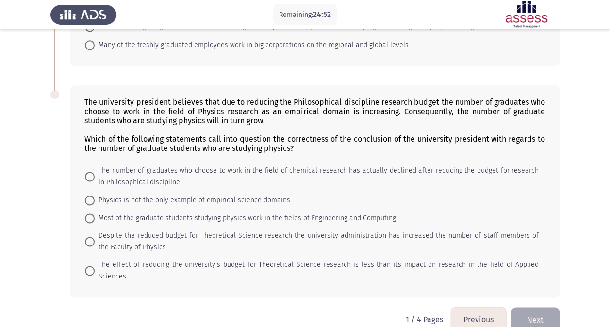
scroll to position [597, 0]
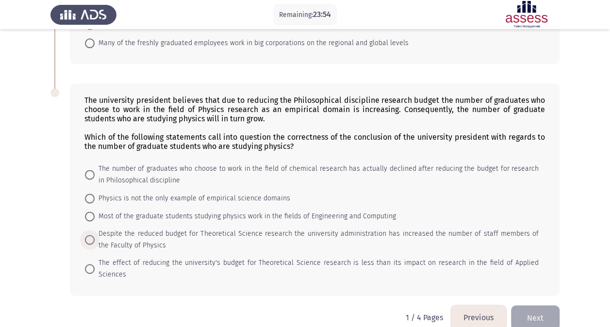
click at [91, 235] on span at bounding box center [90, 240] width 10 height 10
click at [91, 235] on input "Despite the reduced budget for Theoretical Science research the university admi…" at bounding box center [90, 240] width 10 height 10
radio input "true"
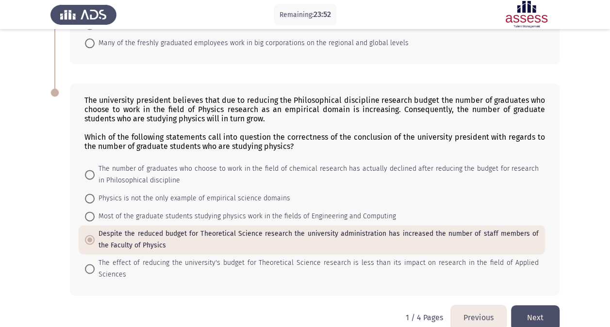
click at [529, 305] on button "Next" at bounding box center [535, 317] width 49 height 25
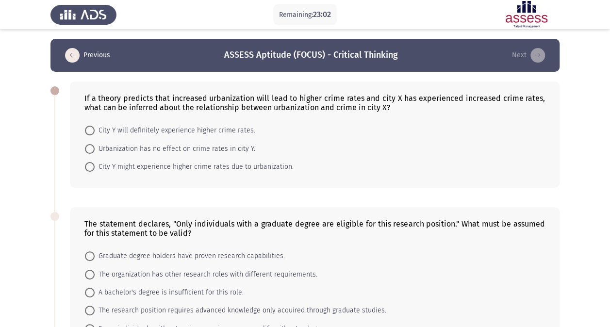
click at [85, 162] on span at bounding box center [90, 167] width 10 height 10
click at [85, 162] on input "City Y might experience higher crime rates due to urbanization." at bounding box center [90, 167] width 10 height 10
radio input "true"
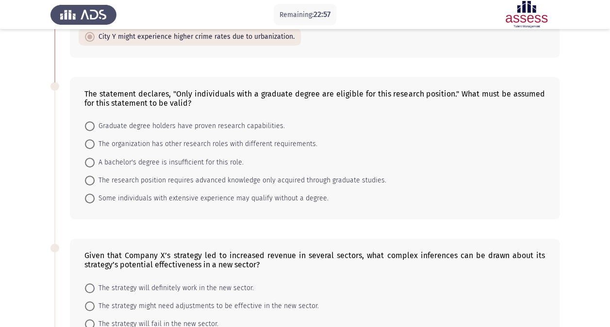
scroll to position [130, 0]
click at [91, 178] on span at bounding box center [90, 180] width 10 height 10
click at [91, 178] on input "The research position requires advanced knowledge only acquired through graduat…" at bounding box center [90, 180] width 10 height 10
radio input "true"
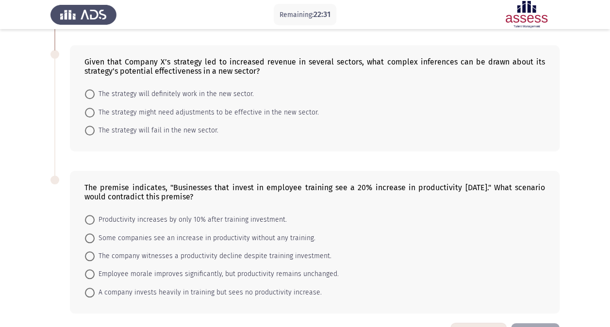
scroll to position [323, 0]
click at [88, 89] on span at bounding box center [90, 94] width 10 height 10
click at [88, 89] on input "The strategy will definitely work in the new sector." at bounding box center [90, 94] width 10 height 10
radio input "true"
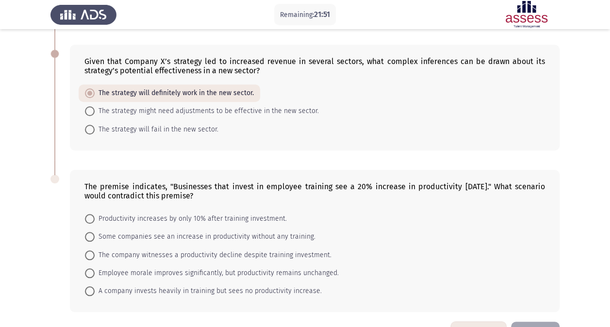
scroll to position [354, 0]
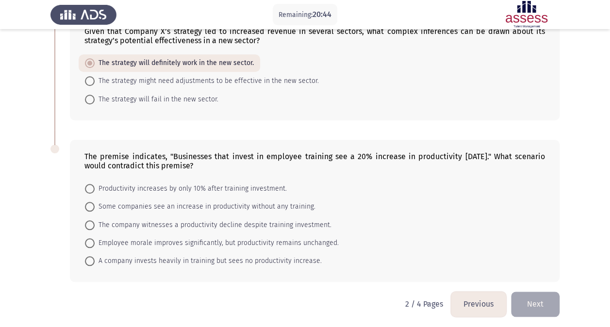
click at [90, 202] on span at bounding box center [90, 207] width 10 height 10
click at [90, 202] on input "Some companies see an increase in productivity without any training." at bounding box center [90, 207] width 10 height 10
radio input "true"
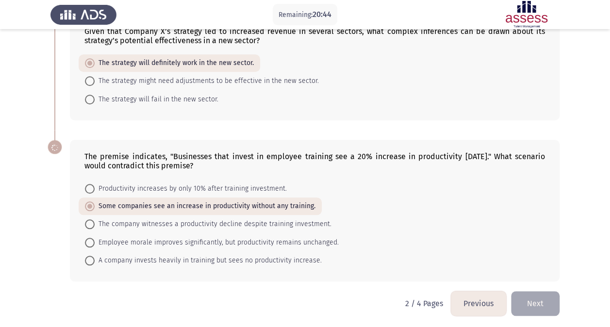
scroll to position [353, 0]
click at [539, 300] on button "Next" at bounding box center [535, 304] width 49 height 25
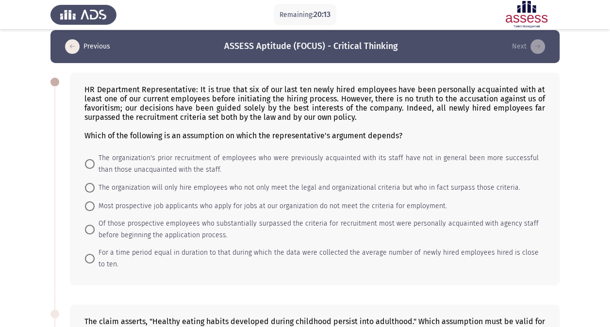
scroll to position [13, 0]
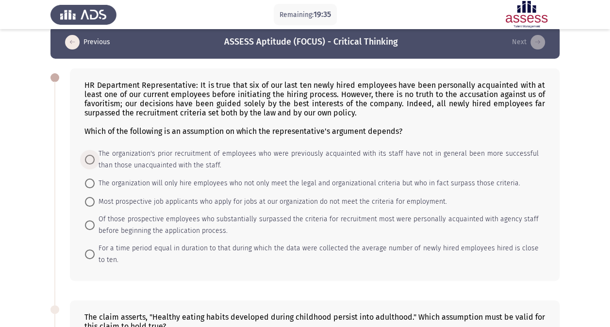
click at [88, 158] on span at bounding box center [90, 160] width 10 height 10
click at [88, 158] on input "The organization's prior recruitment of employees who were previously acquainte…" at bounding box center [90, 160] width 10 height 10
radio input "true"
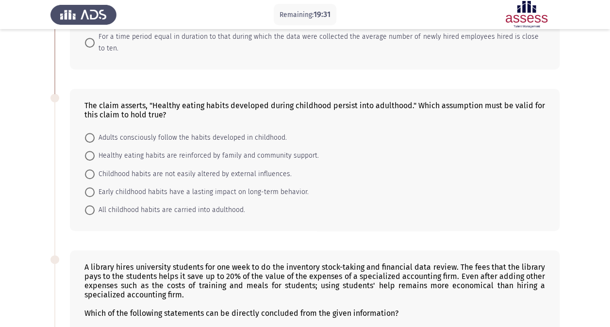
scroll to position [226, 0]
click at [91, 187] on span at bounding box center [90, 191] width 10 height 10
click at [91, 187] on input "Early childhood habits have a lasting impact on long-term behavior." at bounding box center [90, 191] width 10 height 10
radio input "true"
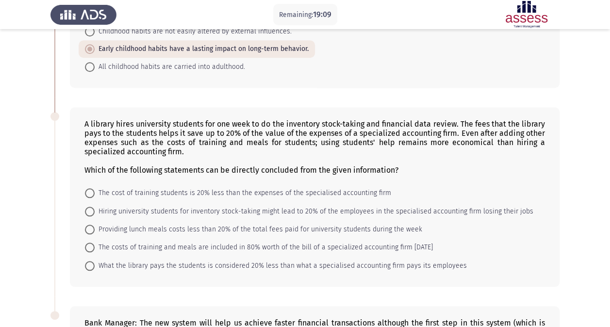
scroll to position [369, 0]
click at [86, 261] on span at bounding box center [90, 265] width 10 height 10
click at [86, 261] on input "What the library pays the students is considered 20% less than what a specialis…" at bounding box center [90, 265] width 10 height 10
radio input "true"
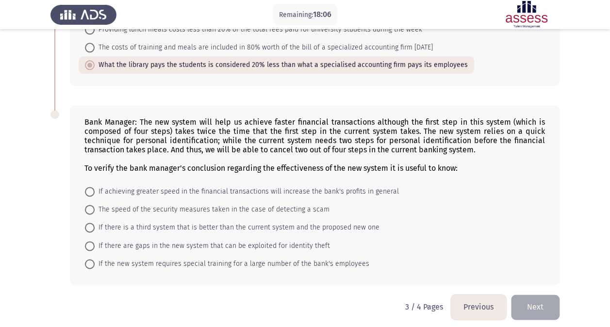
scroll to position [568, 0]
click at [89, 222] on span at bounding box center [90, 227] width 10 height 10
click at [89, 222] on input "If there is a third system that is better than the current system and the propo…" at bounding box center [90, 227] width 10 height 10
radio input "true"
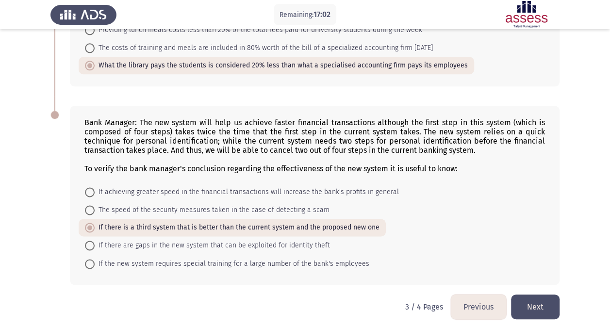
click at [547, 300] on button "Next" at bounding box center [535, 307] width 49 height 25
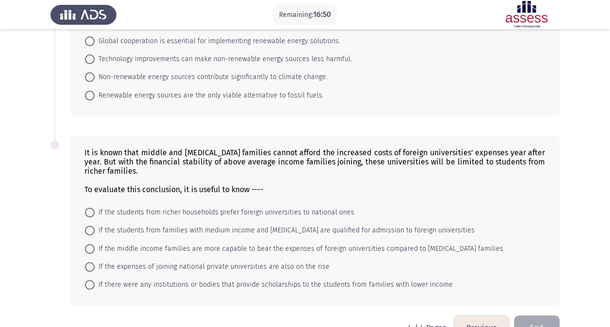
scroll to position [132, 0]
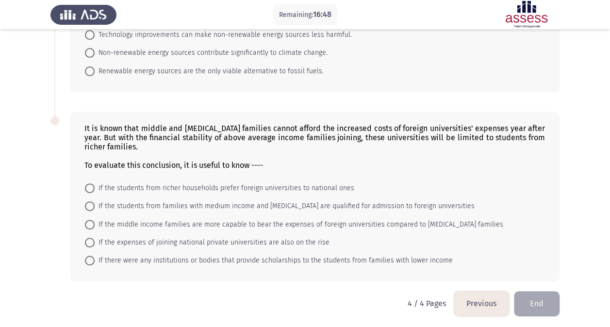
click at [481, 304] on button "Previous" at bounding box center [481, 303] width 55 height 25
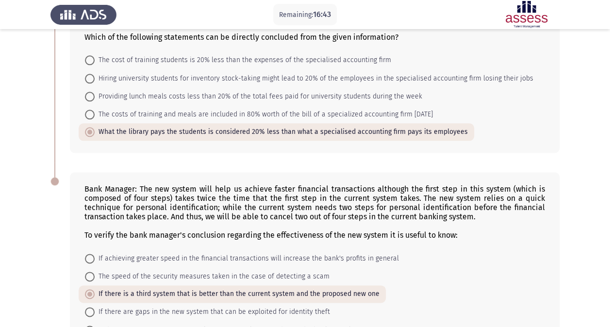
scroll to position [567, 0]
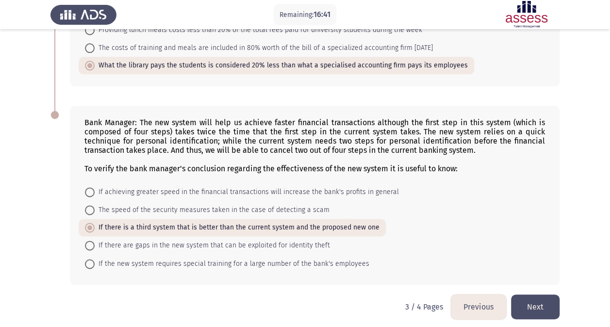
click at [540, 299] on button "Next" at bounding box center [535, 307] width 49 height 25
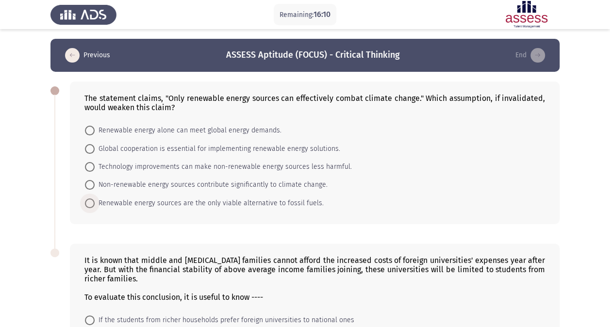
click at [87, 201] on span at bounding box center [90, 204] width 10 height 10
click at [87, 201] on input "Renewable energy sources are the only viable alternative to fossil fuels." at bounding box center [90, 204] width 10 height 10
radio input "true"
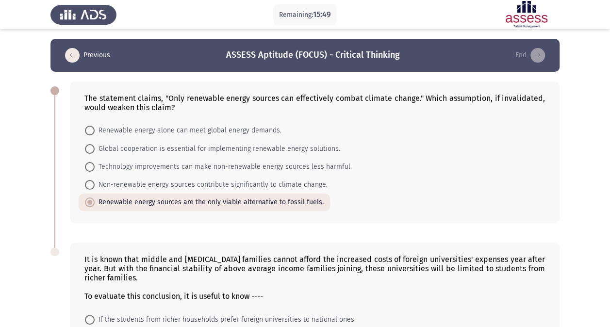
click at [91, 150] on span at bounding box center [90, 149] width 10 height 10
click at [91, 150] on input "Global cooperation is essential for implementing renewable energy solutions." at bounding box center [90, 149] width 10 height 10
radio input "true"
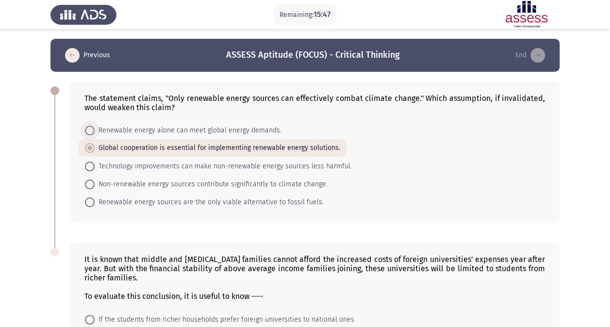
click at [89, 131] on span at bounding box center [90, 131] width 10 height 10
click at [89, 131] on input "Renewable energy alone can meet global energy demands." at bounding box center [90, 131] width 10 height 10
radio input "true"
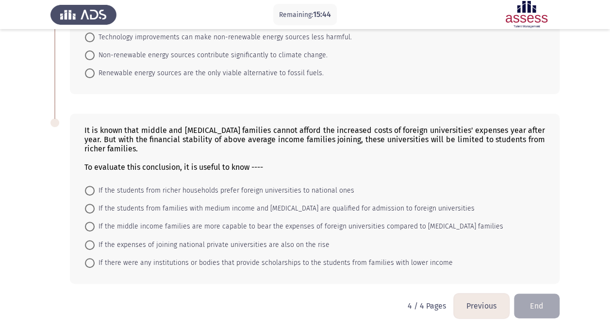
scroll to position [132, 0]
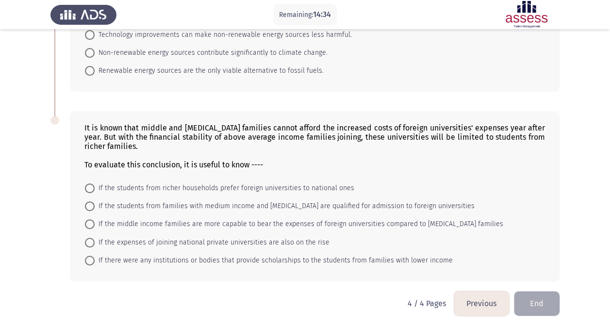
click at [91, 202] on span at bounding box center [90, 207] width 10 height 10
click at [91, 202] on input "If the students from families with medium income and low income are qualified f…" at bounding box center [90, 207] width 10 height 10
radio input "true"
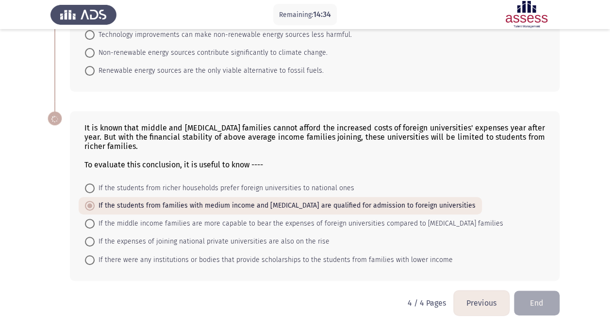
scroll to position [131, 0]
click at [546, 298] on button "End" at bounding box center [537, 303] width 46 height 25
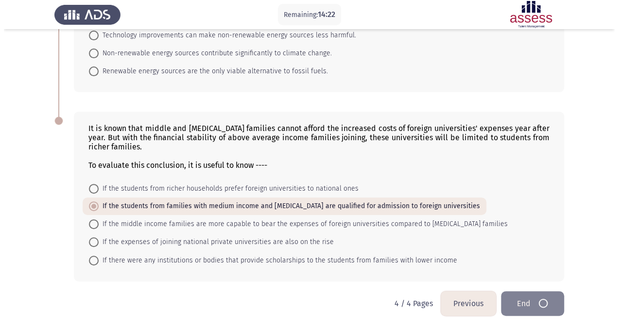
scroll to position [0, 0]
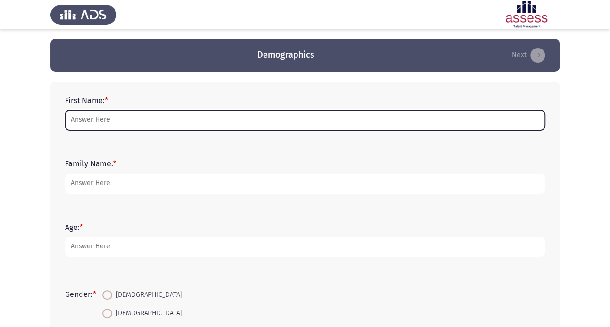
click at [172, 123] on input "First Name: *" at bounding box center [305, 120] width 480 height 20
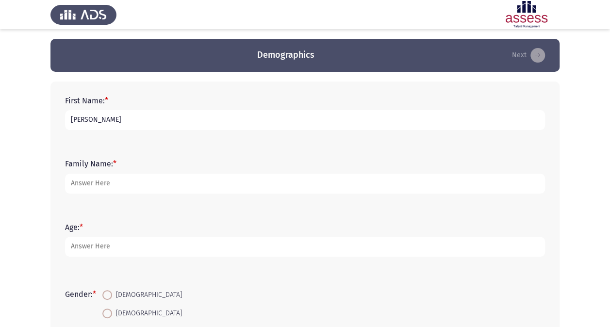
type input "[PERSON_NAME]"
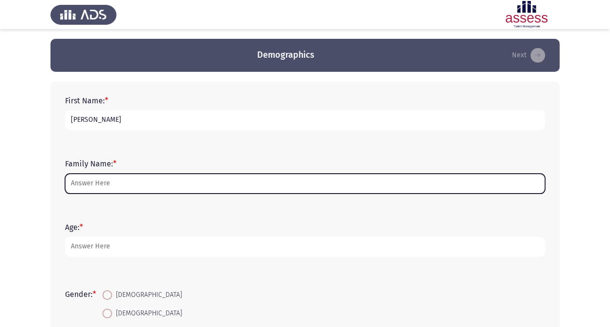
click at [99, 184] on input "Family Name: *" at bounding box center [305, 184] width 480 height 20
click at [99, 184] on input "f" at bounding box center [305, 184] width 480 height 20
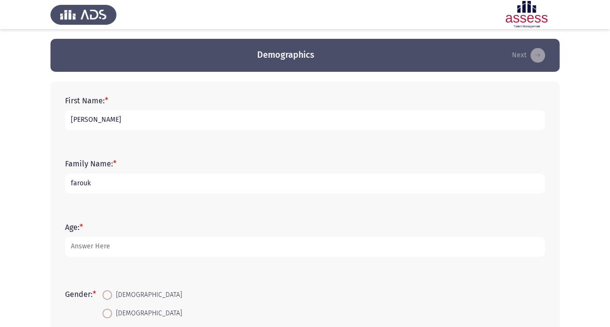
type input "farouk"
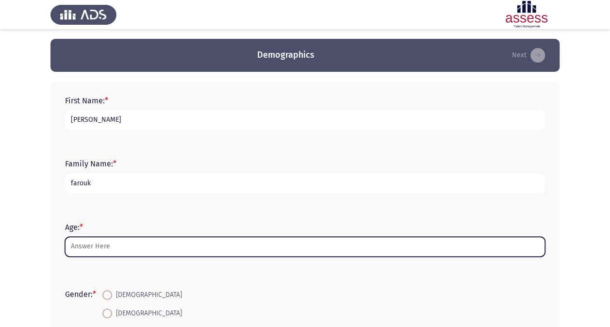
click at [94, 248] on input "Age: *" at bounding box center [305, 247] width 480 height 20
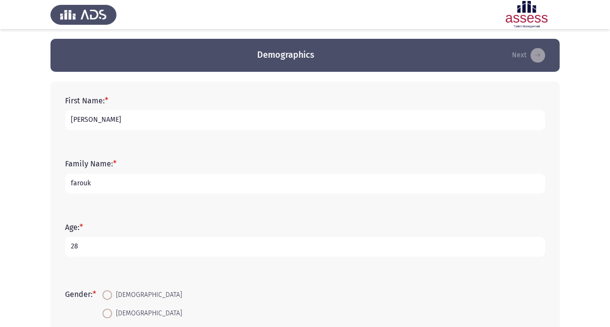
type input "28"
click at [112, 295] on span at bounding box center [107, 295] width 10 height 10
click at [112, 295] on input "[DEMOGRAPHIC_DATA]" at bounding box center [107, 295] width 10 height 10
radio input "true"
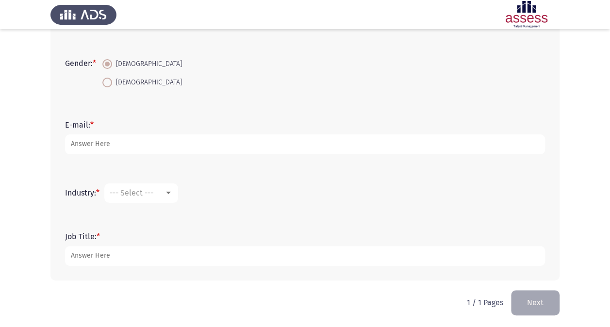
scroll to position [228, 0]
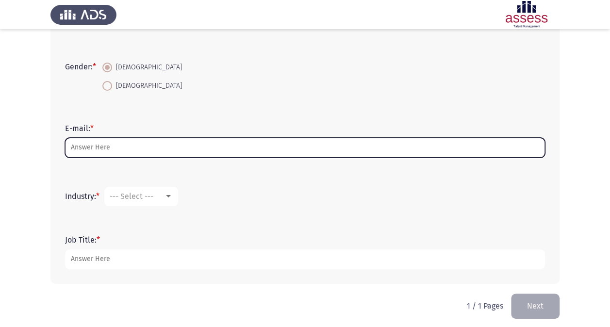
click at [235, 149] on input "E-mail: *" at bounding box center [305, 148] width 480 height 20
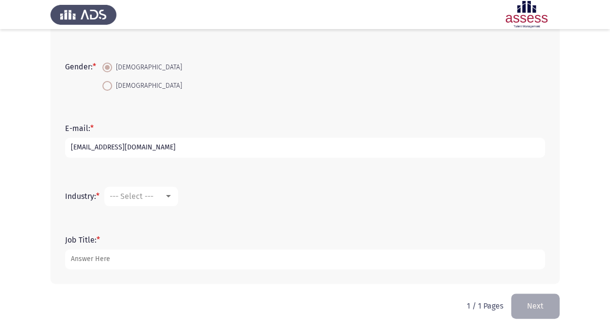
type input "[EMAIL_ADDRESS][DOMAIN_NAME]"
click at [160, 193] on div "--- Select ---" at bounding box center [137, 196] width 54 height 9
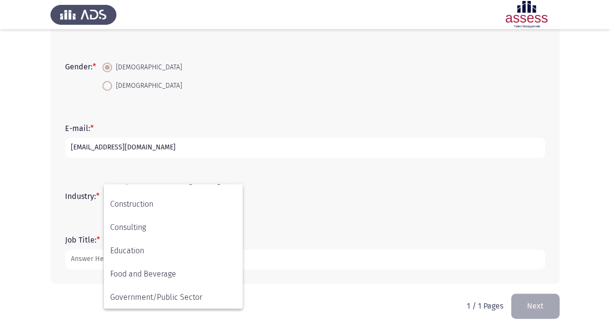
scroll to position [319, 0]
click at [156, 287] on span "Other" at bounding box center [173, 297] width 126 height 23
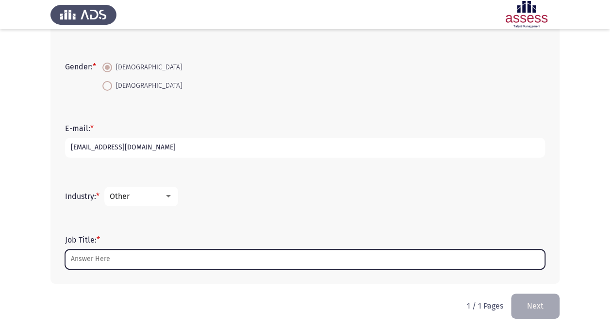
click at [117, 252] on input "Job Title: *" at bounding box center [305, 260] width 480 height 20
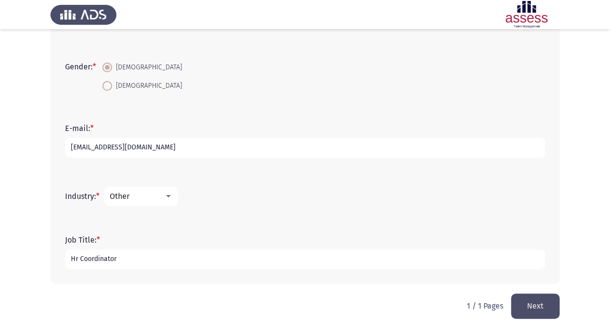
type input "Hr Coordinator"
click at [528, 304] on button "Next" at bounding box center [535, 306] width 49 height 25
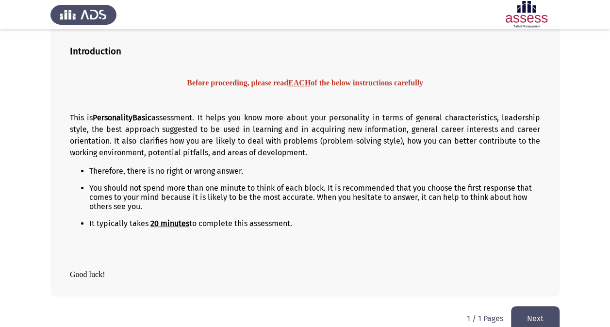
scroll to position [65, 0]
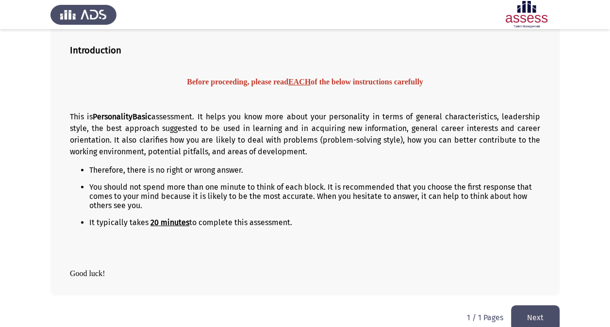
click at [525, 307] on button "Next" at bounding box center [535, 317] width 49 height 25
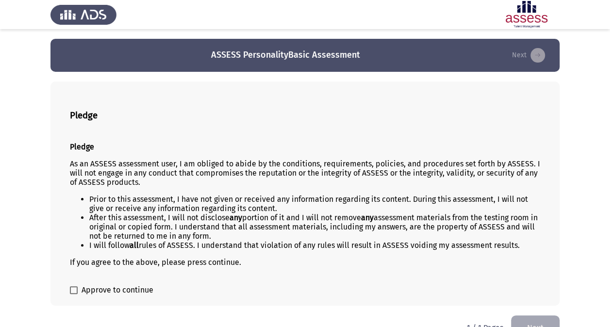
scroll to position [21, 0]
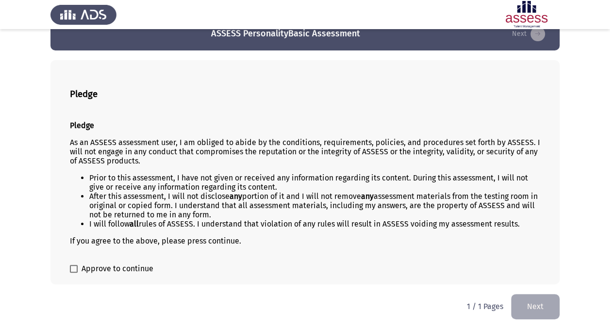
click at [80, 267] on label "Approve to continue" at bounding box center [112, 269] width 84 height 12
click at [74, 273] on input "Approve to continue" at bounding box center [73, 273] width 0 height 0
checkbox input "true"
click at [535, 300] on button "Next" at bounding box center [535, 306] width 49 height 25
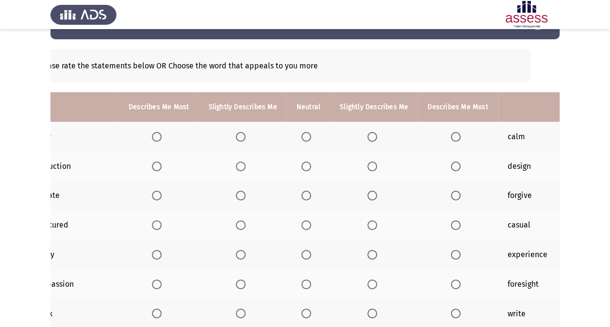
scroll to position [0, 29]
drag, startPoint x: 593, startPoint y: 144, endPoint x: 619, endPoint y: 143, distance: 26.2
click at [610, 143] on html "ASSESS PersonalityBasic Assessment Next Please rate the statements below OR Cho…" at bounding box center [305, 226] width 610 height 518
click at [152, 139] on span "Select an option" at bounding box center [157, 137] width 10 height 10
click at [152, 139] on input "Select an option" at bounding box center [157, 137] width 10 height 10
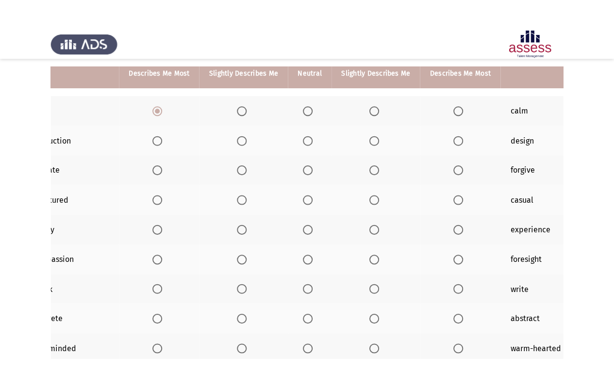
scroll to position [88, 0]
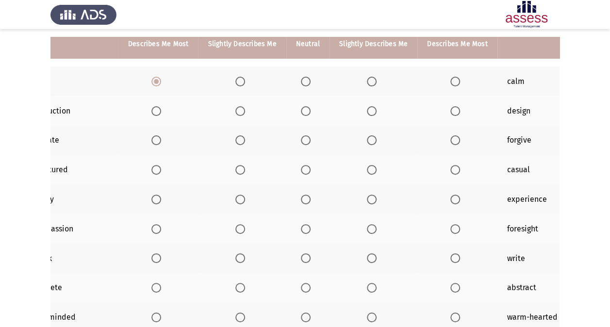
drag, startPoint x: 107, startPoint y: 107, endPoint x: 211, endPoint y: 107, distance: 103.9
click at [211, 107] on tr "production design" at bounding box center [308, 111] width 574 height 30
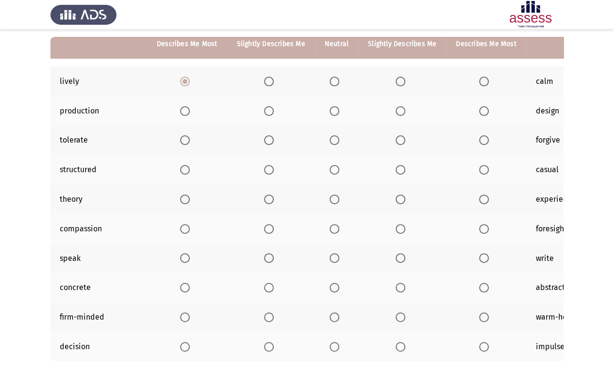
scroll to position [0, 1]
click at [185, 113] on span "Select an option" at bounding box center [185, 111] width 10 height 10
click at [185, 113] on input "Select an option" at bounding box center [185, 111] width 10 height 10
click at [330, 139] on span "Select an option" at bounding box center [334, 140] width 10 height 10
click at [330, 139] on input "Select an option" at bounding box center [334, 140] width 10 height 10
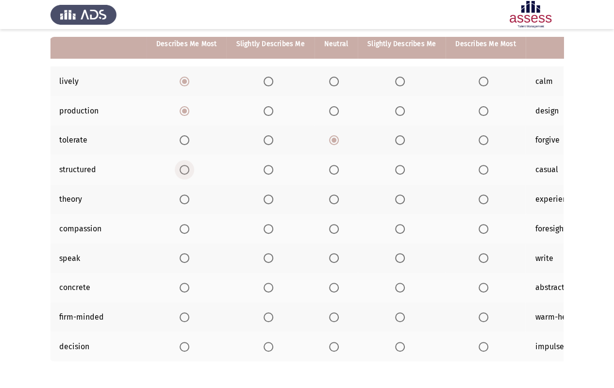
click at [184, 169] on span "Select an option" at bounding box center [185, 170] width 10 height 10
click at [184, 169] on input "Select an option" at bounding box center [185, 170] width 10 height 10
click at [479, 198] on span "Select an option" at bounding box center [484, 200] width 10 height 10
click at [479, 198] on input "Select an option" at bounding box center [484, 200] width 10 height 10
click at [329, 231] on span "Select an option" at bounding box center [334, 229] width 10 height 10
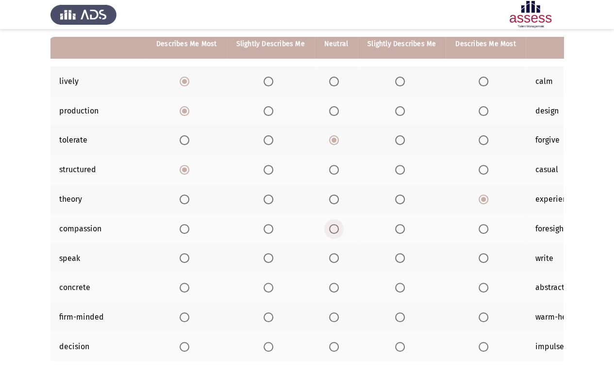
click at [329, 231] on input "Select an option" at bounding box center [334, 229] width 10 height 10
click at [183, 254] on span "Select an option" at bounding box center [185, 258] width 10 height 10
click at [183, 254] on input "Select an option" at bounding box center [185, 258] width 10 height 10
click at [186, 285] on span "Select an option" at bounding box center [185, 288] width 10 height 10
click at [186, 285] on input "Select an option" at bounding box center [185, 288] width 10 height 10
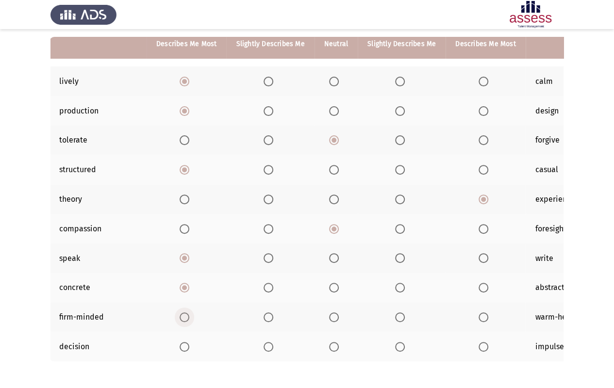
click at [186, 316] on span "Select an option" at bounding box center [185, 318] width 10 height 10
click at [186, 316] on input "Select an option" at bounding box center [185, 318] width 10 height 10
click at [330, 318] on span "Select an option" at bounding box center [334, 318] width 10 height 10
click at [330, 318] on input "Select an option" at bounding box center [334, 318] width 10 height 10
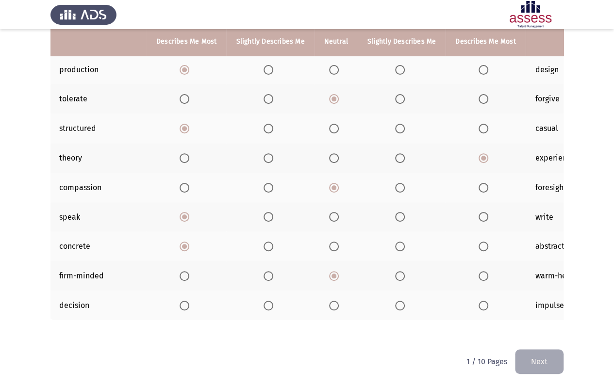
scroll to position [130, 0]
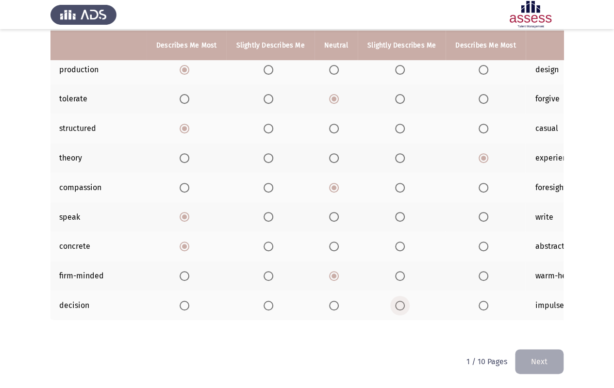
click at [398, 304] on span "Select an option" at bounding box center [400, 306] width 10 height 10
click at [398, 304] on input "Select an option" at bounding box center [400, 306] width 10 height 10
click at [332, 306] on span "Select an option" at bounding box center [334, 306] width 10 height 10
click at [332, 306] on input "Select an option" at bounding box center [334, 306] width 10 height 10
click at [538, 327] on button "Next" at bounding box center [539, 362] width 49 height 25
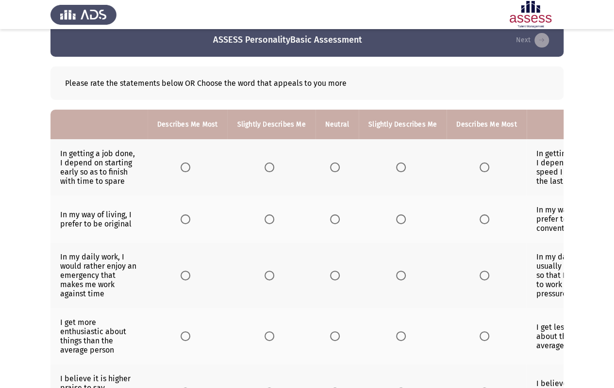
scroll to position [15, 0]
click at [608, 81] on app-assessment-container "ASSESS PersonalityBasic Assessment Next Please rate the statements below OR Cho…" at bounding box center [307, 346] width 614 height 644
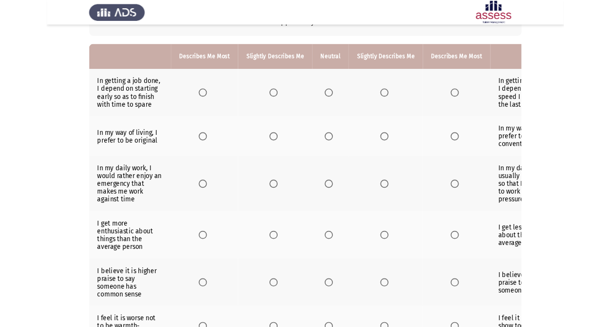
scroll to position [73, 0]
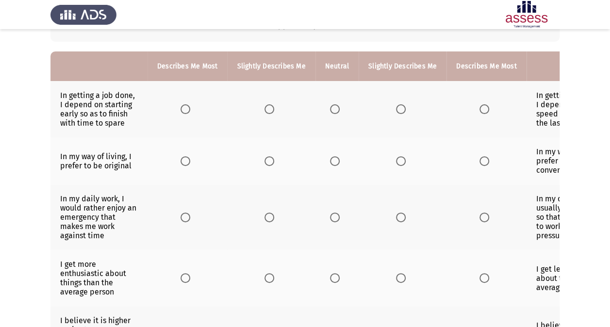
drag, startPoint x: 366, startPoint y: 150, endPoint x: 333, endPoint y: 144, distance: 34.0
click at [333, 144] on tr "In my way of living, I prefer to be original In my way of living, I prefer to b…" at bounding box center [338, 160] width 574 height 47
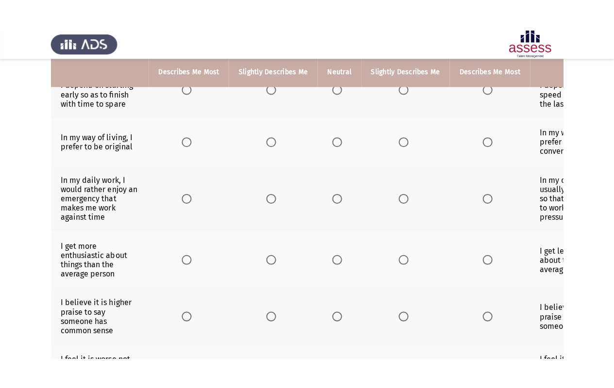
scroll to position [121, 0]
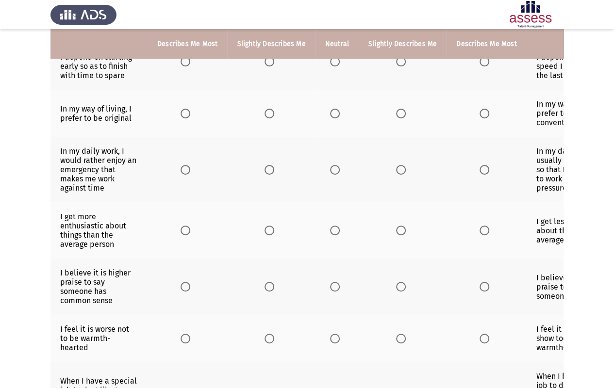
drag, startPoint x: 456, startPoint y: 138, endPoint x: 382, endPoint y: 141, distance: 73.9
click at [382, 141] on tr "In my daily work, I would rather enjoy an emergency that makes me work against …" at bounding box center [338, 170] width 574 height 66
drag, startPoint x: 537, startPoint y: 143, endPoint x: 446, endPoint y: 144, distance: 90.8
click at [446, 144] on tr "In my daily work, I would rather enjoy an emergency that makes me work against …" at bounding box center [338, 170] width 574 height 66
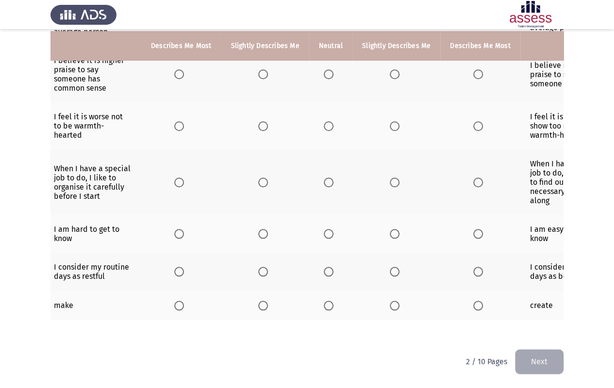
scroll to position [0, 7]
click at [390, 301] on span "Select an option" at bounding box center [394, 306] width 10 height 10
click at [390, 301] on input "Select an option" at bounding box center [394, 306] width 10 height 10
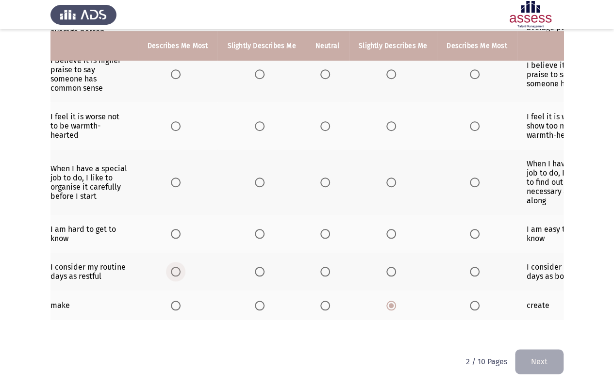
click at [175, 267] on span "Select an option" at bounding box center [176, 272] width 10 height 10
click at [175, 267] on input "Select an option" at bounding box center [176, 272] width 10 height 10
click at [258, 267] on span "Select an option" at bounding box center [260, 272] width 10 height 10
click at [258, 267] on input "Select an option" at bounding box center [260, 272] width 10 height 10
click at [472, 230] on span "Select an option" at bounding box center [475, 234] width 10 height 10
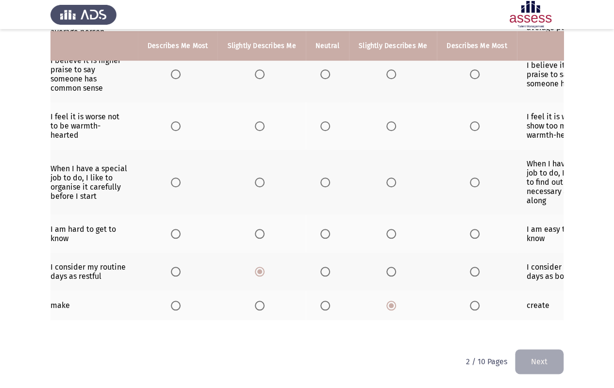
click at [472, 230] on input "Select an option" at bounding box center [475, 234] width 10 height 10
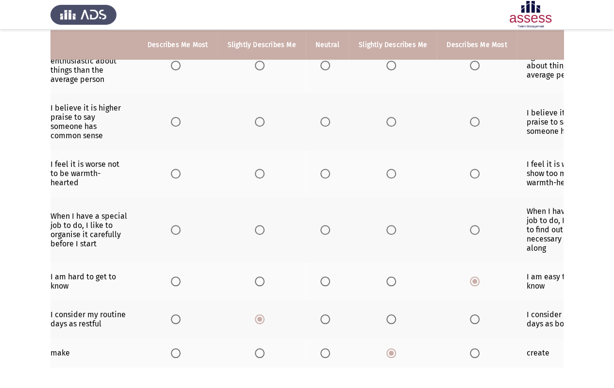
scroll to position [286, 0]
click at [174, 226] on span "Select an option" at bounding box center [176, 231] width 10 height 10
click at [174, 226] on input "Select an option" at bounding box center [176, 231] width 10 height 10
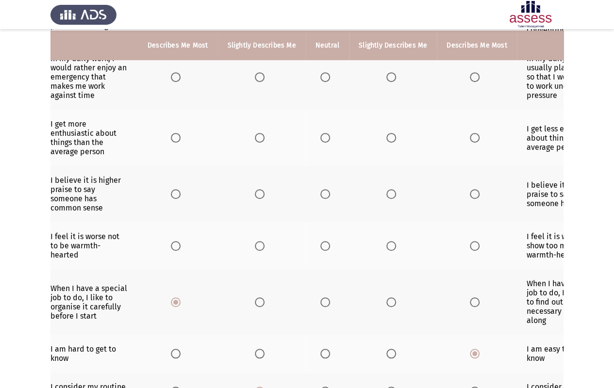
scroll to position [210, 0]
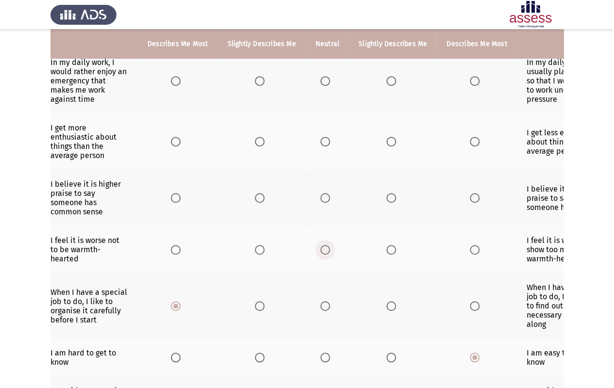
click at [324, 246] on span "Select an option" at bounding box center [326, 250] width 10 height 10
click at [324, 246] on input "Select an option" at bounding box center [326, 250] width 10 height 10
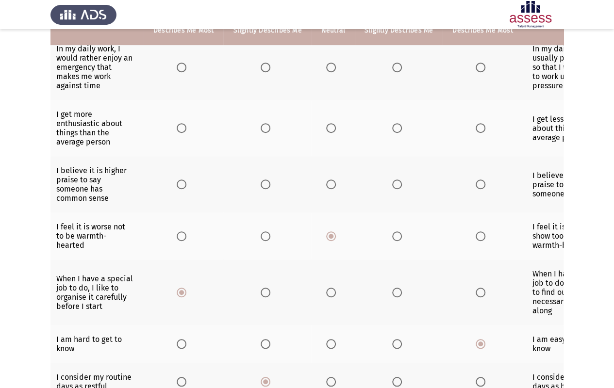
scroll to position [207, 0]
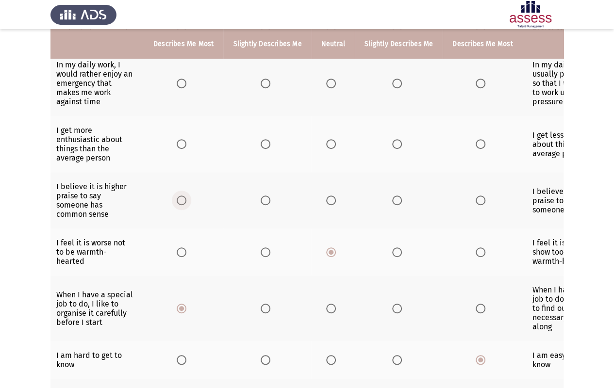
click at [182, 201] on span "Select an option" at bounding box center [182, 201] width 0 height 0
click at [180, 197] on input "Select an option" at bounding box center [182, 201] width 10 height 10
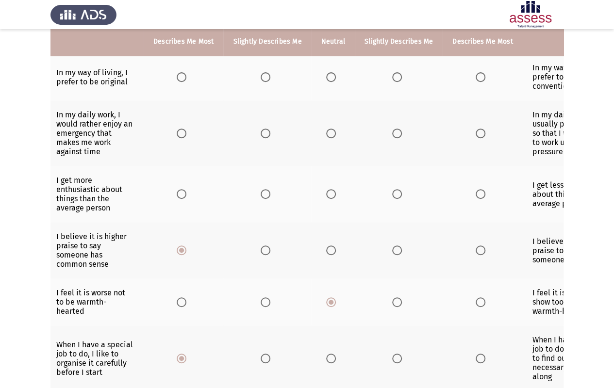
scroll to position [154, 0]
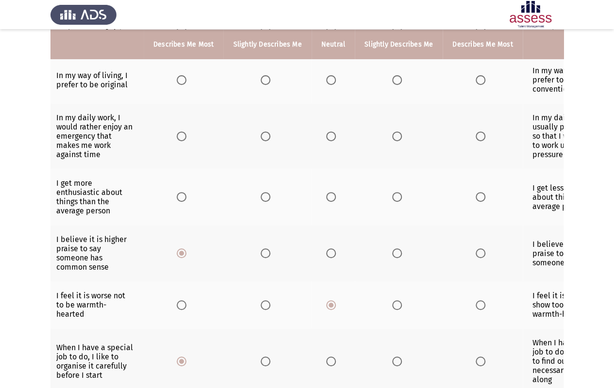
click at [175, 190] on th at bounding box center [184, 197] width 80 height 56
click at [178, 192] on span "Select an option" at bounding box center [182, 197] width 10 height 10
click at [178, 192] on input "Select an option" at bounding box center [182, 197] width 10 height 10
click at [333, 132] on span "Select an option" at bounding box center [331, 137] width 10 height 10
click at [333, 132] on input "Select an option" at bounding box center [331, 137] width 10 height 10
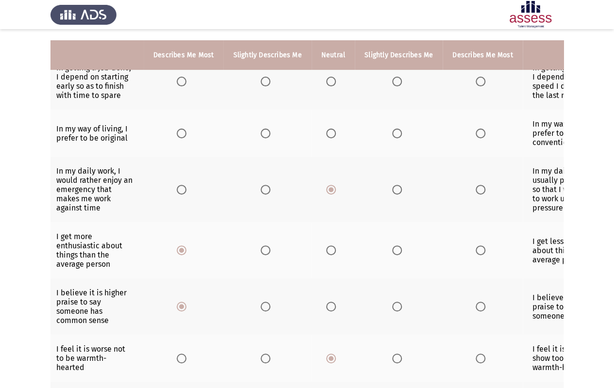
scroll to position [98, 0]
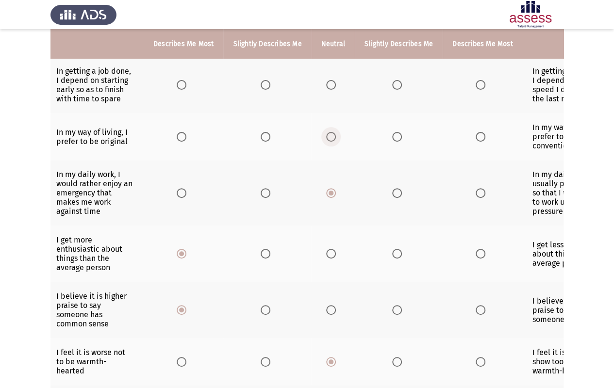
click at [331, 136] on span "Select an option" at bounding box center [331, 137] width 10 height 10
click at [331, 136] on input "Select an option" at bounding box center [331, 137] width 10 height 10
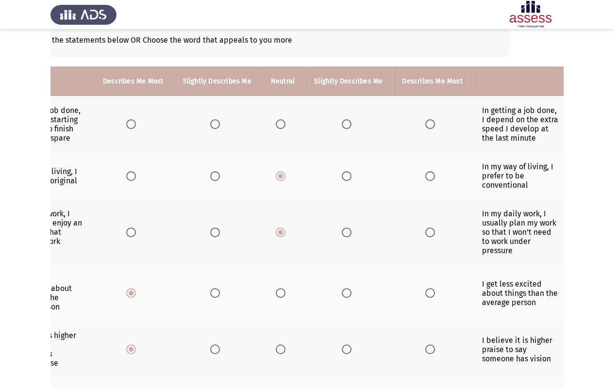
scroll to position [57, 0]
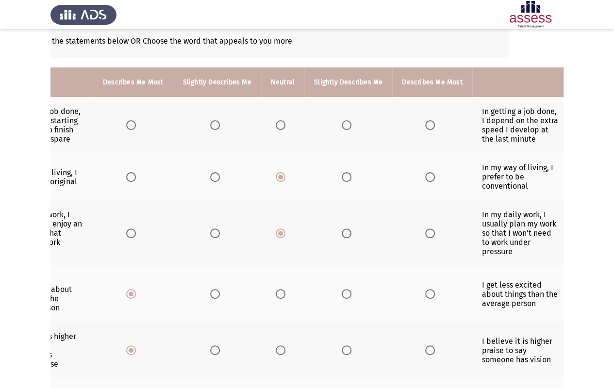
click at [217, 122] on span "Select an option" at bounding box center [215, 125] width 10 height 10
click at [217, 122] on input "Select an option" at bounding box center [215, 125] width 10 height 10
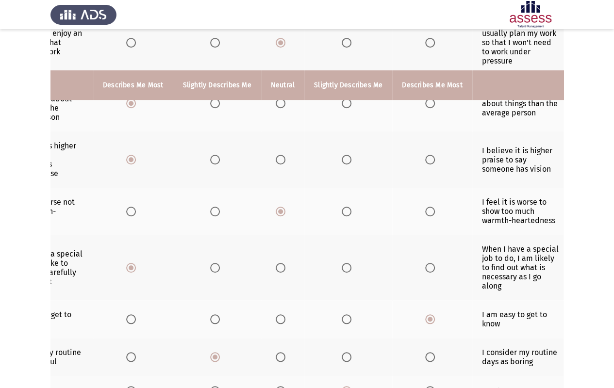
scroll to position [335, 0]
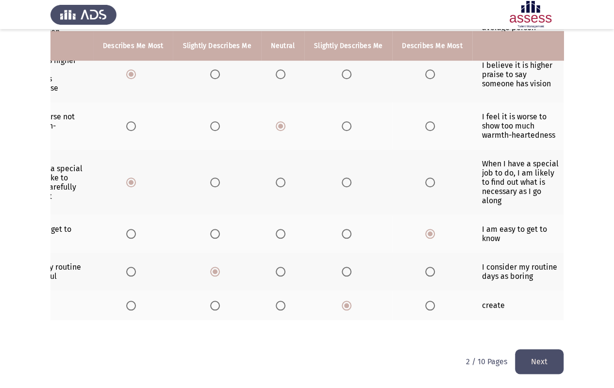
click at [524, 327] on button "Next" at bounding box center [539, 362] width 49 height 25
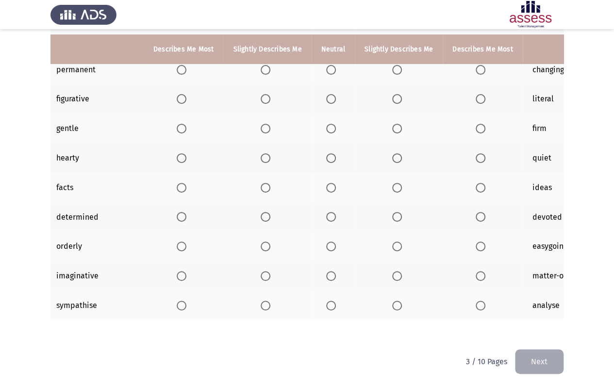
scroll to position [0, 4]
click at [328, 301] on span "Select an option" at bounding box center [331, 306] width 10 height 10
click at [328, 301] on input "Select an option" at bounding box center [331, 306] width 10 height 10
click at [179, 271] on span "Select an option" at bounding box center [181, 276] width 10 height 10
click at [179, 271] on input "Select an option" at bounding box center [181, 276] width 10 height 10
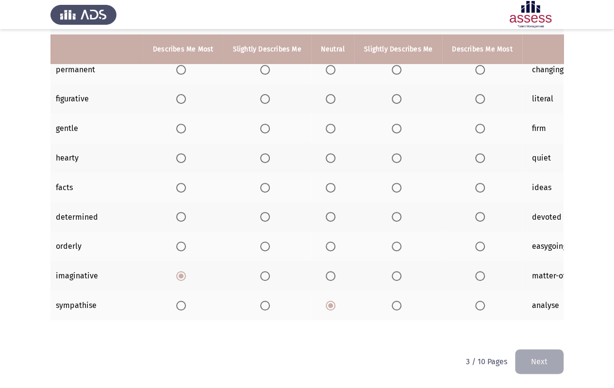
click at [327, 242] on span "Select an option" at bounding box center [331, 247] width 10 height 10
click at [327, 242] on input "Select an option" at bounding box center [331, 247] width 10 height 10
click at [185, 212] on span "Select an option" at bounding box center [181, 217] width 10 height 10
click at [185, 212] on input "Select an option" at bounding box center [181, 217] width 10 height 10
click at [395, 183] on span "Select an option" at bounding box center [397, 188] width 10 height 10
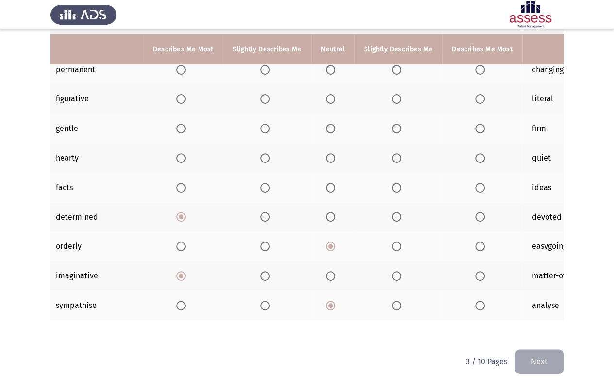
click at [395, 183] on input "Select an option" at bounding box center [397, 188] width 10 height 10
click at [331, 153] on span "Select an option" at bounding box center [331, 158] width 10 height 10
click at [331, 153] on input "Select an option" at bounding box center [331, 158] width 10 height 10
click at [329, 124] on span "Select an option" at bounding box center [331, 129] width 10 height 10
click at [329, 124] on input "Select an option" at bounding box center [331, 129] width 10 height 10
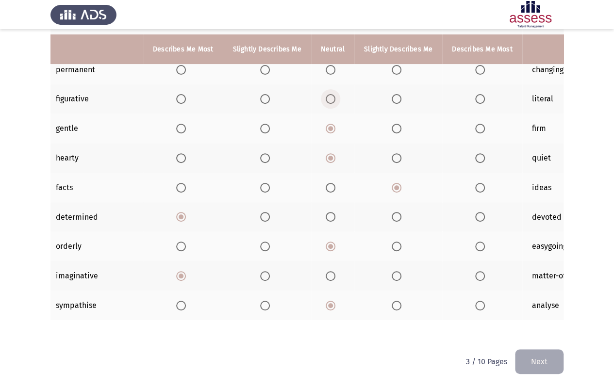
click at [326, 95] on span "Select an option" at bounding box center [331, 99] width 10 height 10
click at [326, 95] on input "Select an option" at bounding box center [331, 99] width 10 height 10
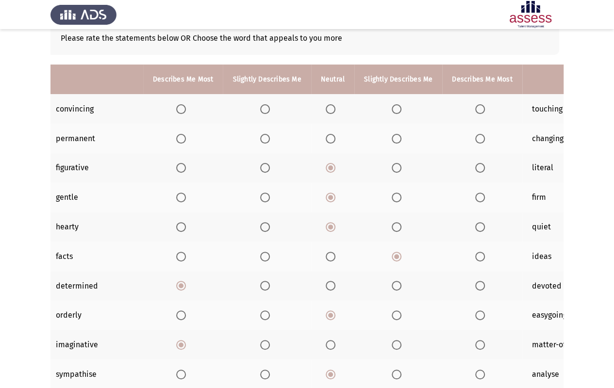
scroll to position [60, 0]
click at [397, 139] on span "Select an option" at bounding box center [397, 139] width 10 height 10
click at [397, 139] on input "Select an option" at bounding box center [397, 139] width 10 height 10
click at [326, 112] on span "Select an option" at bounding box center [331, 109] width 10 height 10
click at [326, 112] on input "Select an option" at bounding box center [331, 109] width 10 height 10
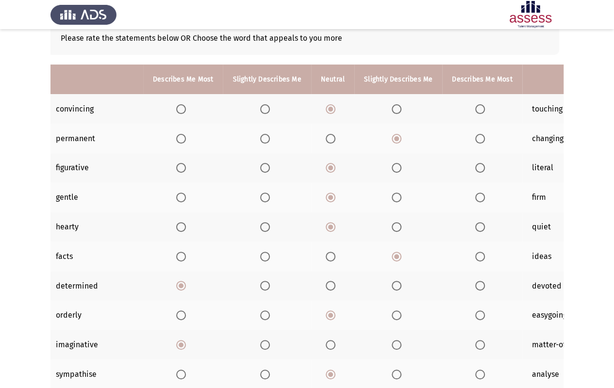
scroll to position [135, 0]
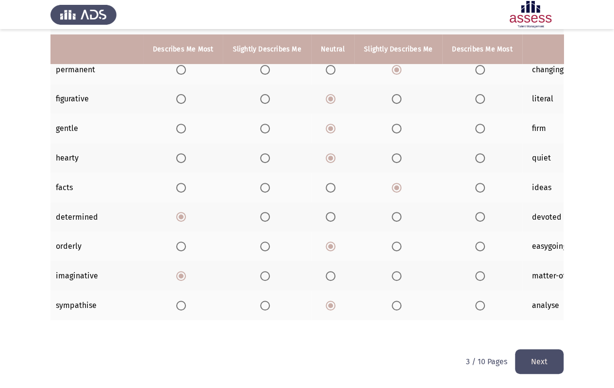
click at [539, 327] on button "Next" at bounding box center [539, 362] width 49 height 25
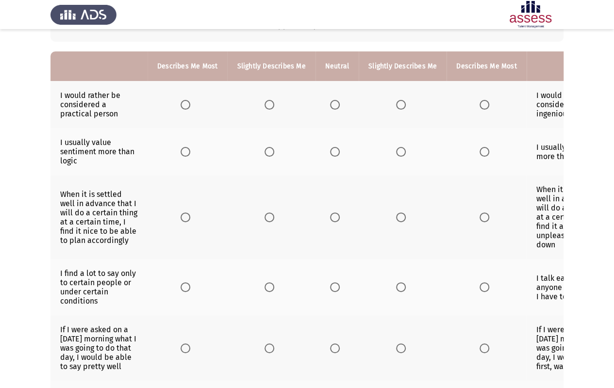
scroll to position [74, 0]
click at [271, 107] on span "Select an option" at bounding box center [270, 105] width 10 height 10
click at [271, 107] on input "Select an option" at bounding box center [270, 105] width 10 height 10
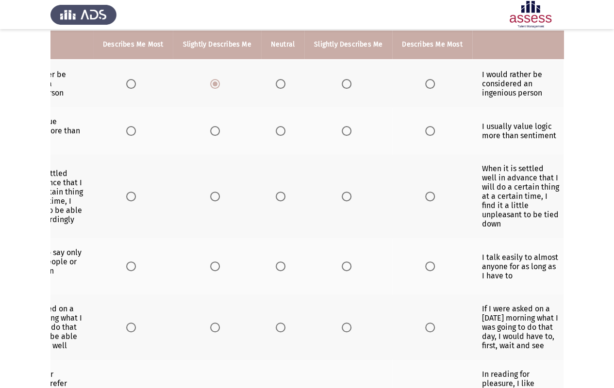
scroll to position [92, 0]
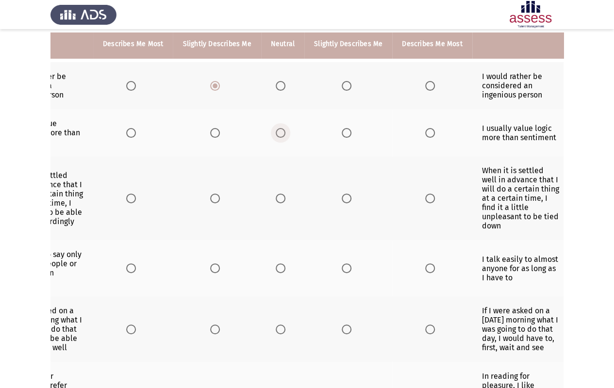
click at [280, 128] on span "Select an option" at bounding box center [281, 133] width 10 height 10
click at [280, 128] on input "Select an option" at bounding box center [281, 133] width 10 height 10
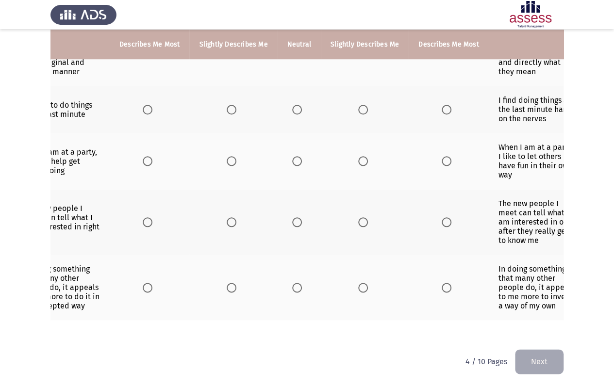
scroll to position [0, 0]
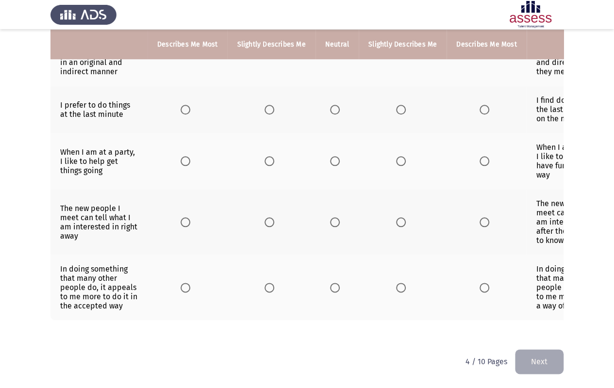
drag, startPoint x: 614, startPoint y: 289, endPoint x: 612, endPoint y: 202, distance: 86.9
click at [330, 107] on span "Select an option" at bounding box center [335, 110] width 10 height 10
click at [330, 107] on input "Select an option" at bounding box center [335, 110] width 10 height 10
drag, startPoint x: 294, startPoint y: 332, endPoint x: 342, endPoint y: 326, distance: 47.9
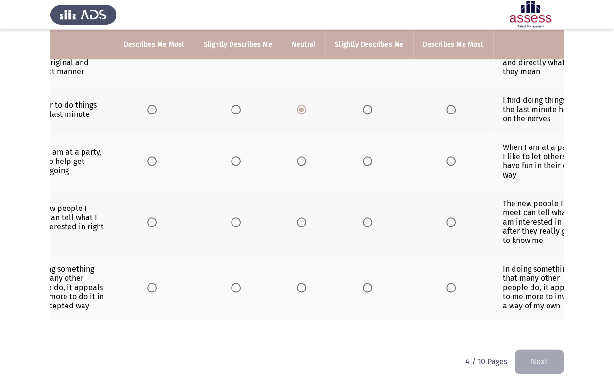
scroll to position [0, 34]
click at [446, 156] on span "Select an option" at bounding box center [451, 161] width 10 height 10
click at [446, 156] on input "Select an option" at bounding box center [451, 161] width 10 height 10
click at [365, 156] on span "Select an option" at bounding box center [367, 161] width 10 height 10
click at [365, 156] on input "Select an option" at bounding box center [367, 161] width 10 height 10
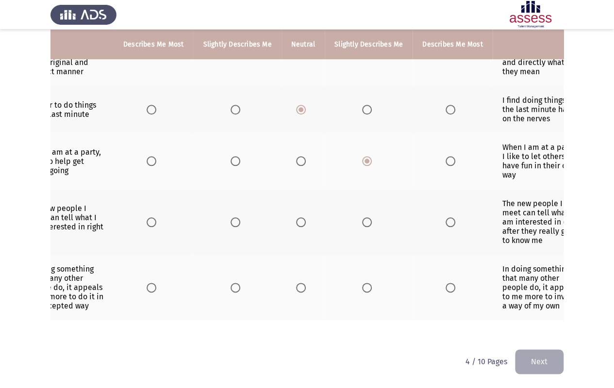
click at [282, 147] on th at bounding box center [303, 161] width 43 height 56
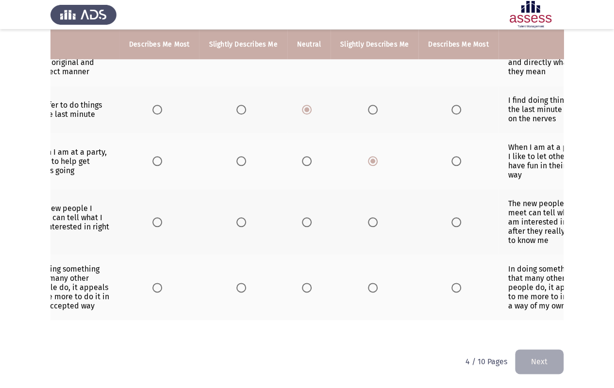
scroll to position [0, 31]
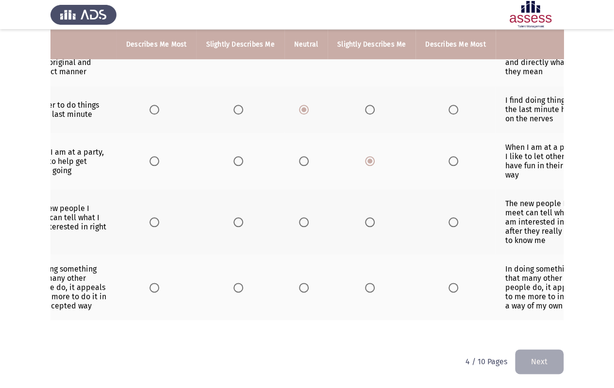
click at [300, 158] on span "Select an option" at bounding box center [304, 161] width 10 height 10
click at [300, 158] on input "Select an option" at bounding box center [304, 161] width 10 height 10
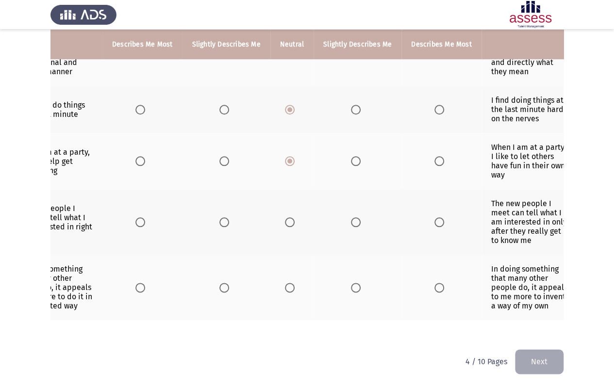
scroll to position [0, 54]
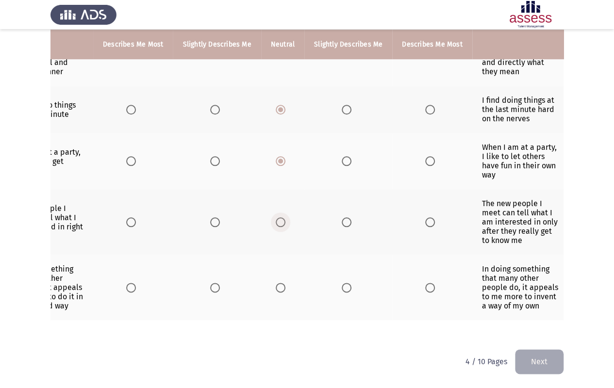
click at [277, 220] on span "Select an option" at bounding box center [281, 223] width 10 height 10
click at [277, 220] on input "Select an option" at bounding box center [281, 223] width 10 height 10
click at [214, 218] on span "Select an option" at bounding box center [215, 223] width 10 height 10
click at [214, 218] on input "Select an option" at bounding box center [215, 223] width 10 height 10
click at [280, 285] on span "Select an option" at bounding box center [281, 288] width 10 height 10
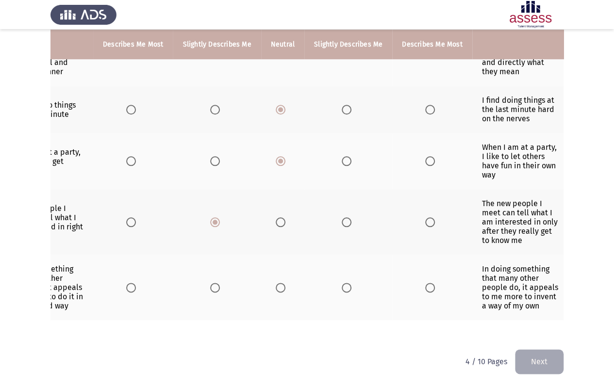
click at [280, 285] on input "Select an option" at bounding box center [281, 288] width 10 height 10
click at [344, 283] on span "Select an option" at bounding box center [347, 288] width 10 height 10
click at [344, 283] on input "Select an option" at bounding box center [347, 288] width 10 height 10
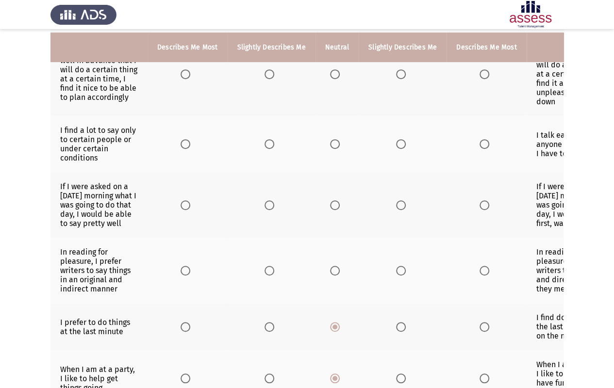
scroll to position [213, 0]
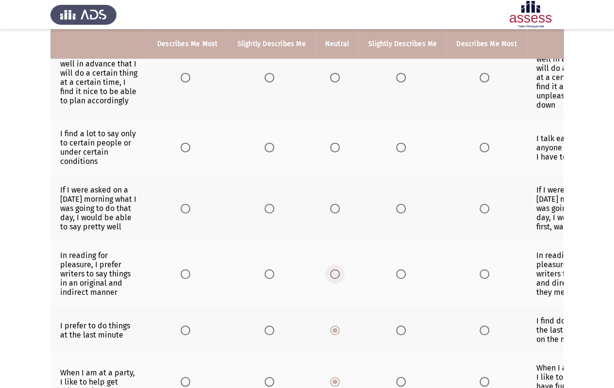
click at [330, 270] on span "Select an option" at bounding box center [335, 275] width 10 height 10
click at [330, 270] on input "Select an option" at bounding box center [335, 275] width 10 height 10
click at [335, 204] on span "Select an option" at bounding box center [335, 209] width 10 height 10
click at [335, 204] on input "Select an option" at bounding box center [335, 209] width 10 height 10
click at [483, 143] on span "Select an option" at bounding box center [485, 148] width 10 height 10
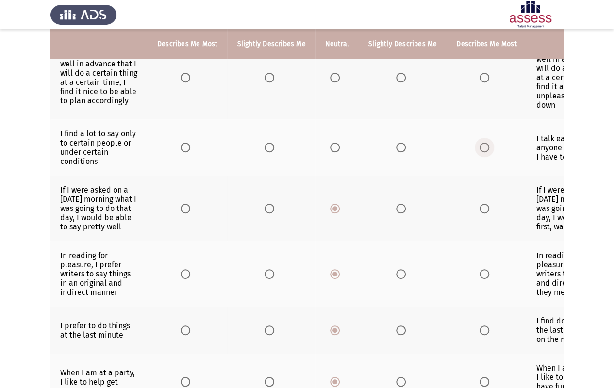
click at [483, 143] on input "Select an option" at bounding box center [485, 148] width 10 height 10
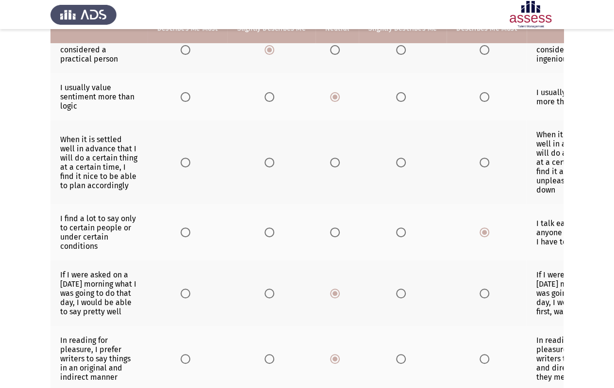
scroll to position [108, 0]
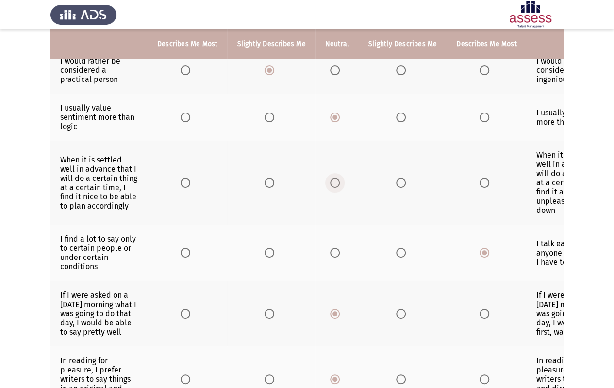
click at [334, 178] on span "Select an option" at bounding box center [335, 183] width 10 height 10
click at [334, 178] on input "Select an option" at bounding box center [335, 183] width 10 height 10
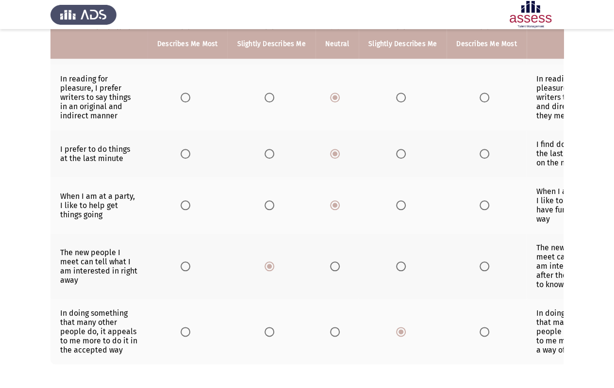
scroll to position [434, 0]
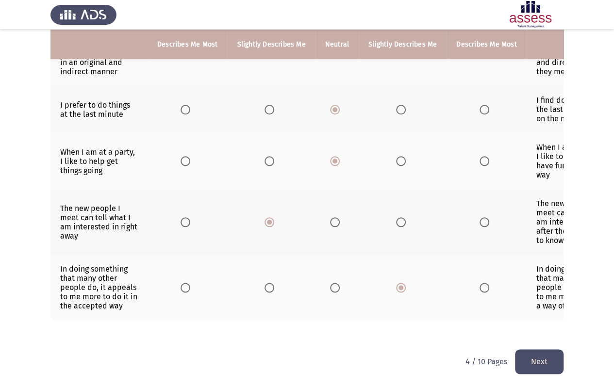
click at [533, 327] on button "Next" at bounding box center [539, 362] width 49 height 25
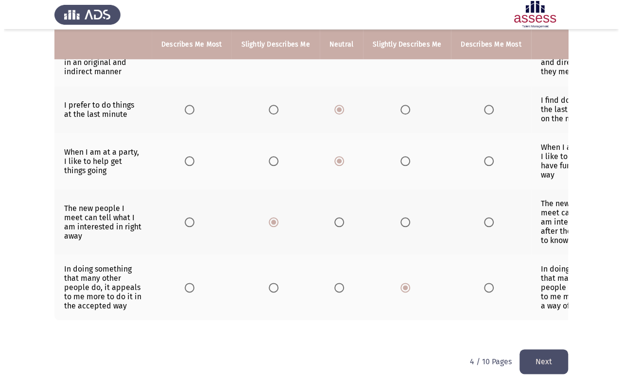
scroll to position [0, 0]
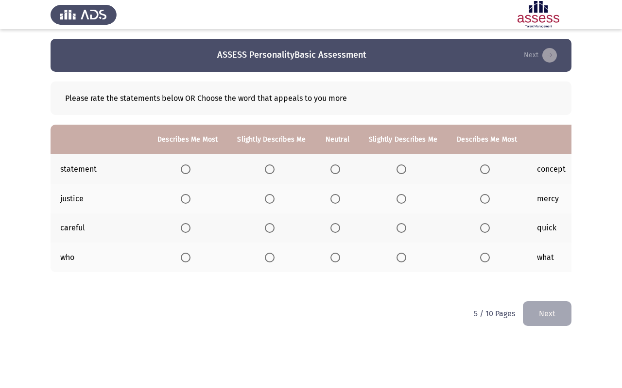
drag, startPoint x: 421, startPoint y: 290, endPoint x: 429, endPoint y: 290, distance: 8.8
click at [429, 290] on div "Please rate the statements below OR Choose the word that appeals to you more De…" at bounding box center [311, 182] width 521 height 220
click at [184, 167] on span "Select an option" at bounding box center [186, 170] width 10 height 10
click at [184, 167] on input "Select an option" at bounding box center [186, 170] width 10 height 10
click at [330, 199] on span "Select an option" at bounding box center [335, 199] width 10 height 10
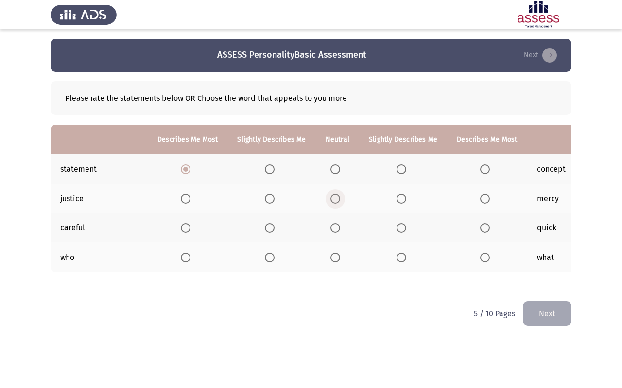
click at [330, 199] on input "Select an option" at bounding box center [335, 199] width 10 height 10
click at [333, 224] on span "Select an option" at bounding box center [335, 228] width 10 height 10
click at [333, 224] on input "Select an option" at bounding box center [335, 228] width 10 height 10
click at [332, 258] on span "Select an option" at bounding box center [335, 258] width 10 height 10
click at [332, 258] on input "Select an option" at bounding box center [335, 258] width 10 height 10
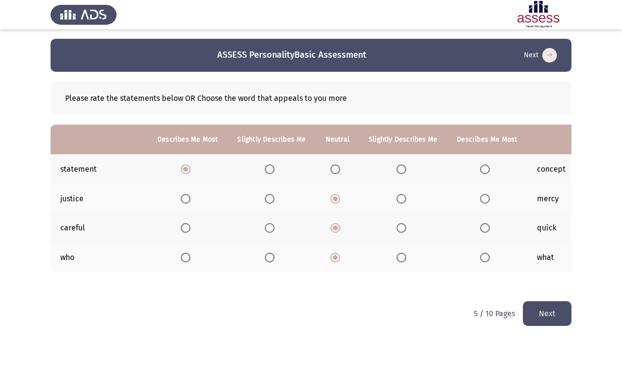
click at [543, 324] on button "Next" at bounding box center [547, 314] width 49 height 25
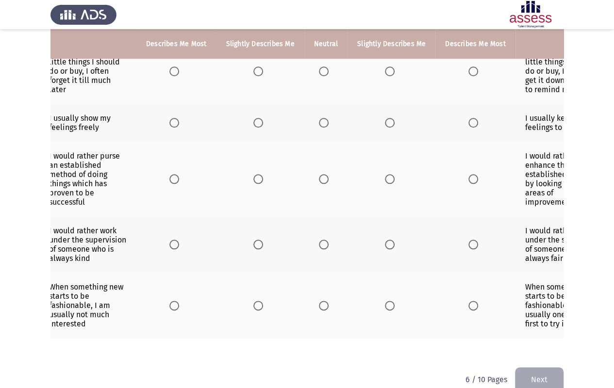
scroll to position [0, 11]
click at [258, 301] on span "Select an option" at bounding box center [259, 306] width 10 height 10
click at [258, 301] on input "Select an option" at bounding box center [259, 306] width 10 height 10
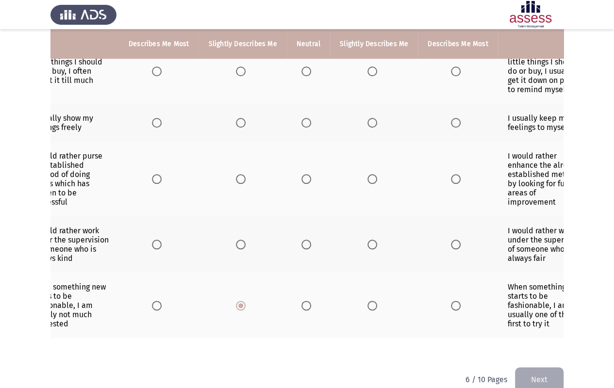
scroll to position [0, 28]
click at [370, 240] on span "Select an option" at bounding box center [373, 245] width 10 height 10
click at [370, 240] on input "Select an option" at bounding box center [373, 245] width 10 height 10
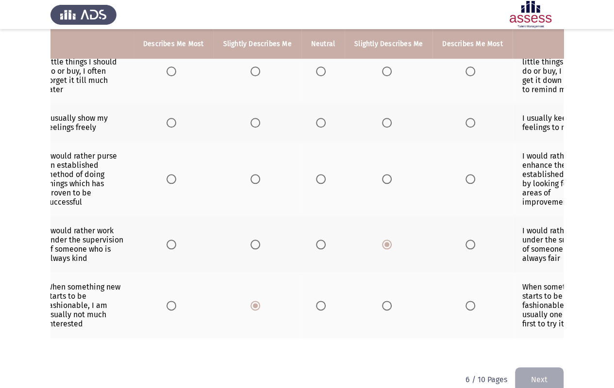
scroll to position [0, 15]
click at [317, 175] on span "Select an option" at bounding box center [320, 179] width 10 height 10
click at [317, 175] on input "Select an option" at bounding box center [320, 179] width 10 height 10
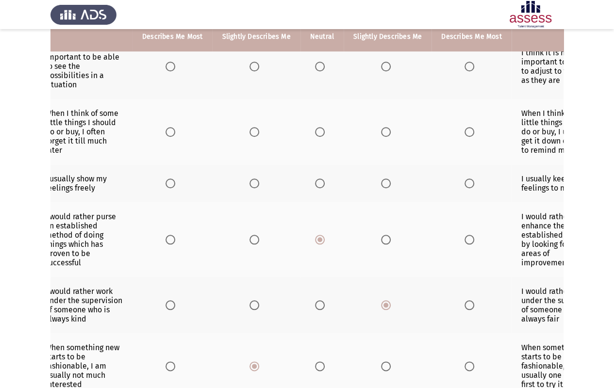
scroll to position [327, 0]
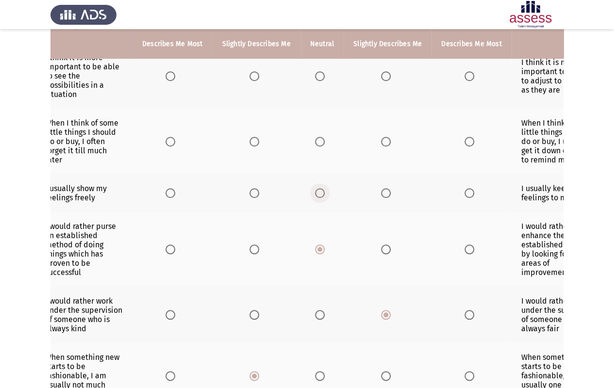
click at [322, 188] on label "Select an option" at bounding box center [322, 193] width 14 height 10
click at [322, 188] on input "Select an option" at bounding box center [320, 193] width 10 height 10
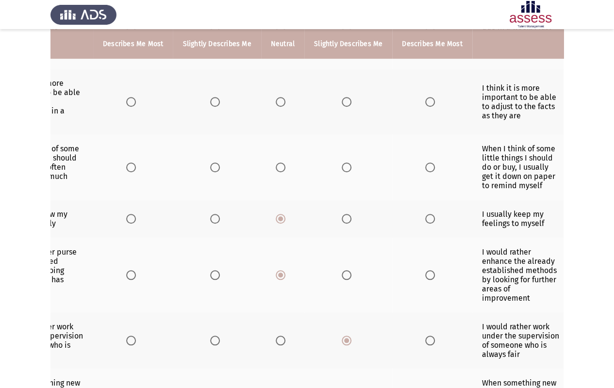
scroll to position [300, 0]
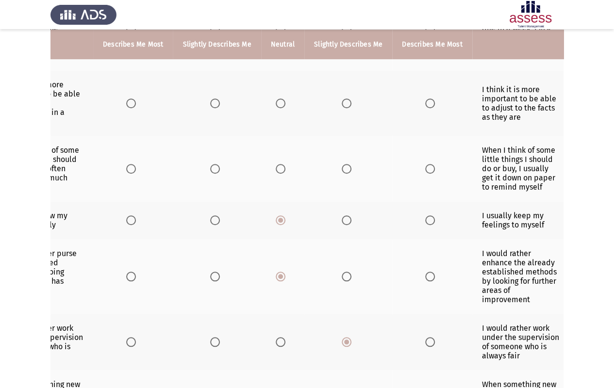
click at [280, 167] on span "Select an option" at bounding box center [281, 169] width 10 height 10
click at [280, 167] on input "Select an option" at bounding box center [281, 169] width 10 height 10
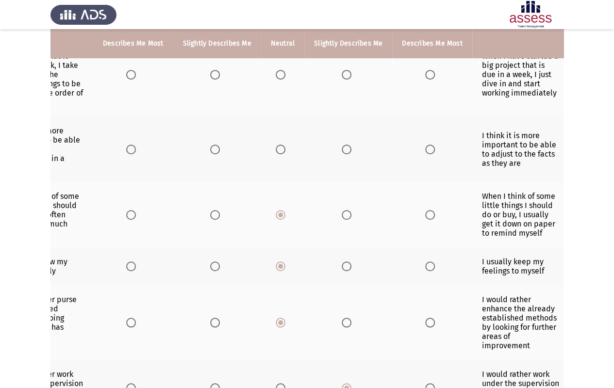
scroll to position [252, 0]
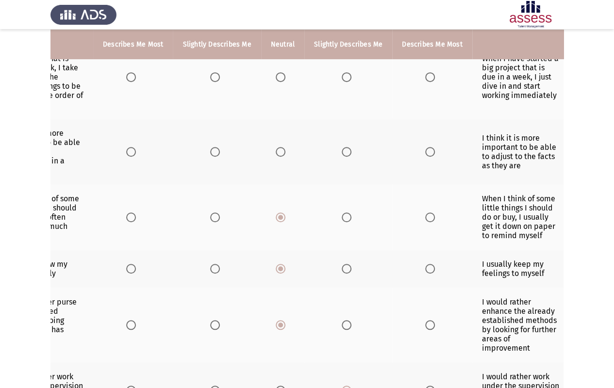
click at [280, 149] on span "Select an option" at bounding box center [281, 152] width 10 height 10
click at [280, 149] on input "Select an option" at bounding box center [281, 152] width 10 height 10
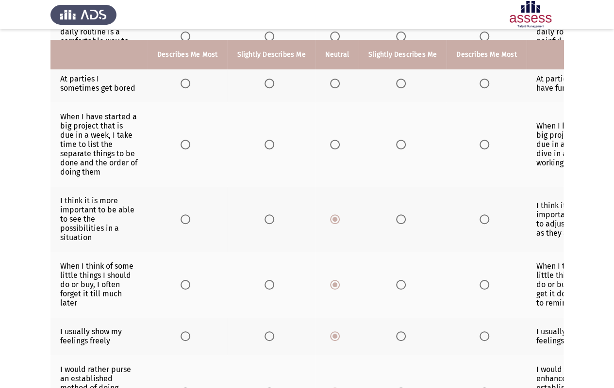
scroll to position [182, 0]
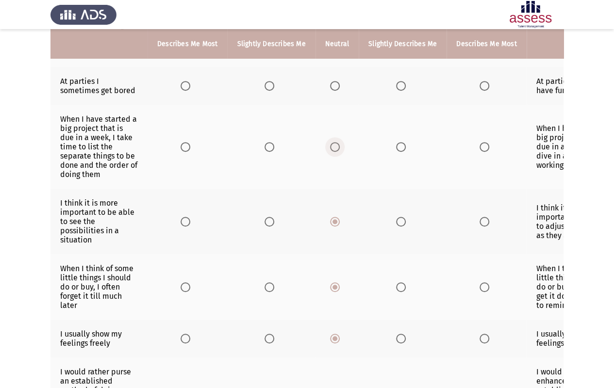
click at [330, 142] on span "Select an option" at bounding box center [335, 147] width 10 height 10
click at [330, 142] on input "Select an option" at bounding box center [335, 147] width 10 height 10
click at [480, 86] on span "Select an option" at bounding box center [485, 86] width 10 height 10
click at [480, 86] on input "Select an option" at bounding box center [485, 86] width 10 height 10
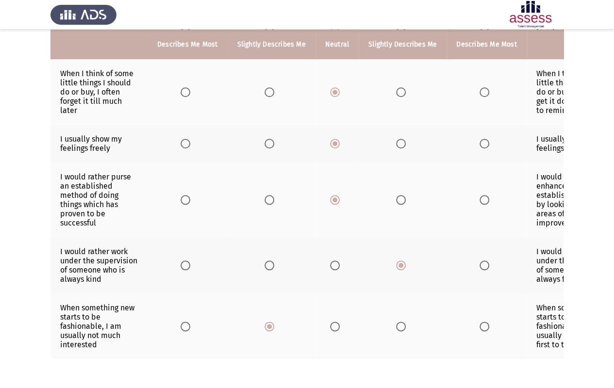
scroll to position [416, 0]
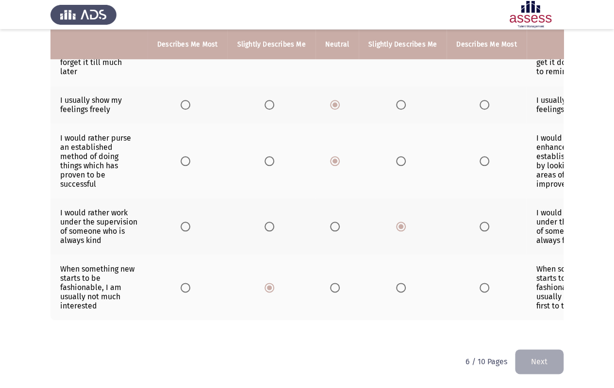
click at [536, 327] on button "Next" at bounding box center [539, 362] width 49 height 25
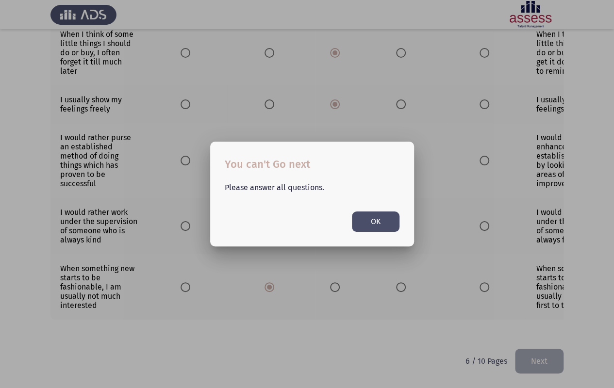
scroll to position [0, 0]
click at [375, 231] on button "OK" at bounding box center [376, 222] width 48 height 20
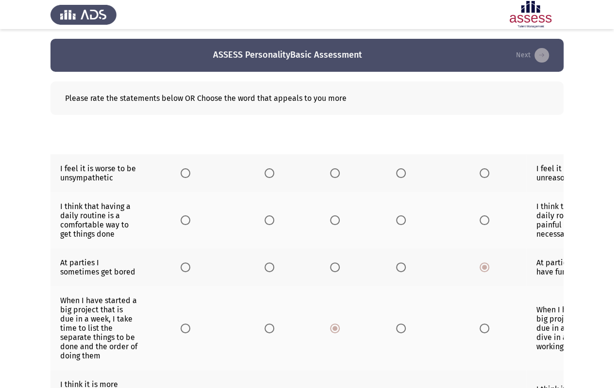
scroll to position [416, 0]
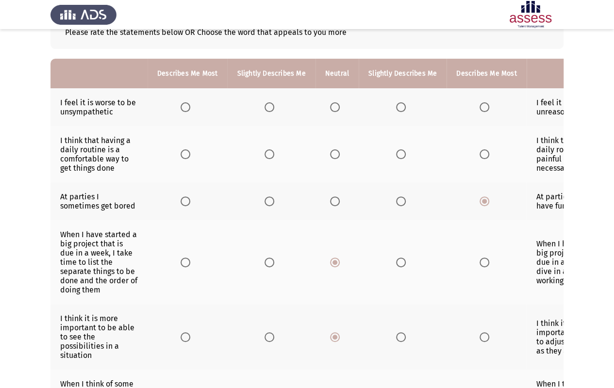
scroll to position [67, 0]
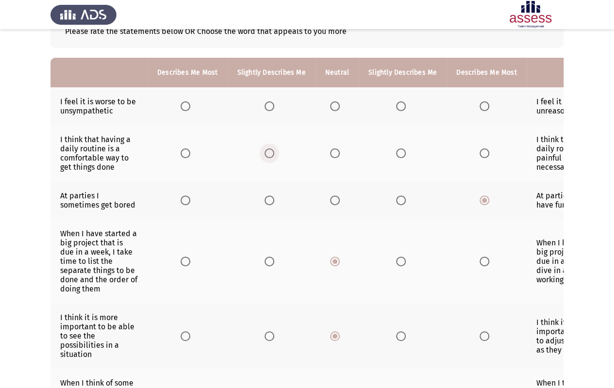
click at [265, 152] on span "Select an option" at bounding box center [270, 154] width 10 height 10
click at [265, 152] on input "Select an option" at bounding box center [270, 154] width 10 height 10
click at [337, 103] on span "Select an option" at bounding box center [335, 106] width 10 height 10
click at [337, 103] on input "Select an option" at bounding box center [335, 106] width 10 height 10
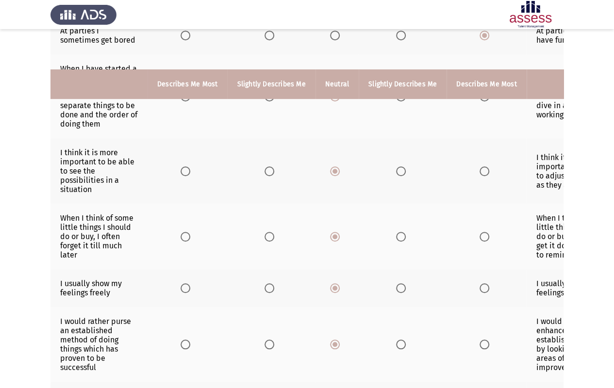
scroll to position [416, 0]
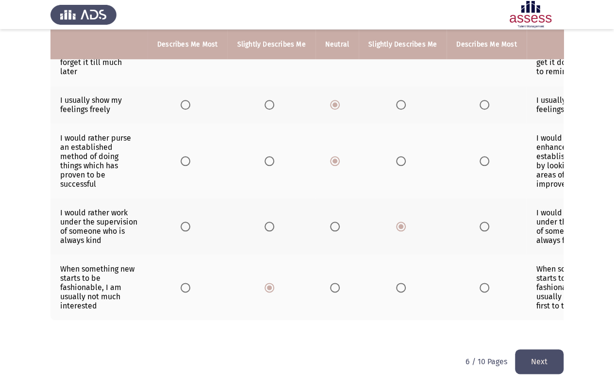
click at [540, 327] on button "Next" at bounding box center [539, 362] width 49 height 25
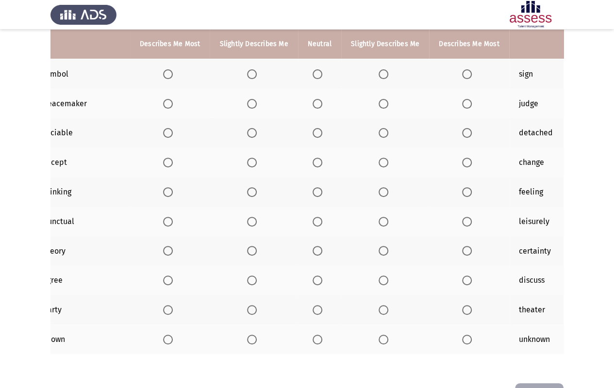
scroll to position [0, 17]
drag, startPoint x: 337, startPoint y: 372, endPoint x: 303, endPoint y: 374, distance: 33.6
click at [303, 327] on div "Please rate the statements below OR Choose the word that appeals to you more De…" at bounding box center [307, 175] width 513 height 397
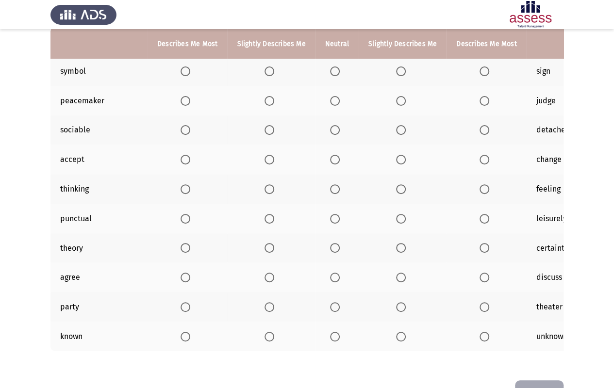
scroll to position [0, 3]
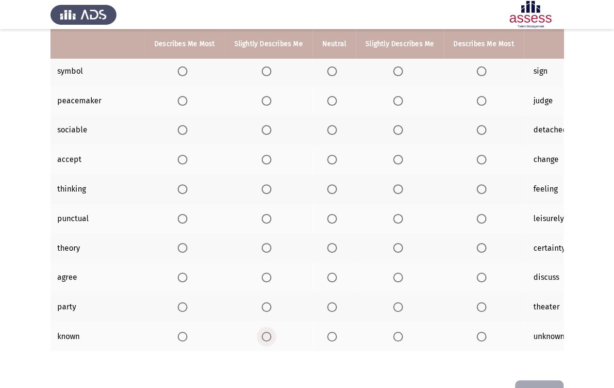
click at [265, 327] on span "Select an option" at bounding box center [267, 337] width 10 height 10
click at [265, 327] on input "Select an option" at bounding box center [267, 337] width 10 height 10
click at [263, 303] on span "Select an option" at bounding box center [267, 308] width 10 height 10
click at [263, 303] on input "Select an option" at bounding box center [267, 308] width 10 height 10
click at [331, 274] on span "Select an option" at bounding box center [332, 278] width 10 height 10
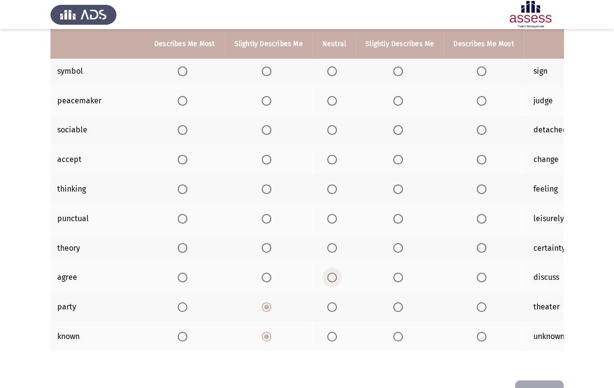
click at [331, 274] on input "Select an option" at bounding box center [332, 278] width 10 height 10
click at [330, 247] on span "Select an option" at bounding box center [332, 248] width 10 height 10
click at [330, 247] on input "Select an option" at bounding box center [332, 248] width 10 height 10
click at [332, 221] on span "Select an option" at bounding box center [332, 219] width 10 height 10
click at [332, 221] on input "Select an option" at bounding box center [332, 219] width 10 height 10
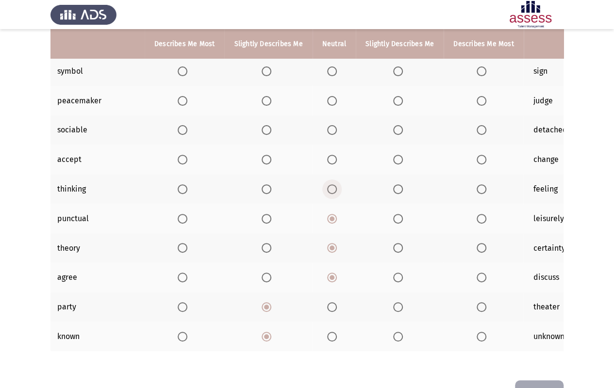
click at [330, 189] on span "Select an option" at bounding box center [332, 190] width 10 height 10
click at [330, 189] on input "Select an option" at bounding box center [332, 190] width 10 height 10
click at [332, 162] on span "Select an option" at bounding box center [332, 160] width 10 height 10
click at [332, 162] on input "Select an option" at bounding box center [332, 160] width 10 height 10
click at [187, 129] on label "Select an option" at bounding box center [185, 130] width 14 height 10
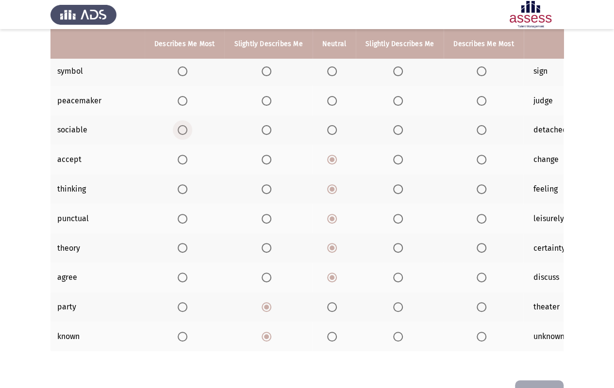
click at [187, 129] on input "Select an option" at bounding box center [183, 130] width 10 height 10
click at [178, 101] on span "Select an option" at bounding box center [183, 101] width 10 height 10
click at [178, 101] on input "Select an option" at bounding box center [183, 101] width 10 height 10
click at [328, 67] on span "Select an option" at bounding box center [332, 72] width 10 height 10
click at [328, 67] on input "Select an option" at bounding box center [332, 72] width 10 height 10
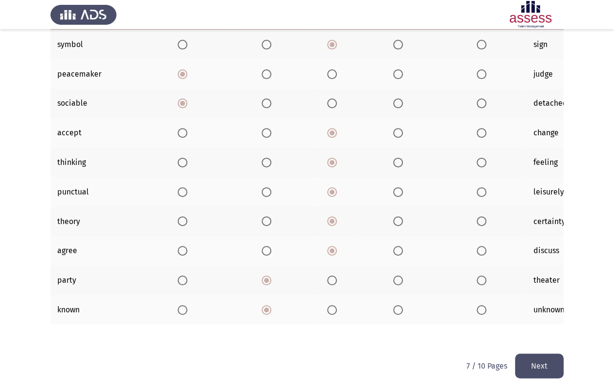
scroll to position [135, 0]
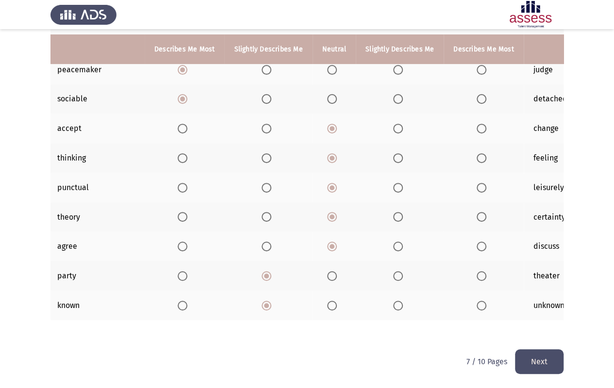
click at [544, 327] on button "Next" at bounding box center [539, 362] width 49 height 25
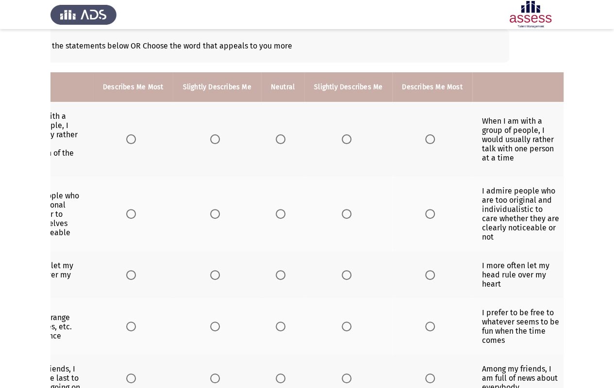
scroll to position [51, 0]
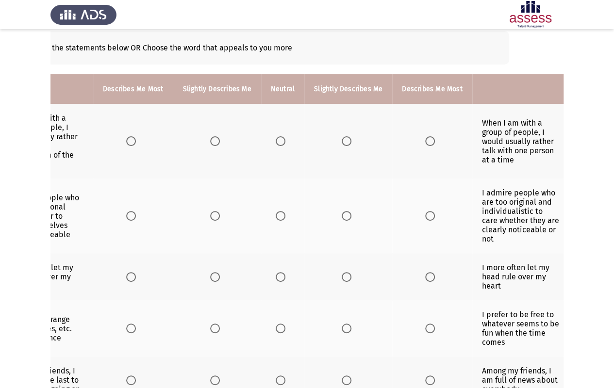
click at [276, 141] on span "Select an option" at bounding box center [281, 141] width 10 height 10
click at [276, 141] on input "Select an option" at bounding box center [281, 141] width 10 height 10
click at [133, 142] on span "Select an option" at bounding box center [131, 141] width 10 height 10
click at [133, 142] on input "Select an option" at bounding box center [131, 141] width 10 height 10
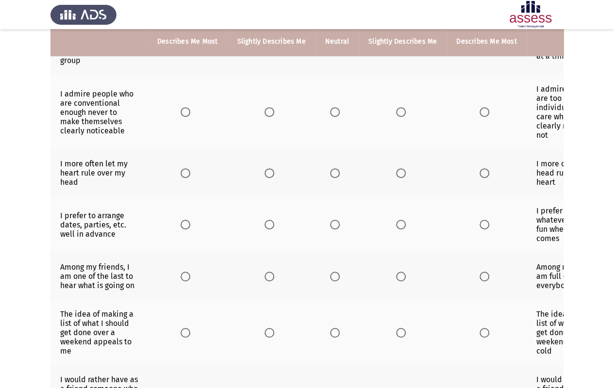
scroll to position [158, 0]
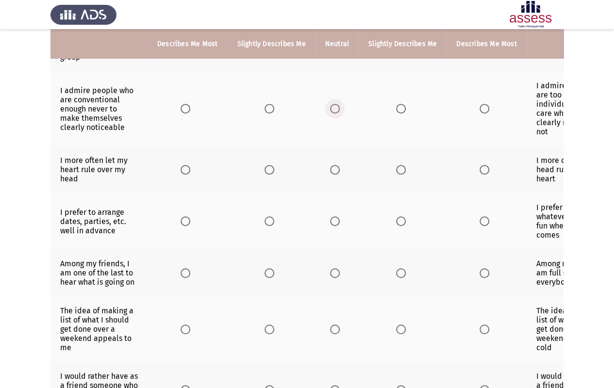
click at [332, 112] on span "Select an option" at bounding box center [335, 109] width 10 height 10
click at [332, 112] on input "Select an option" at bounding box center [335, 109] width 10 height 10
click at [331, 168] on span "Select an option" at bounding box center [335, 170] width 10 height 10
click at [331, 168] on input "Select an option" at bounding box center [335, 170] width 10 height 10
click at [331, 221] on span "Select an option" at bounding box center [335, 222] width 10 height 10
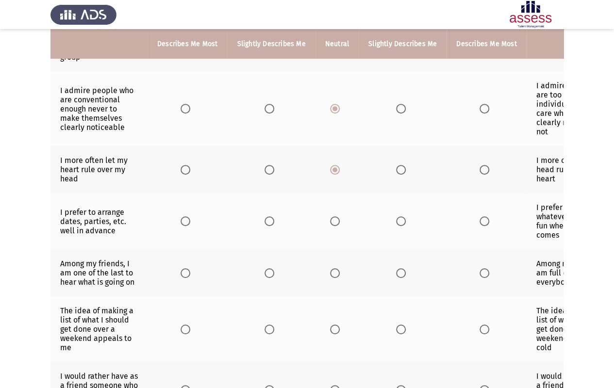
click at [331, 221] on input "Select an option" at bounding box center [335, 222] width 10 height 10
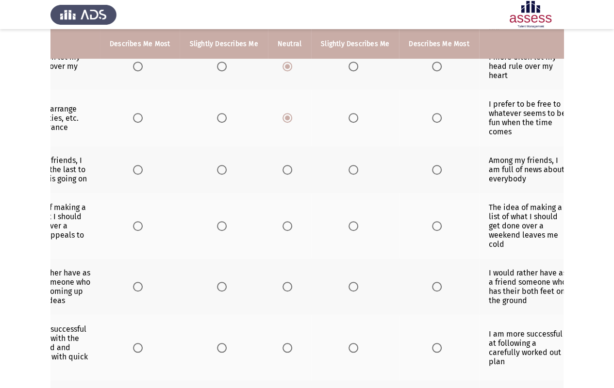
scroll to position [262, 0]
click at [290, 165] on label "Select an option" at bounding box center [290, 170] width 14 height 10
click at [290, 165] on input "Select an option" at bounding box center [288, 170] width 10 height 10
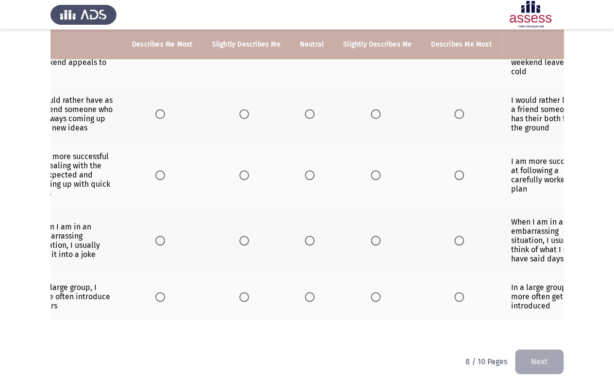
scroll to position [376, 0]
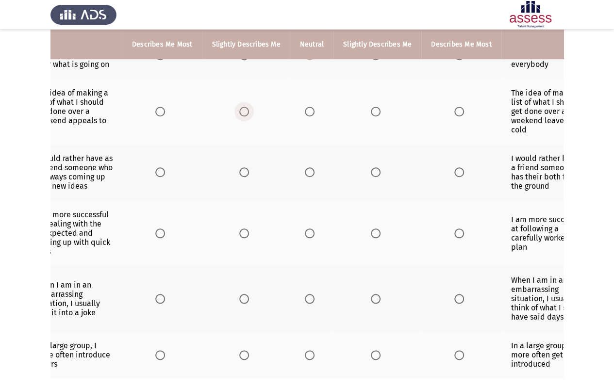
click at [242, 109] on span "Select an option" at bounding box center [244, 112] width 10 height 10
click at [242, 109] on input "Select an option" at bounding box center [244, 112] width 10 height 10
click at [159, 113] on th at bounding box center [162, 112] width 80 height 66
click at [158, 110] on span "Select an option" at bounding box center [160, 112] width 10 height 10
click at [158, 110] on input "Select an option" at bounding box center [160, 112] width 10 height 10
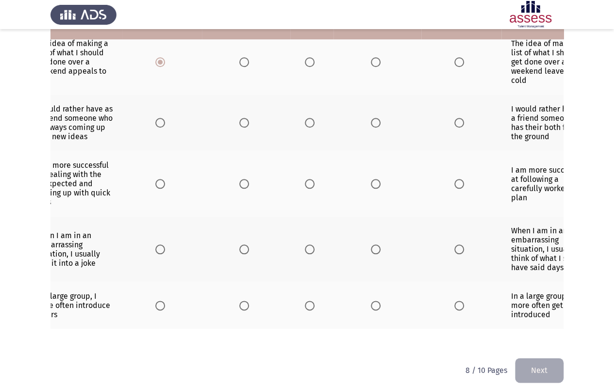
scroll to position [428, 0]
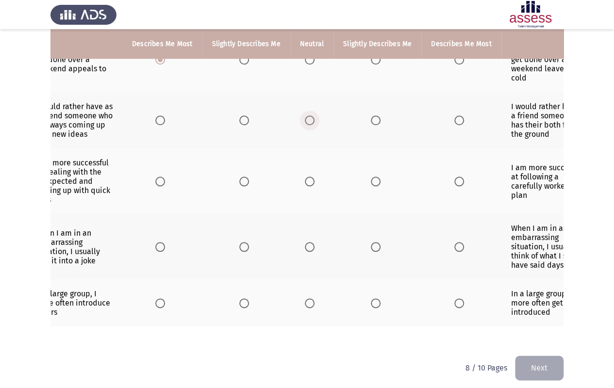
click at [308, 116] on span "Select an option" at bounding box center [310, 121] width 10 height 10
click at [308, 116] on input "Select an option" at bounding box center [310, 121] width 10 height 10
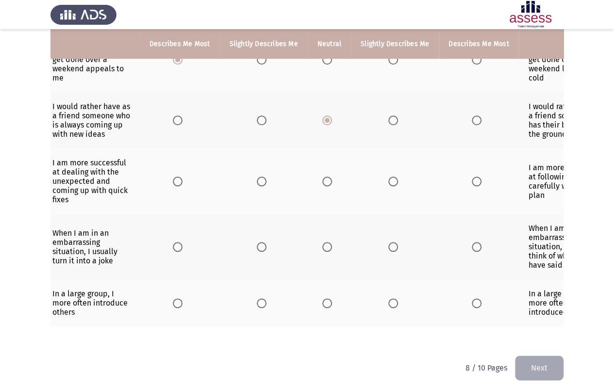
scroll to position [0, 8]
click at [325, 177] on span "Select an option" at bounding box center [327, 182] width 10 height 10
click at [325, 177] on input "Select an option" at bounding box center [327, 182] width 10 height 10
click at [474, 177] on span "Select an option" at bounding box center [477, 182] width 10 height 10
click at [474, 177] on input "Select an option" at bounding box center [477, 182] width 10 height 10
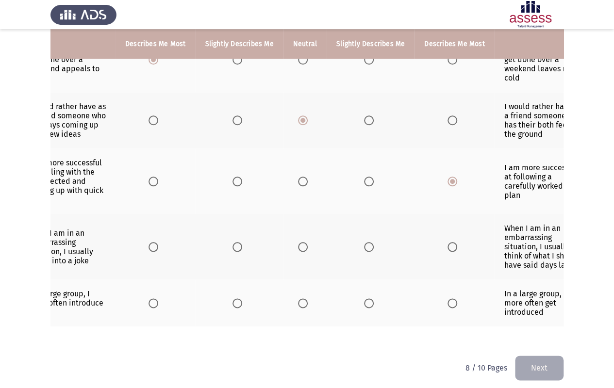
scroll to position [0, 31]
click at [304, 243] on span "Select an option" at bounding box center [304, 247] width 10 height 10
click at [304, 243] on input "Select an option" at bounding box center [304, 247] width 10 height 10
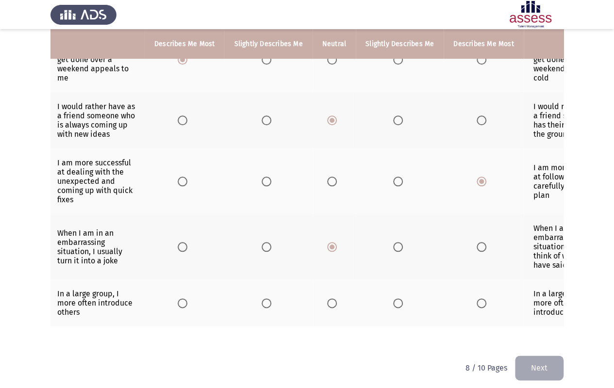
scroll to position [0, 0]
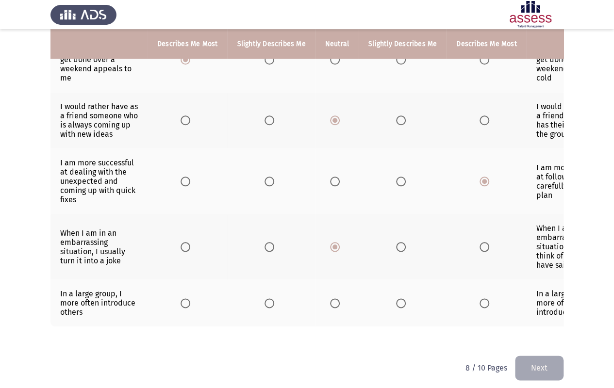
click at [335, 299] on span "Select an option" at bounding box center [335, 304] width 10 height 10
click at [335, 299] on input "Select an option" at bounding box center [335, 304] width 10 height 10
click at [540, 327] on button "Next" at bounding box center [539, 368] width 49 height 25
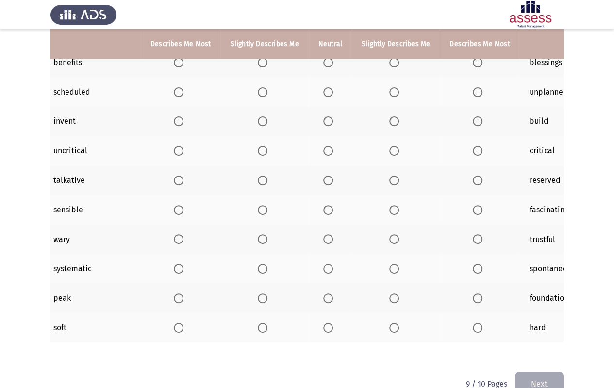
scroll to position [0, 8]
click at [324, 61] on span "Select an option" at bounding box center [327, 63] width 10 height 10
click at [324, 61] on input "Select an option" at bounding box center [327, 63] width 10 height 10
click at [262, 93] on span "Select an option" at bounding box center [262, 92] width 10 height 10
click at [262, 93] on input "Select an option" at bounding box center [262, 92] width 10 height 10
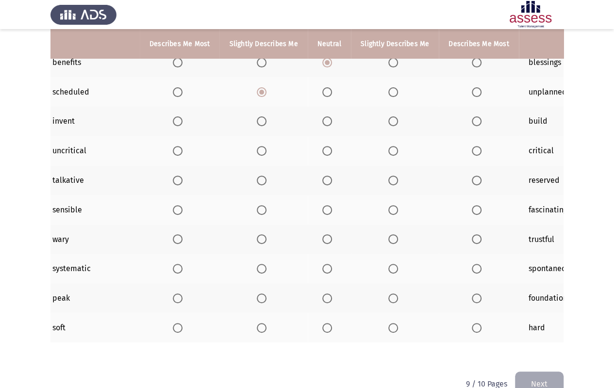
click at [322, 121] on span "Select an option" at bounding box center [327, 122] width 10 height 10
click at [322, 121] on input "Select an option" at bounding box center [327, 122] width 10 height 10
click at [322, 150] on span "Select an option" at bounding box center [327, 151] width 10 height 10
click at [322, 150] on input "Select an option" at bounding box center [327, 151] width 10 height 10
click at [260, 178] on span "Select an option" at bounding box center [262, 181] width 10 height 10
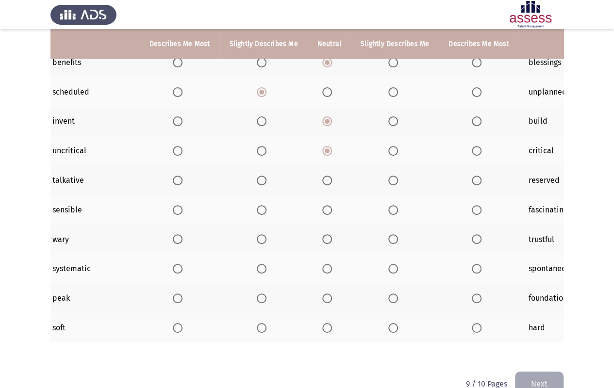
click at [260, 178] on input "Select an option" at bounding box center [262, 181] width 10 height 10
click at [325, 211] on span "Select an option" at bounding box center [327, 210] width 10 height 10
click at [325, 211] on input "Select an option" at bounding box center [327, 210] width 10 height 10
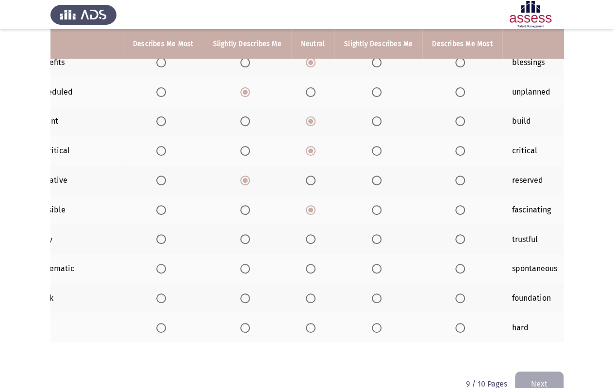
scroll to position [0, 24]
click at [458, 239] on span "Select an option" at bounding box center [461, 240] width 10 height 10
click at [458, 239] on input "Select an option" at bounding box center [461, 240] width 10 height 10
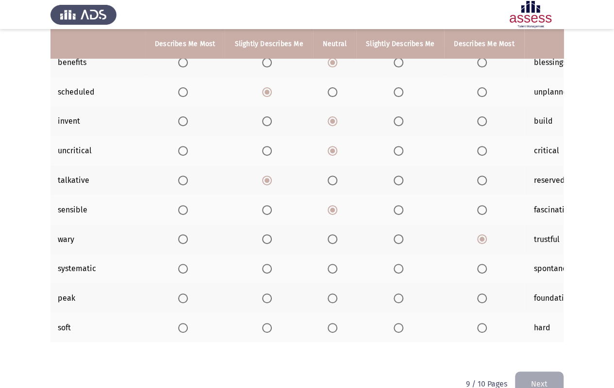
scroll to position [0, 2]
click at [333, 271] on span "Select an option" at bounding box center [333, 269] width 10 height 10
click at [333, 271] on input "Select an option" at bounding box center [333, 269] width 10 height 10
click at [330, 299] on span "Select an option" at bounding box center [333, 299] width 10 height 10
click at [330, 299] on input "Select an option" at bounding box center [333, 299] width 10 height 10
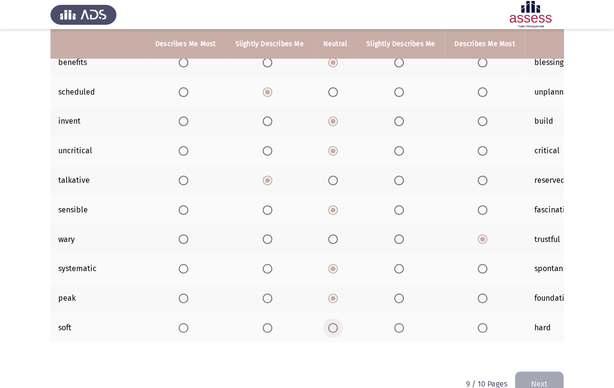
click at [328, 326] on span "Select an option" at bounding box center [333, 328] width 10 height 10
click at [328, 326] on input "Select an option" at bounding box center [333, 328] width 10 height 10
click at [537, 327] on button "Next" at bounding box center [539, 384] width 49 height 25
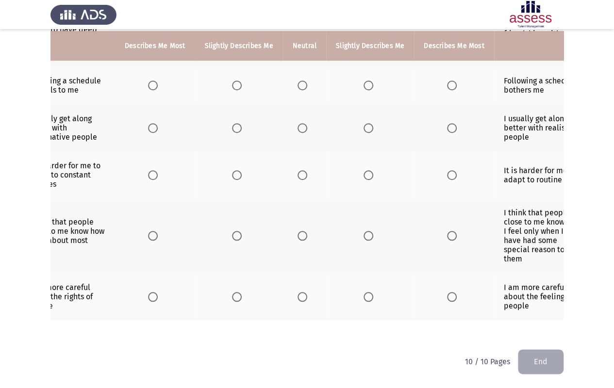
scroll to position [0, 34]
click at [301, 292] on span "Select an option" at bounding box center [301, 297] width 10 height 10
click at [301, 292] on input "Select an option" at bounding box center [301, 297] width 10 height 10
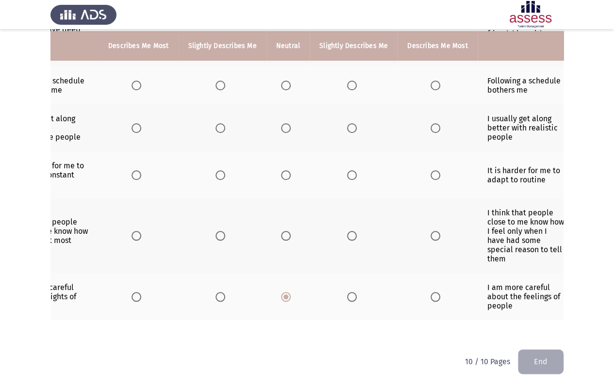
scroll to position [0, 51]
click at [280, 231] on span "Select an option" at bounding box center [285, 236] width 10 height 10
click at [280, 231] on input "Select an option" at bounding box center [285, 236] width 10 height 10
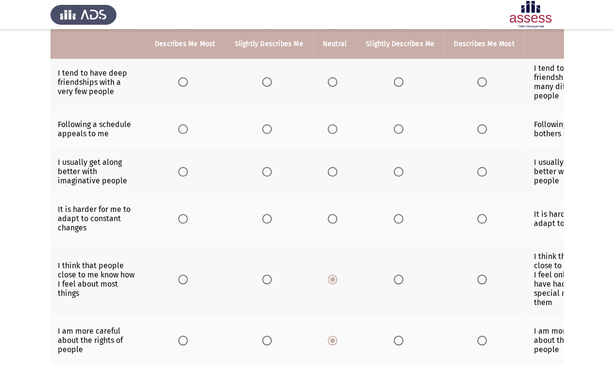
scroll to position [0, 1]
click at [263, 215] on span "Select an option" at bounding box center [268, 219] width 10 height 10
click at [263, 215] on input "Select an option" at bounding box center [268, 219] width 10 height 10
click at [331, 214] on span "Select an option" at bounding box center [334, 219] width 10 height 10
click at [331, 214] on input "Select an option" at bounding box center [334, 219] width 10 height 10
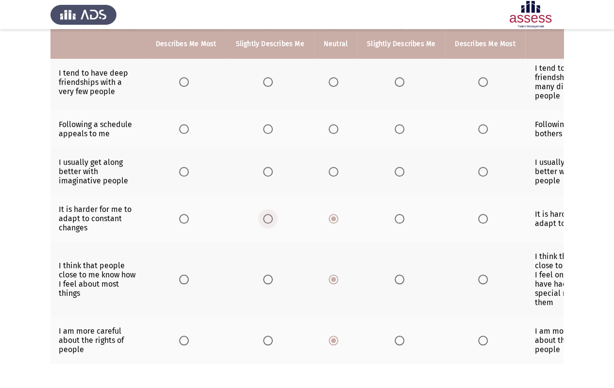
click at [264, 217] on span "Select an option" at bounding box center [268, 219] width 10 height 10
click at [264, 217] on input "Select an option" at bounding box center [268, 219] width 10 height 10
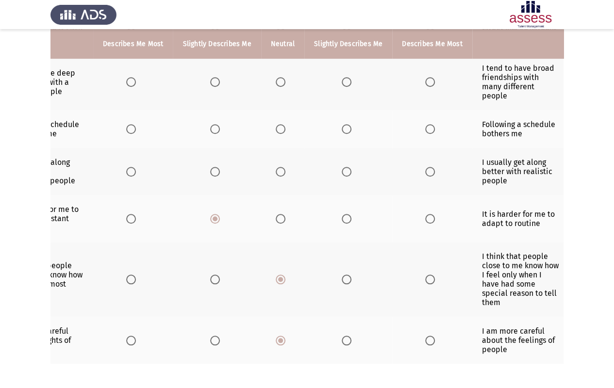
scroll to position [0, 0]
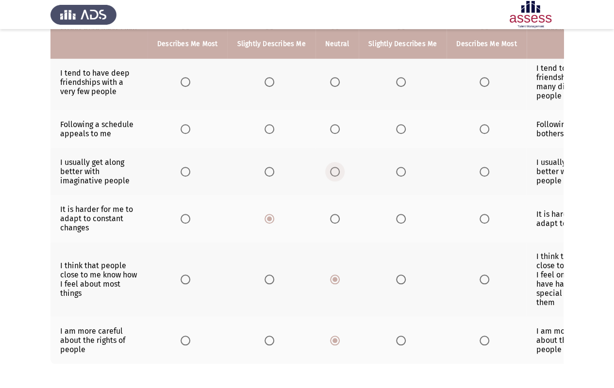
click at [330, 168] on span "Select an option" at bounding box center [335, 172] width 10 height 10
click at [330, 168] on input "Select an option" at bounding box center [335, 172] width 10 height 10
click at [186, 124] on span "Select an option" at bounding box center [186, 129] width 10 height 10
click at [186, 124] on input "Select an option" at bounding box center [186, 129] width 10 height 10
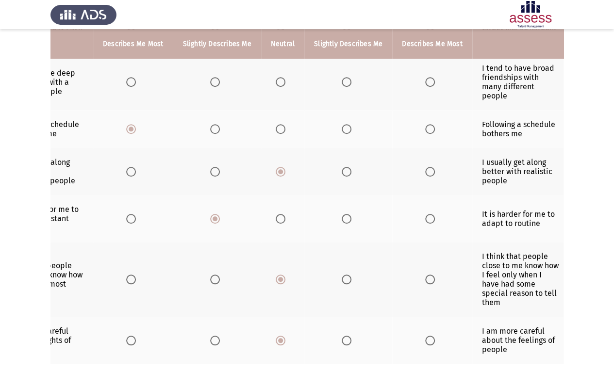
click at [426, 83] on span "Select an option" at bounding box center [430, 82] width 10 height 10
click at [426, 83] on input "Select an option" at bounding box center [430, 82] width 10 height 10
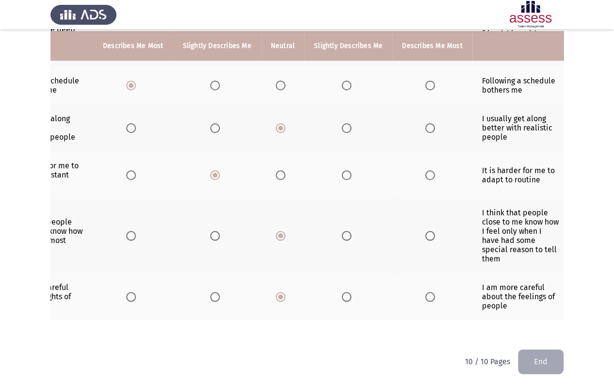
click at [533, 327] on button "End" at bounding box center [541, 362] width 46 height 25
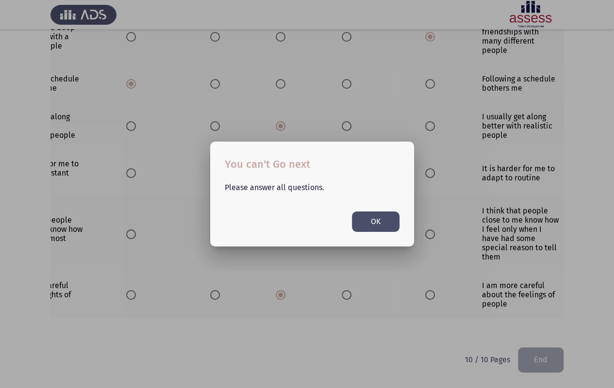
click at [372, 228] on button "OK" at bounding box center [376, 222] width 48 height 20
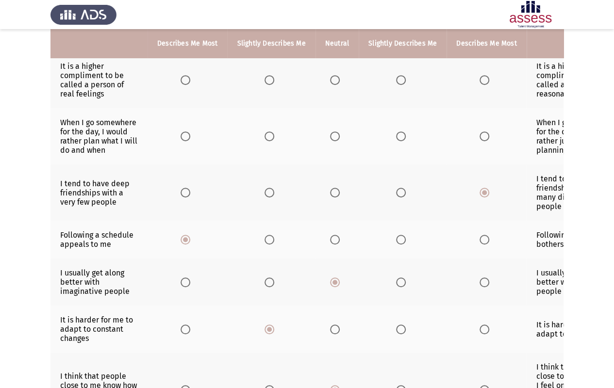
scroll to position [196, 0]
click at [270, 140] on th at bounding box center [271, 137] width 88 height 56
click at [270, 139] on span "Select an option" at bounding box center [270, 137] width 10 height 10
click at [270, 139] on input "Select an option" at bounding box center [270, 137] width 10 height 10
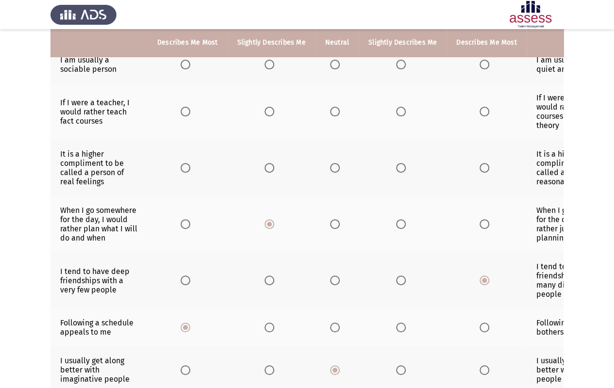
scroll to position [106, 0]
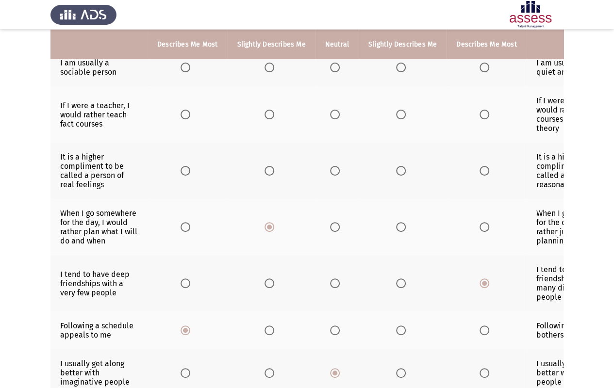
click at [331, 171] on span "Select an option" at bounding box center [335, 171] width 10 height 10
click at [331, 171] on input "Select an option" at bounding box center [335, 171] width 10 height 10
click at [330, 112] on span "Select an option" at bounding box center [335, 115] width 10 height 10
click at [330, 112] on input "Select an option" at bounding box center [335, 115] width 10 height 10
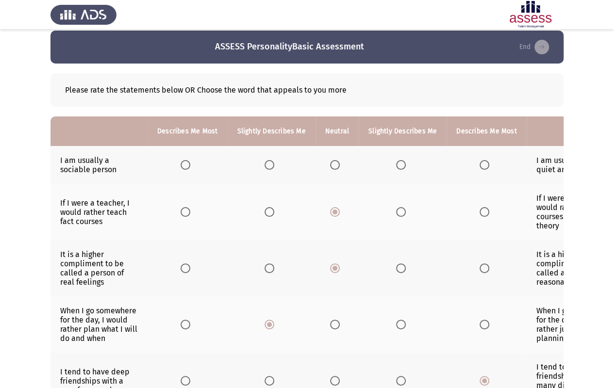
scroll to position [6, 0]
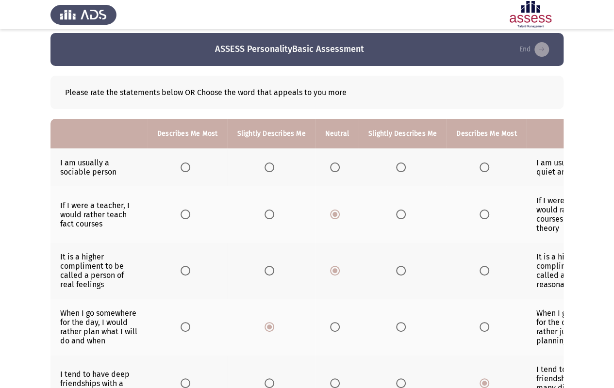
click at [185, 169] on span "Select an option" at bounding box center [186, 168] width 10 height 10
click at [185, 169] on input "Select an option" at bounding box center [186, 168] width 10 height 10
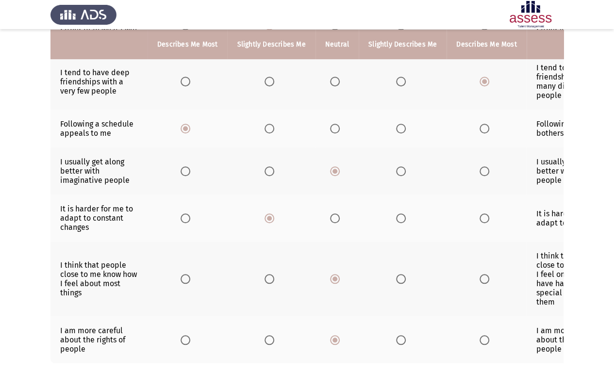
scroll to position [353, 0]
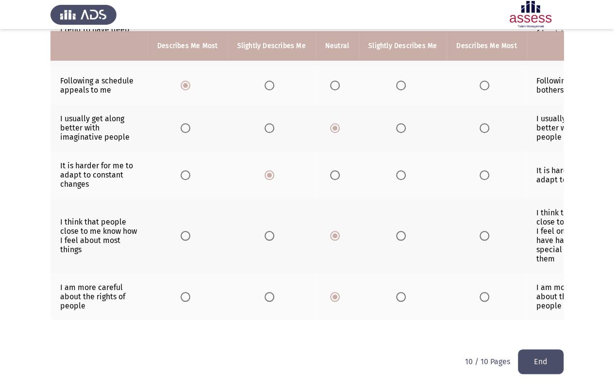
click at [556, 327] on button "End" at bounding box center [541, 362] width 46 height 25
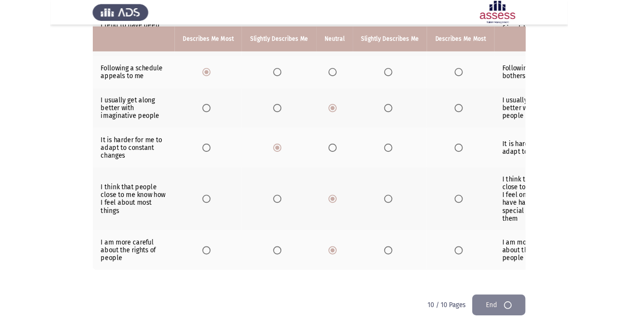
scroll to position [0, 0]
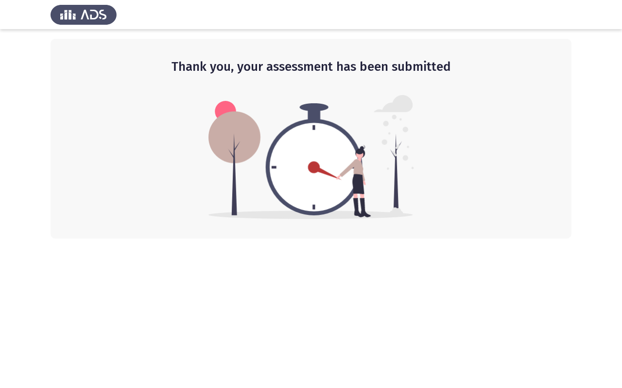
click at [600, 94] on app-default-page "Thank you, your assessment has been submitted" at bounding box center [311, 119] width 622 height 239
